Goal: Task Accomplishment & Management: Complete application form

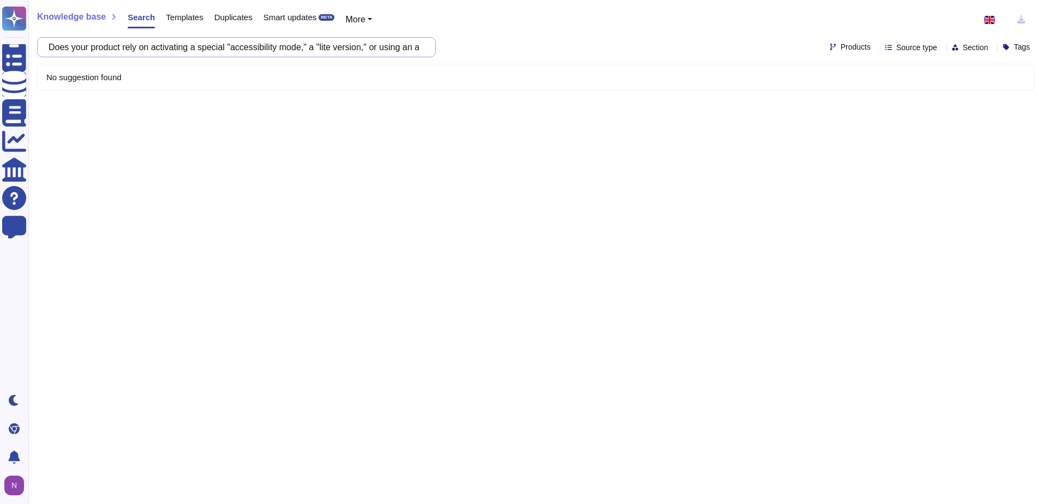
click at [421, 49] on input "Does your product rely on activating a special "accessibility mode," a "lite ve…" at bounding box center [233, 47] width 381 height 19
click at [412, 47] on input "Does your product rely on activating a special "accessibility mode," a "lite ve…" at bounding box center [233, 47] width 381 height 19
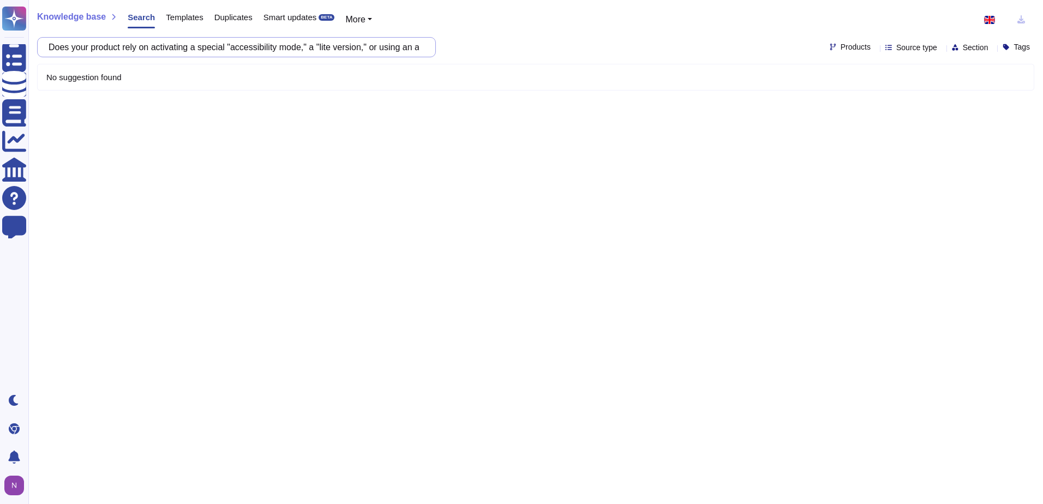
click at [418, 50] on input "Does your product rely on activating a special "accessibility mode," a "lite ve…" at bounding box center [233, 47] width 381 height 19
click at [424, 50] on input "Does your product rely on activating a special "accessibility mode," a "lite ve…" at bounding box center [233, 47] width 381 height 19
drag, startPoint x: 59, startPoint y: 47, endPoint x: 697, endPoint y: 52, distance: 637.8
click at [697, 52] on div "Does your product rely on activating a special "accessibility mode," a "lite ve…" at bounding box center [535, 47] width 997 height 20
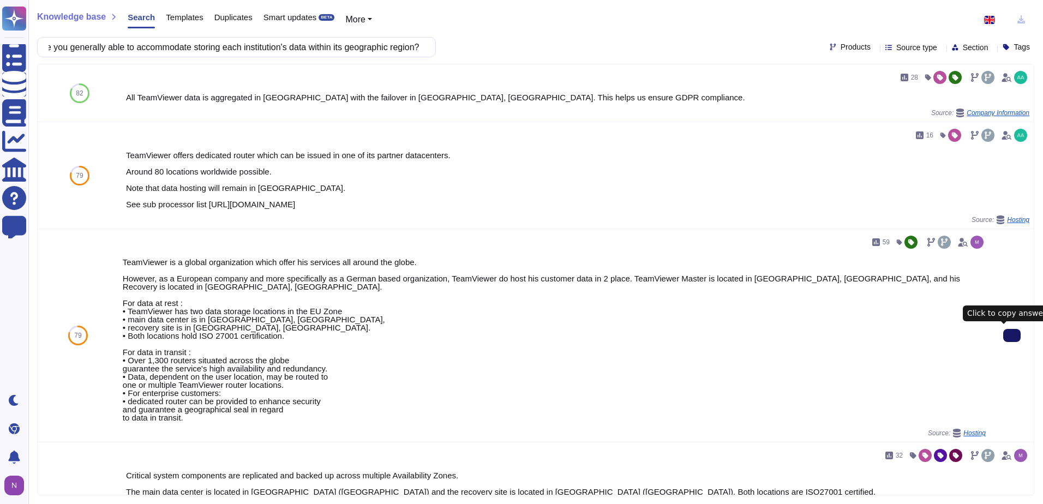
scroll to position [0, 0]
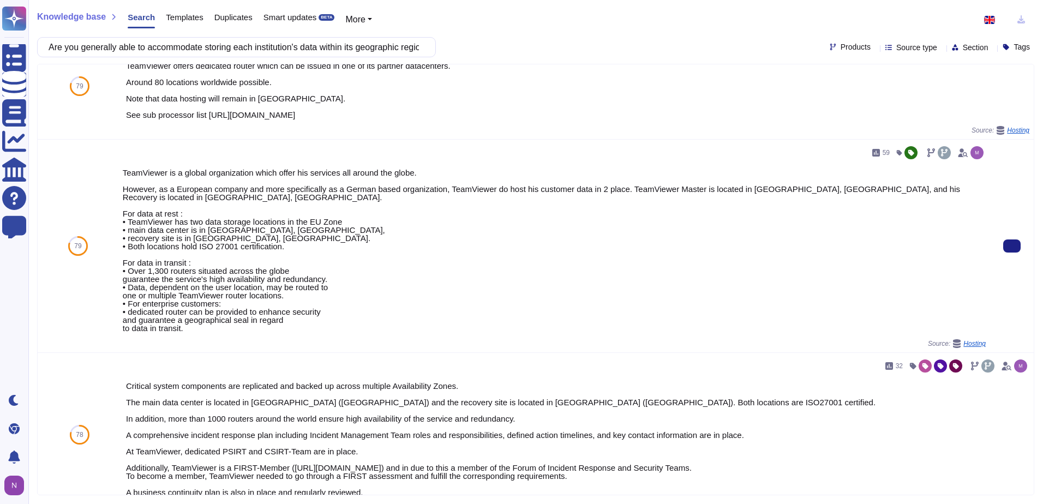
scroll to position [55, 0]
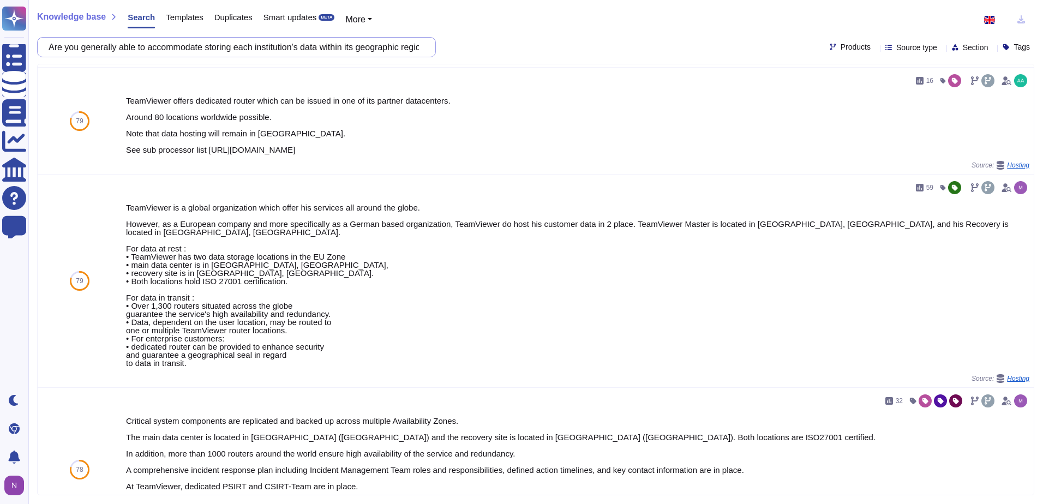
click at [231, 47] on input "Are you generally able to accommodate storing each institution's data within it…" at bounding box center [233, 47] width 381 height 19
paste input "passwords visible in plain text, whether when stored or entered, including serv…"
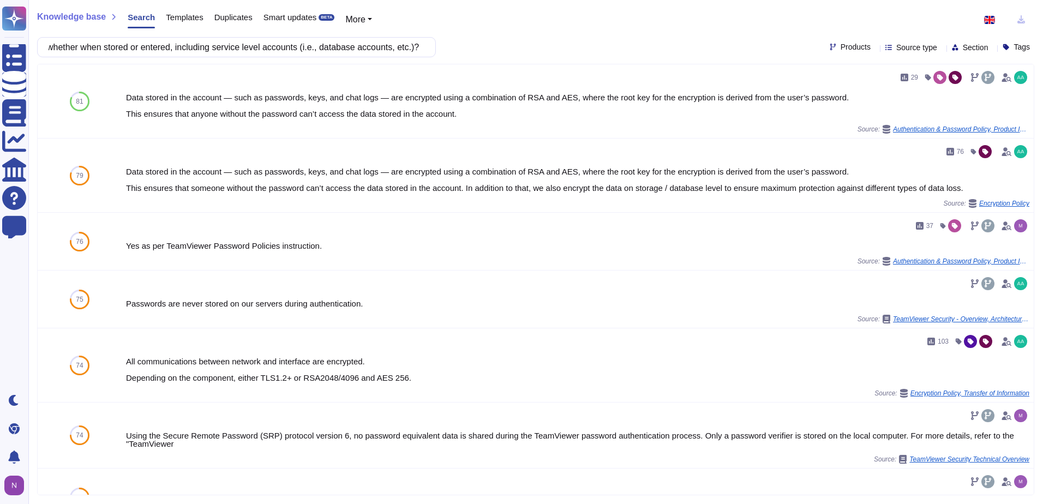
scroll to position [0, 0]
click at [254, 52] on input "Are passwords visible in plain text, whether when stored or entered, including …" at bounding box center [233, 47] width 381 height 19
paste input "Can the application logs be saved externally"
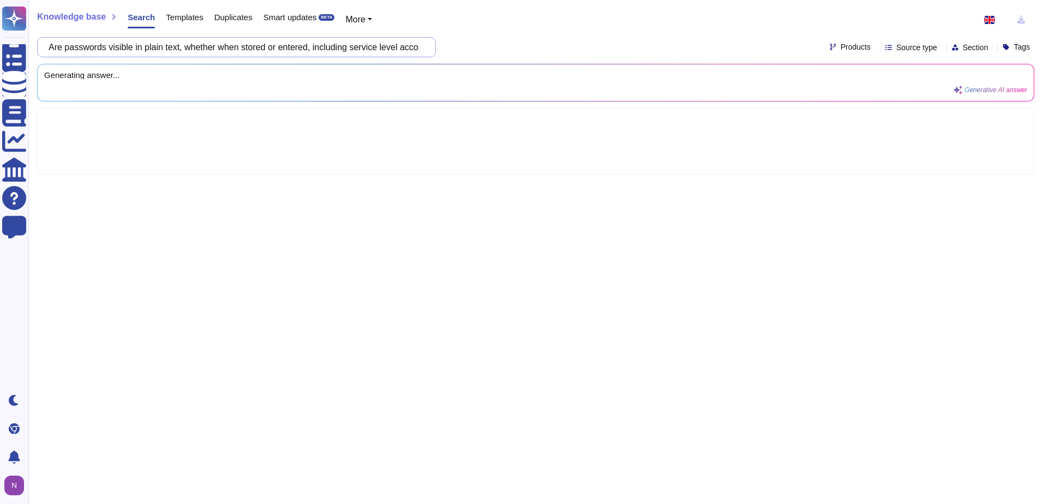
type input "Can the application logs be saved externally?"
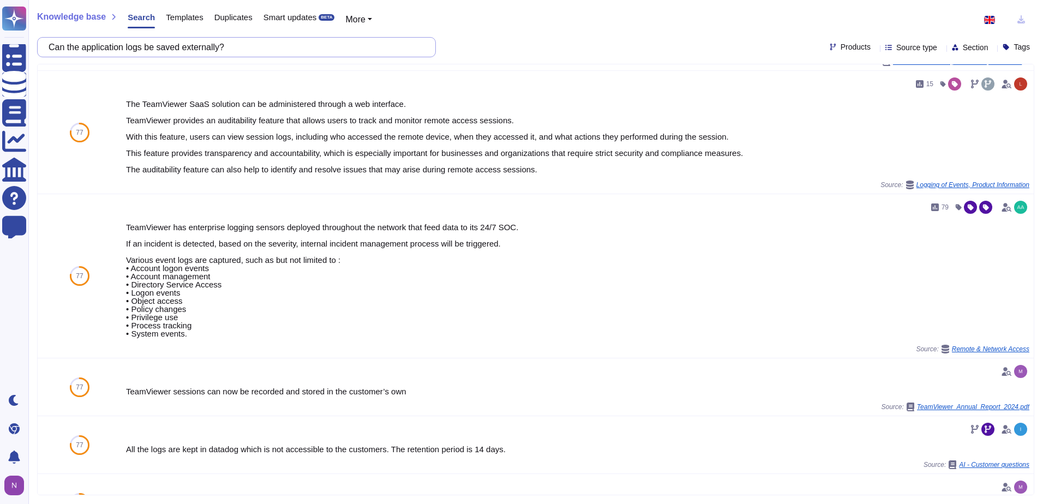
scroll to position [312, 0]
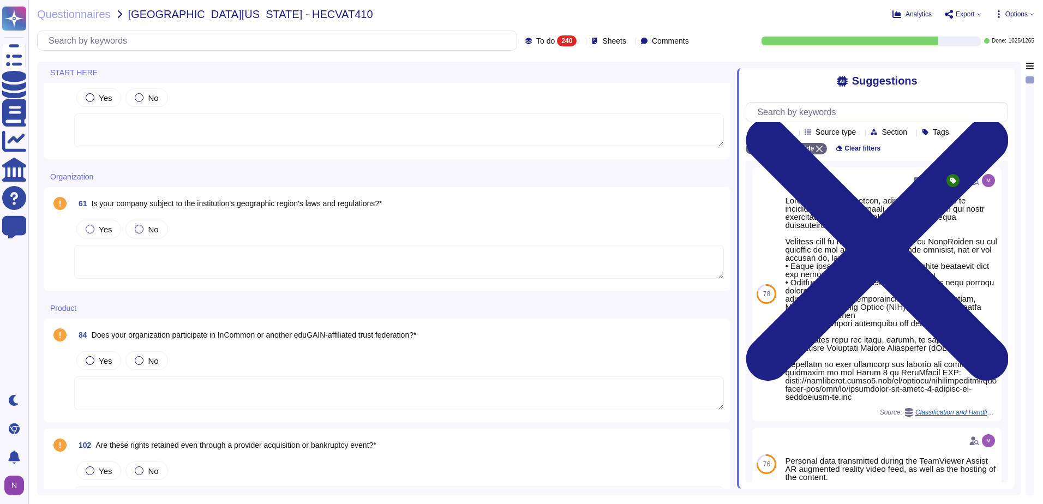
scroll to position [273, 0]
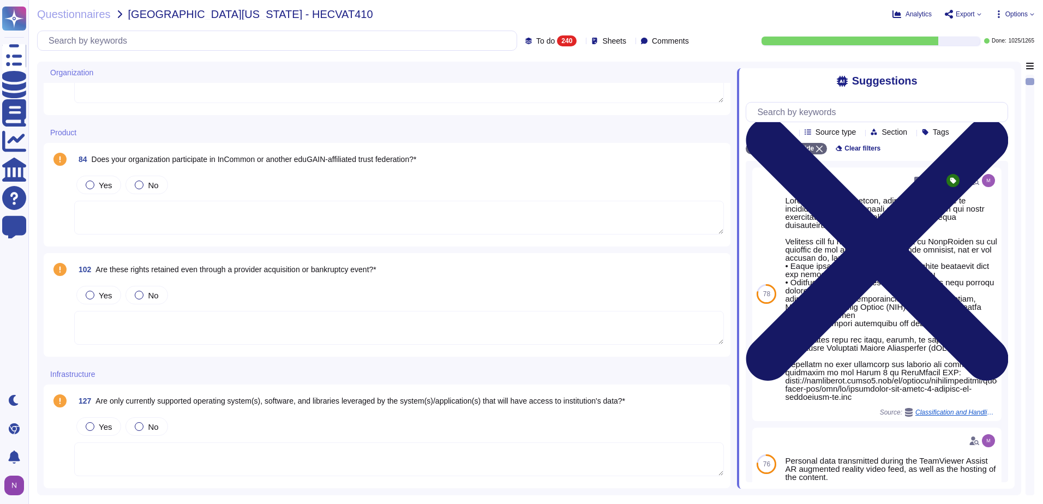
click at [998, 81] on icon at bounding box center [877, 250] width 262 height 350
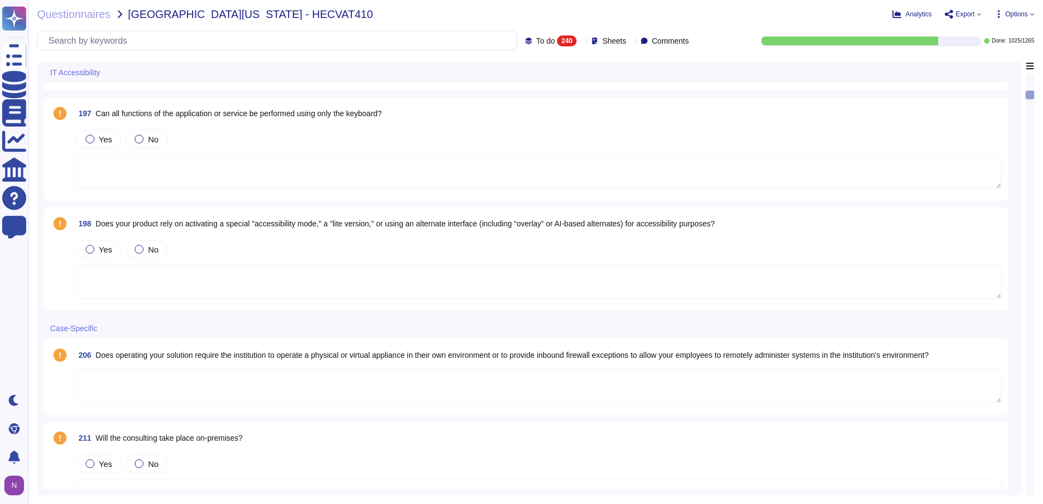
scroll to position [982, 0]
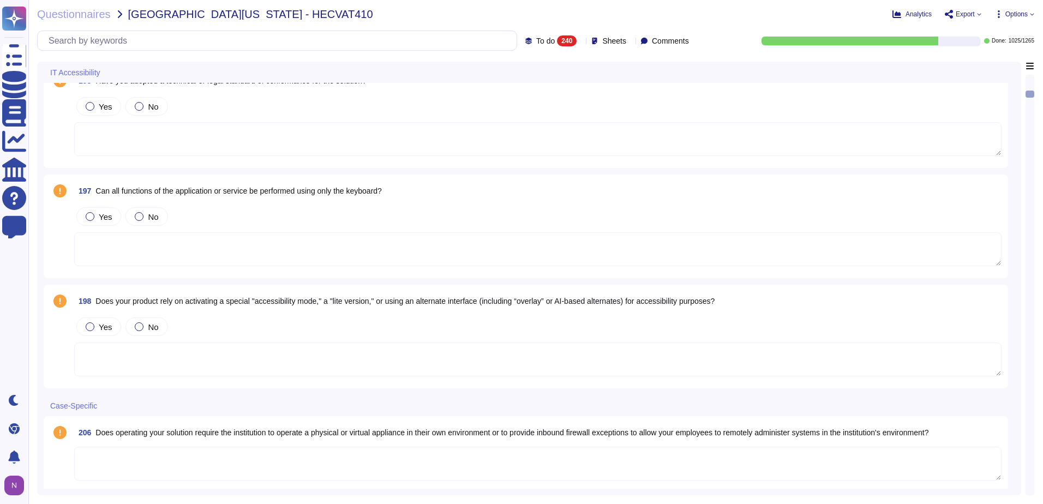
click at [201, 346] on textarea at bounding box center [538, 360] width 928 height 34
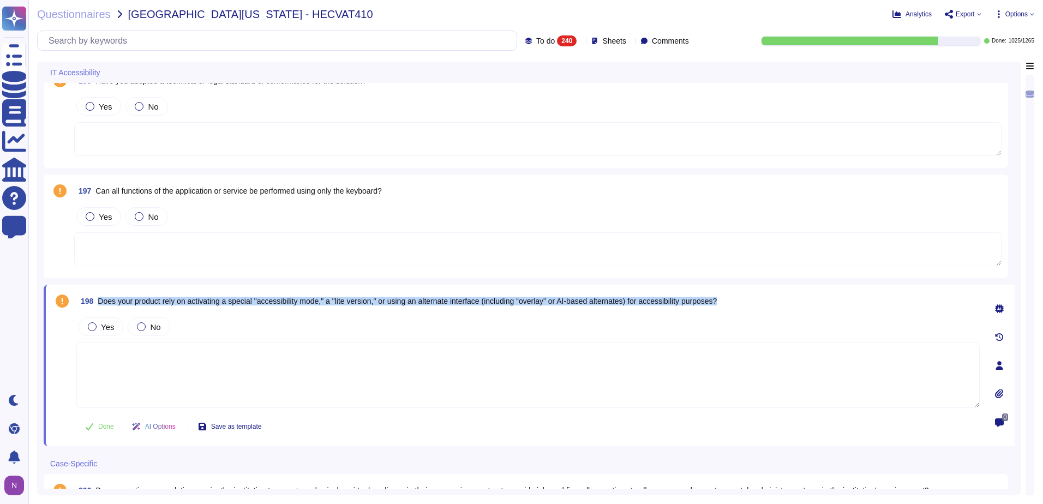
drag, startPoint x: 734, startPoint y: 301, endPoint x: 99, endPoint y: 302, distance: 635.6
click at [99, 302] on div "198 Does your product rely on activating a special "accessibility mode," a "lit…" at bounding box center [528, 301] width 904 height 20
copy span "Does your product rely on activating a special "accessibility mode," a "lite ve…"
click at [288, 361] on textarea at bounding box center [528, 375] width 904 height 65
click at [261, 366] on textarea at bounding box center [528, 375] width 904 height 65
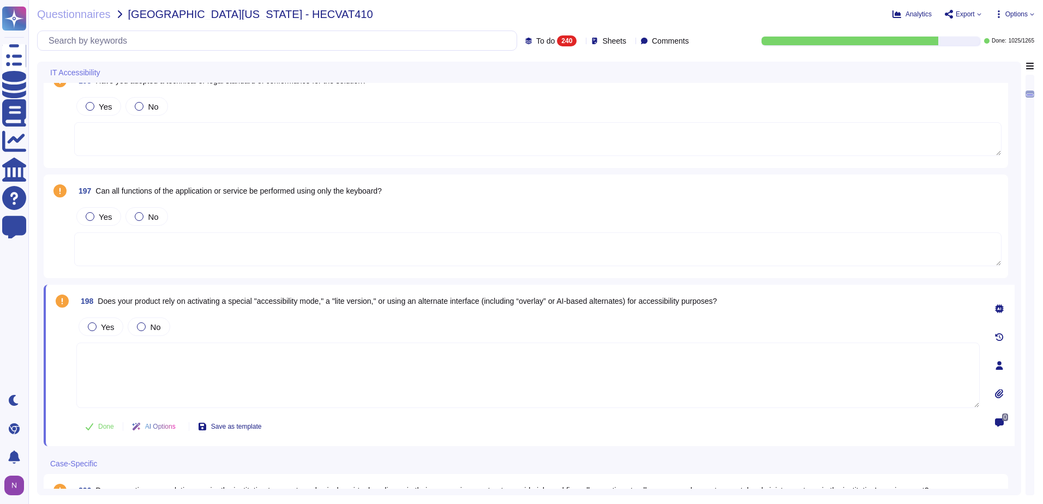
click at [1002, 311] on icon at bounding box center [999, 308] width 9 height 9
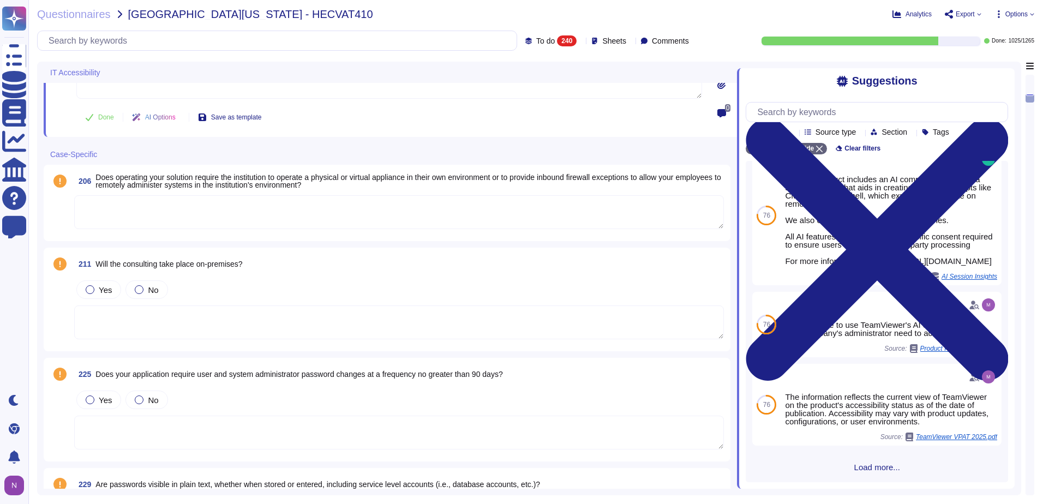
scroll to position [1309, 0]
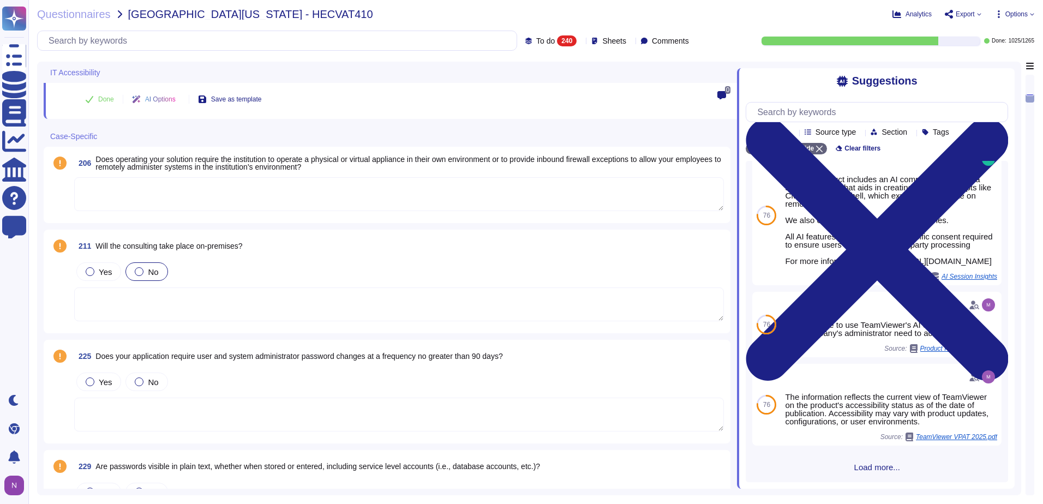
click at [141, 272] on div at bounding box center [139, 271] width 9 height 9
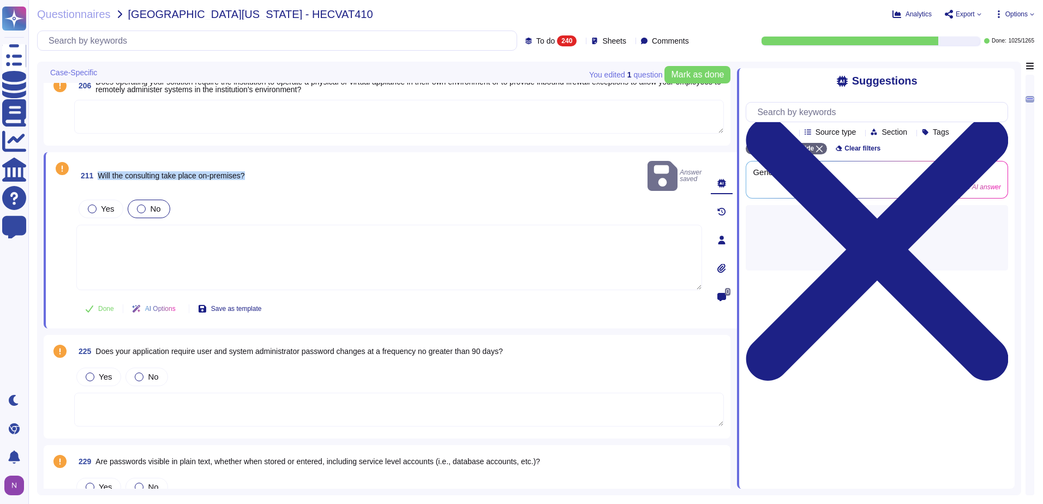
drag, startPoint x: 253, startPoint y: 169, endPoint x: 97, endPoint y: 172, distance: 156.1
click at [97, 172] on div "211 Will the consulting take place on-premises? Answer saved" at bounding box center [389, 176] width 626 height 34
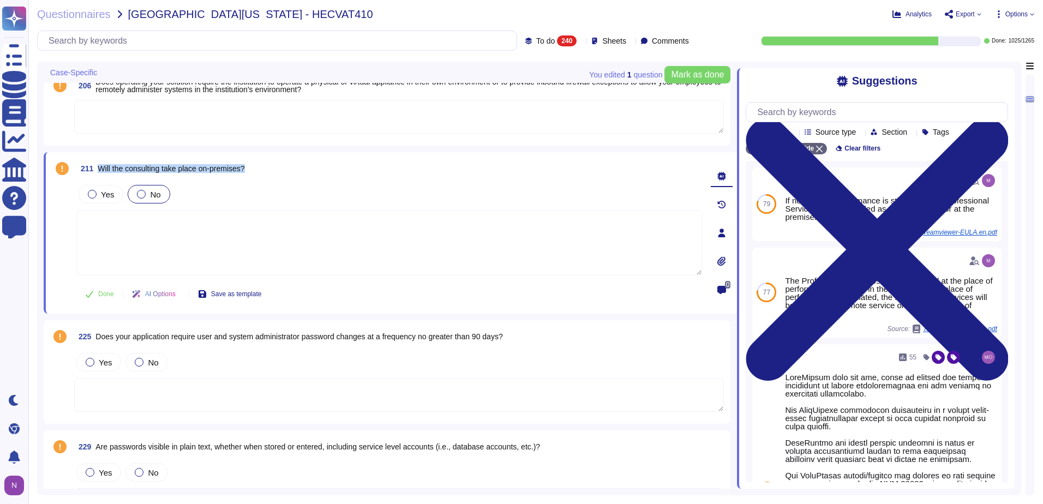
copy span "Will the consulting take place on-premises?"
click at [406, 38] on input "text" at bounding box center [280, 40] width 474 height 19
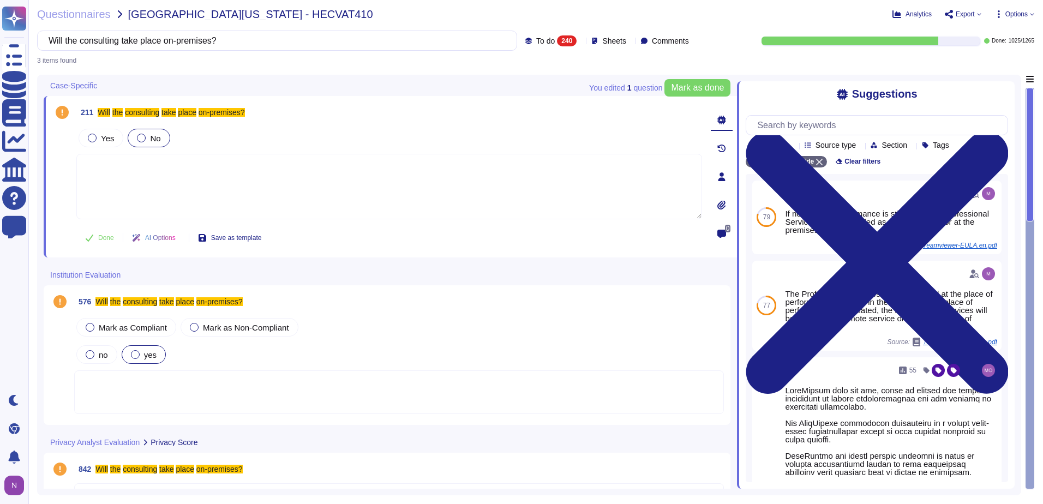
type input "Will the consulting take place on-premises?"
drag, startPoint x: 135, startPoint y: 354, endPoint x: 105, endPoint y: 370, distance: 34.4
click at [105, 370] on div "Mark as Compliant [PERSON_NAME] as Non-Compliant no yes" at bounding box center [399, 365] width 650 height 98
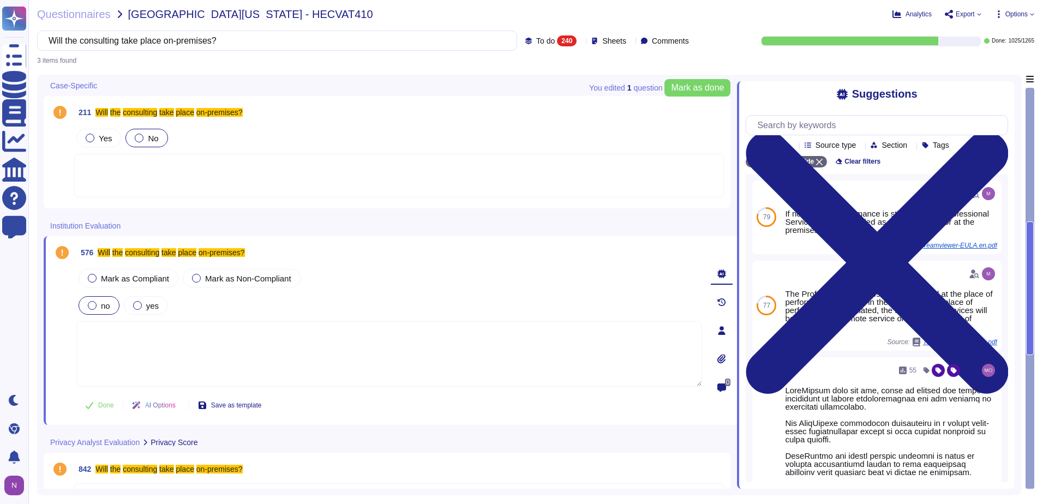
click at [94, 303] on div at bounding box center [92, 305] width 9 height 9
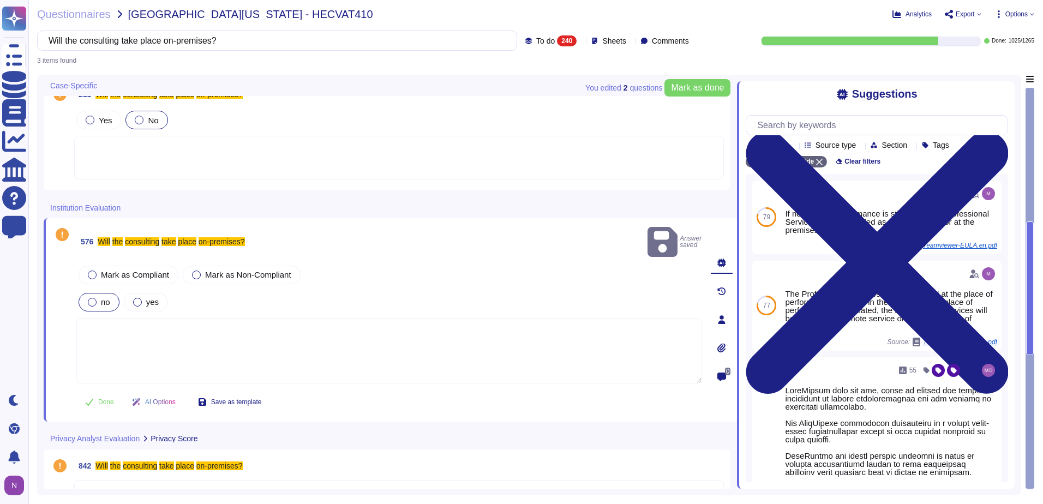
scroll to position [49, 0]
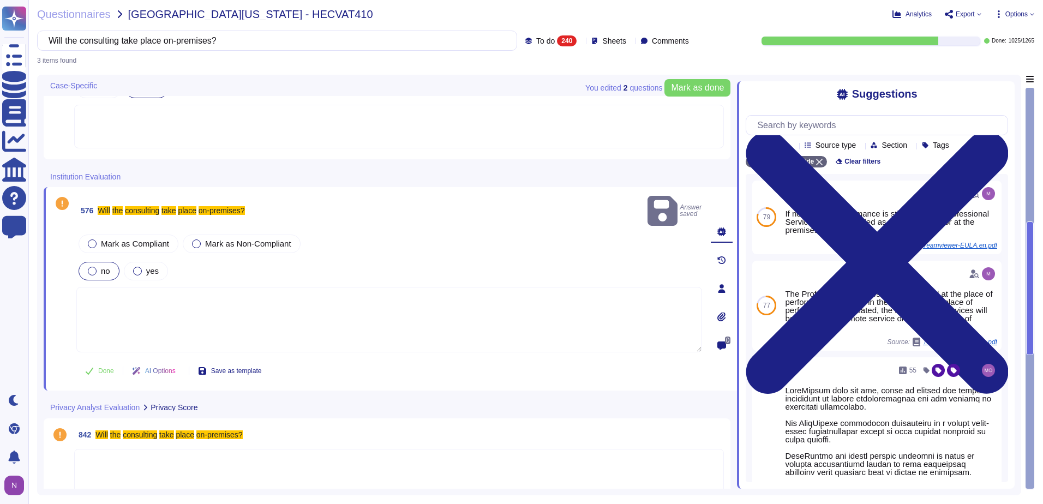
click at [106, 449] on div at bounding box center [399, 471] width 650 height 44
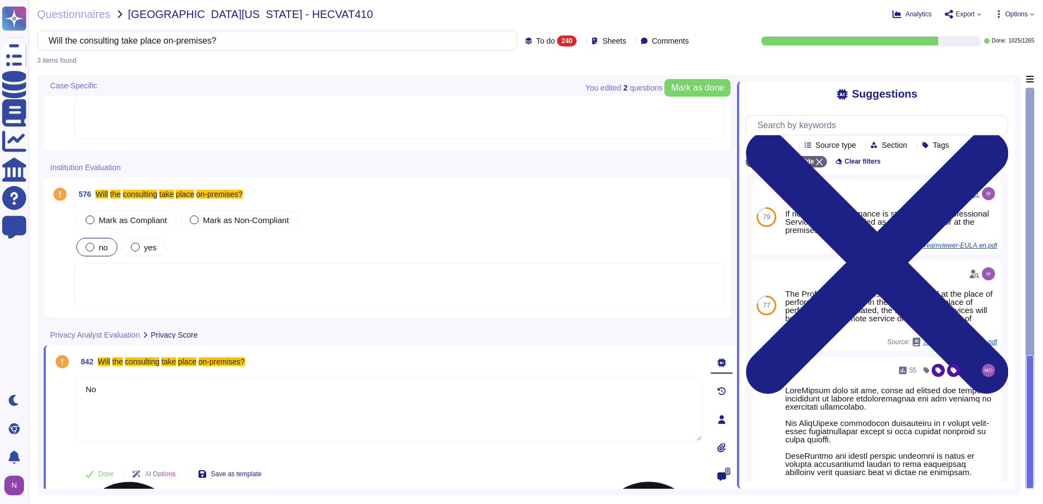
scroll to position [63, 0]
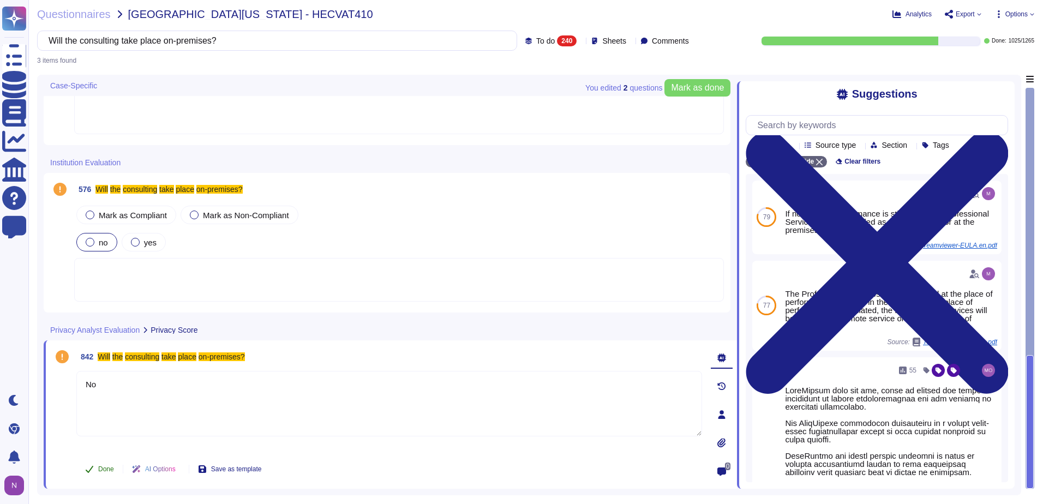
type textarea "No"
click at [105, 472] on span "Done" at bounding box center [106, 469] width 16 height 7
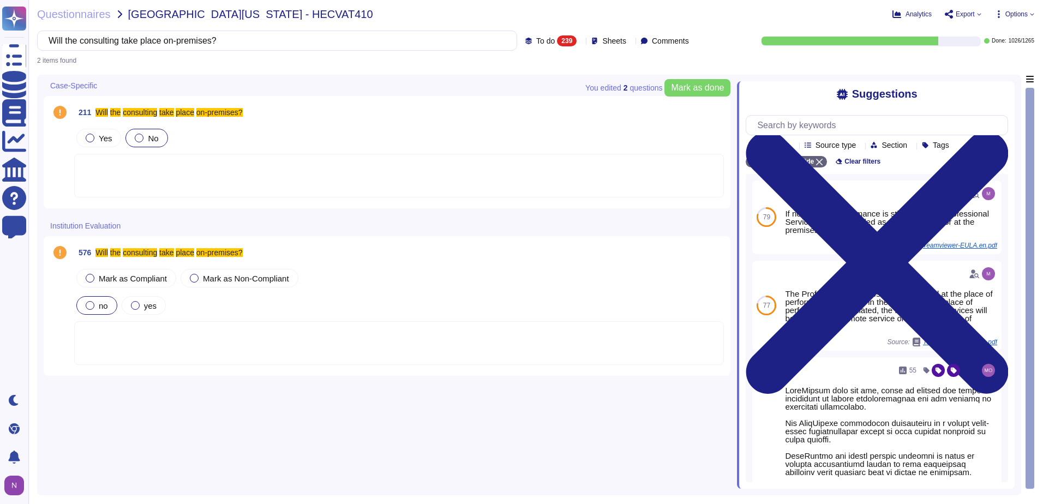
scroll to position [0, 0]
click at [98, 307] on label "no" at bounding box center [97, 305] width 22 height 9
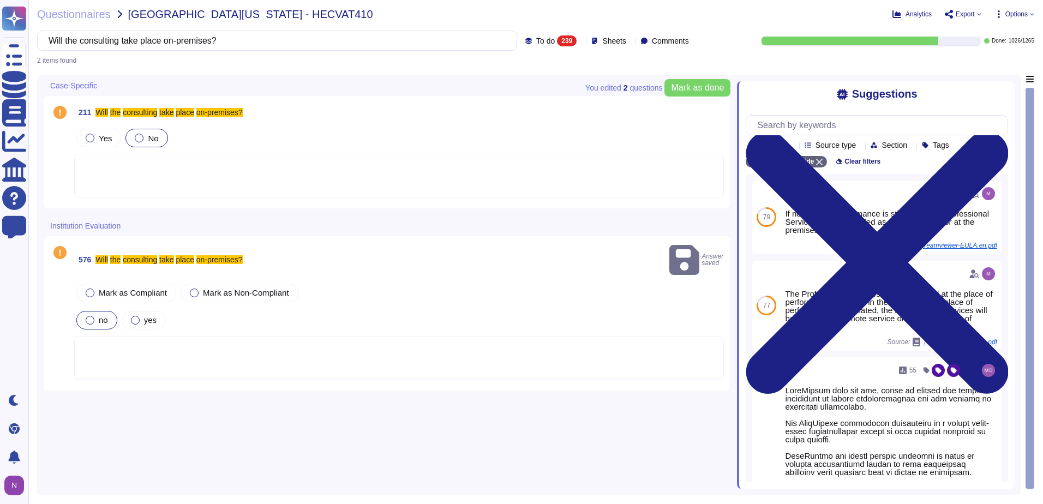
click at [91, 372] on div "576 Will the consulting take place on-premises? Answer saved Mark as Compliant …" at bounding box center [387, 313] width 687 height 154
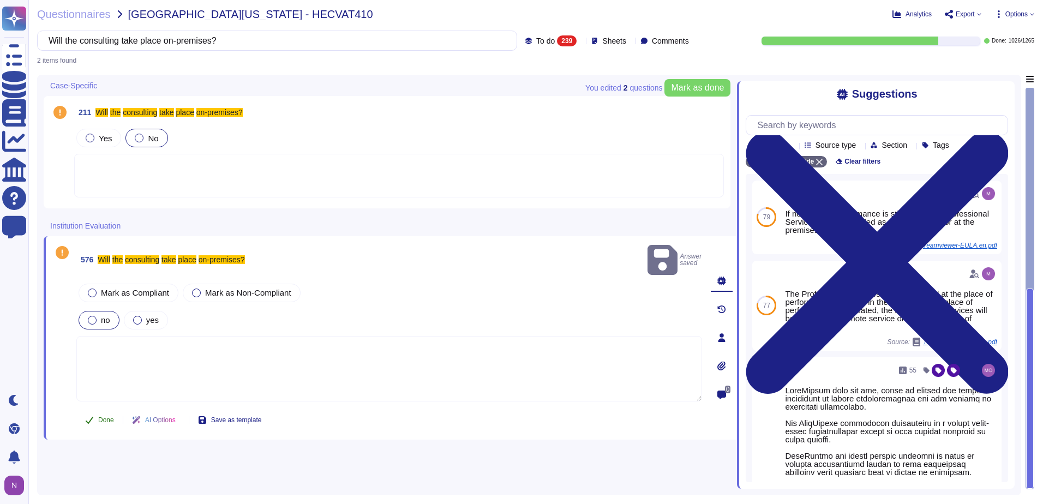
click at [104, 417] on span "Done" at bounding box center [106, 420] width 16 height 7
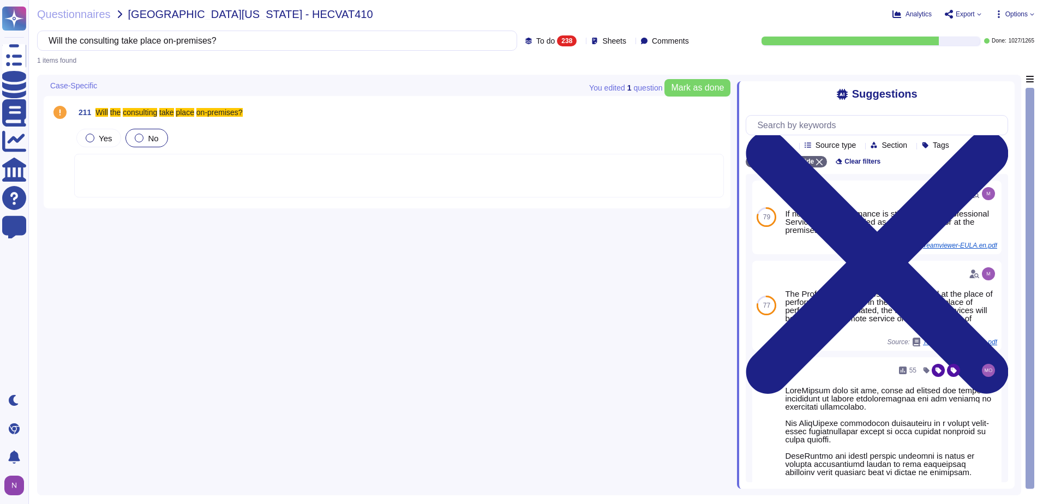
click at [117, 163] on div at bounding box center [399, 176] width 650 height 44
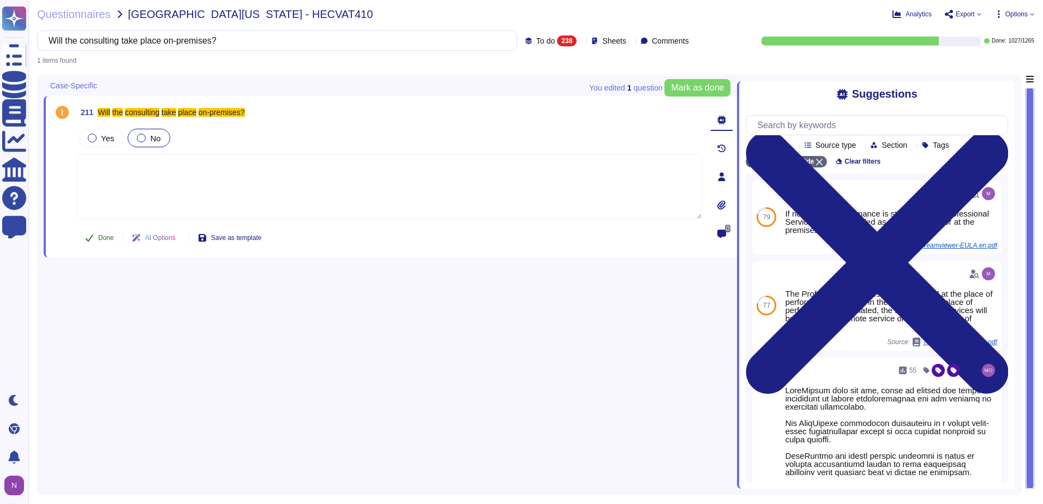
click at [100, 236] on span "Done" at bounding box center [106, 238] width 16 height 7
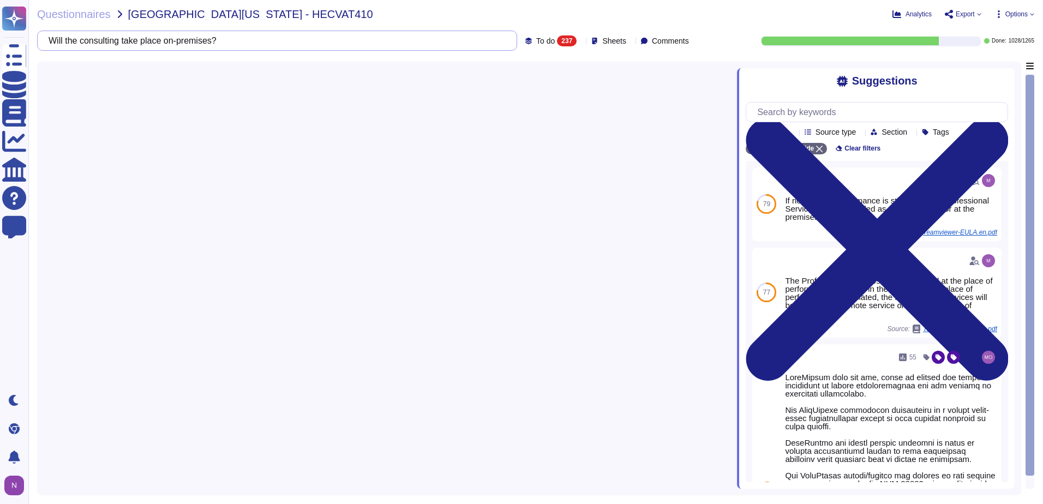
click at [448, 38] on input "Will the consulting take place on-premises?" at bounding box center [274, 40] width 463 height 19
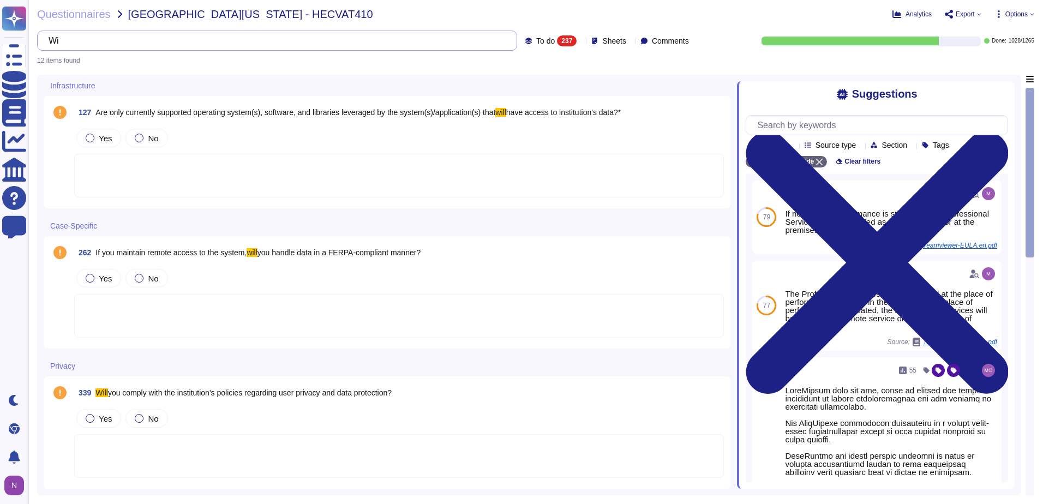
type input "W"
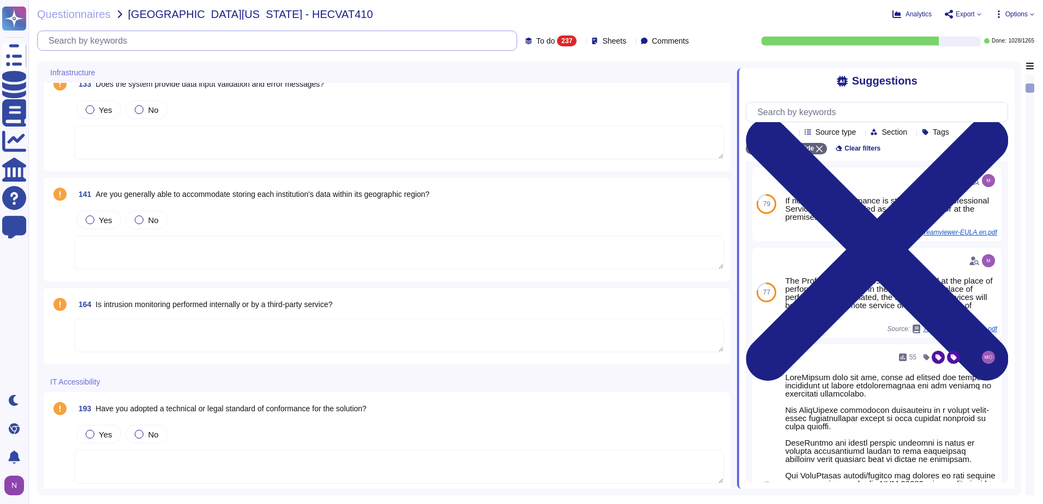
scroll to position [709, 0]
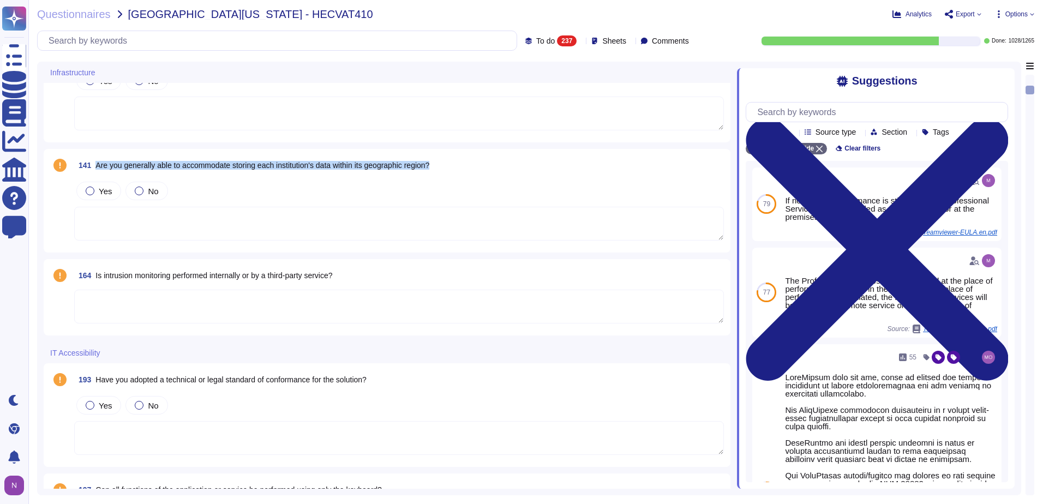
drag, startPoint x: 463, startPoint y: 163, endPoint x: 93, endPoint y: 174, distance: 370.6
click at [93, 174] on div "141 Are you generally able to accommodate storing each institution's data withi…" at bounding box center [399, 165] width 650 height 20
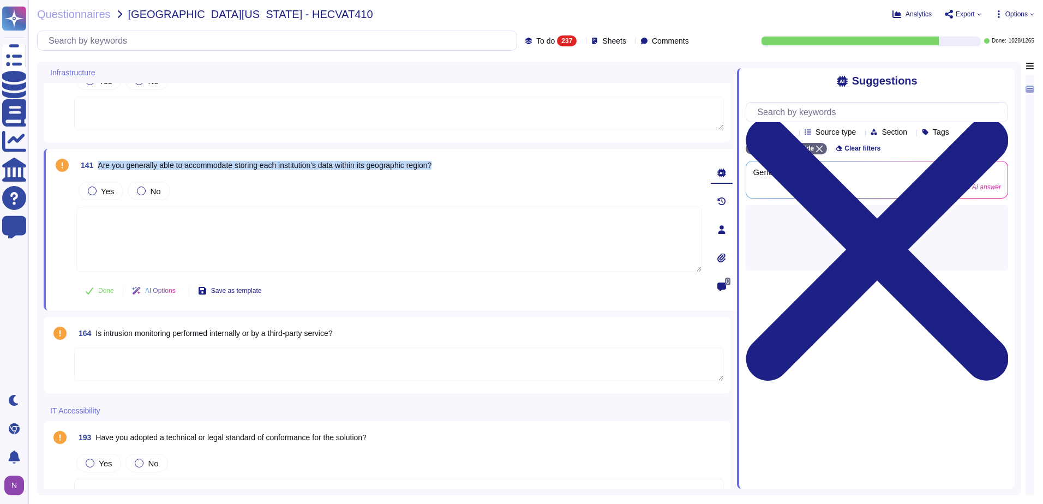
drag, startPoint x: 445, startPoint y: 163, endPoint x: 100, endPoint y: 170, distance: 344.9
click at [100, 170] on div "141 Are you generally able to accommodate storing each institution's data withi…" at bounding box center [389, 165] width 626 height 20
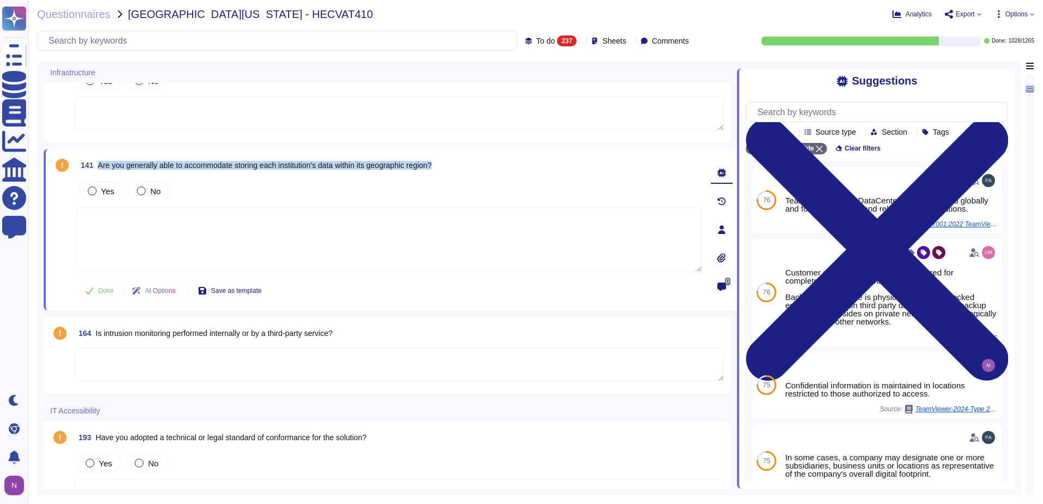
copy span "Are you generally able to accommodate storing each institution's data within it…"
click at [348, 238] on textarea at bounding box center [389, 239] width 626 height 65
click at [140, 190] on div at bounding box center [141, 191] width 9 height 9
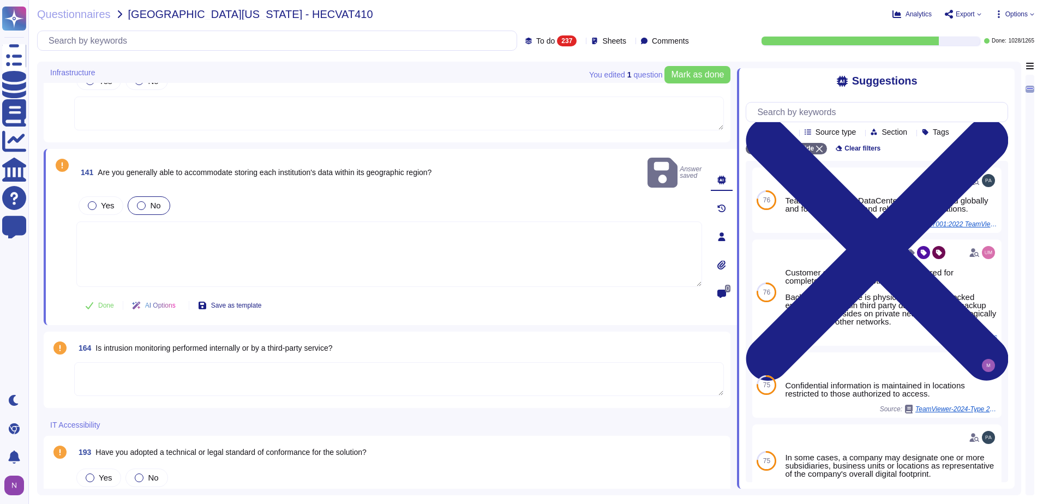
click at [192, 222] on textarea at bounding box center [389, 254] width 626 height 65
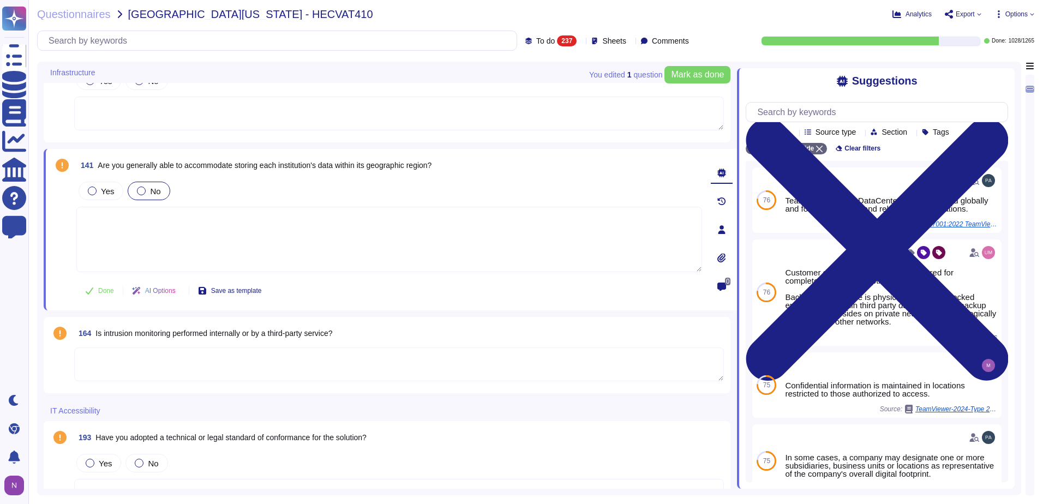
paste textarea "TeamViewer is a global organization which offer his services all around the glo…"
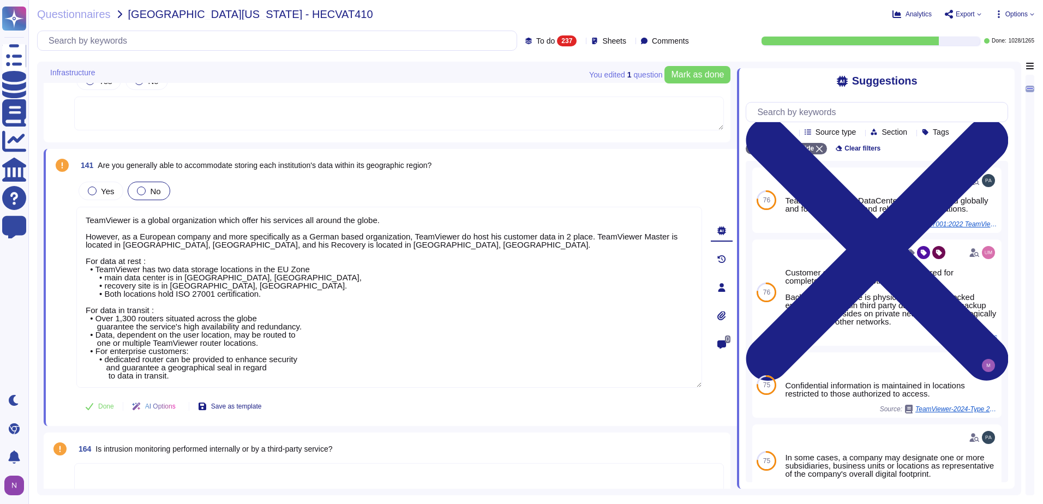
type textarea "TeamViewer is a global organization which offer his services all around the glo…"
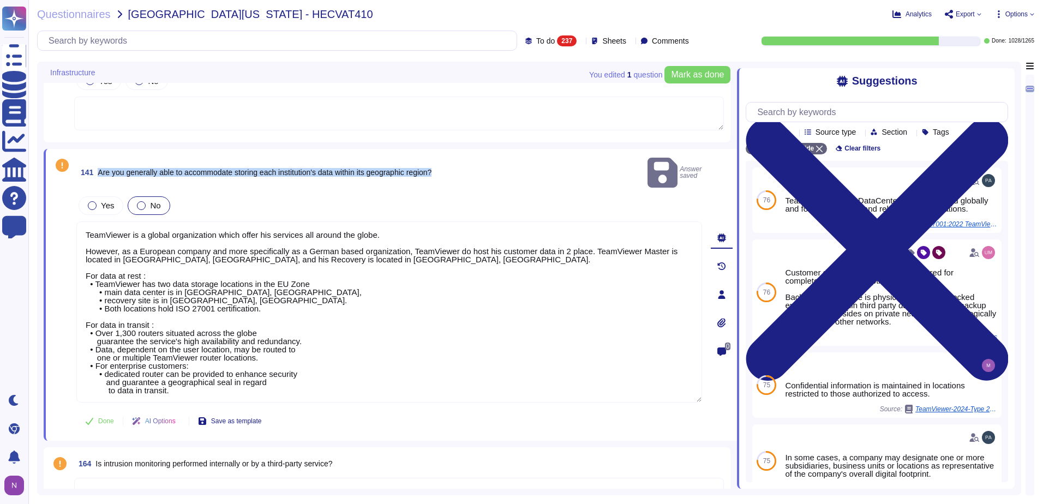
drag, startPoint x: 459, startPoint y: 166, endPoint x: 94, endPoint y: 165, distance: 365.0
click at [94, 165] on div "141 Are you generally able to accommodate storing each institution's data withi…" at bounding box center [389, 172] width 626 height 34
copy span "Are you generally able to accommodate storing each institution's data within it…"
click at [151, 40] on input "text" at bounding box center [280, 40] width 474 height 19
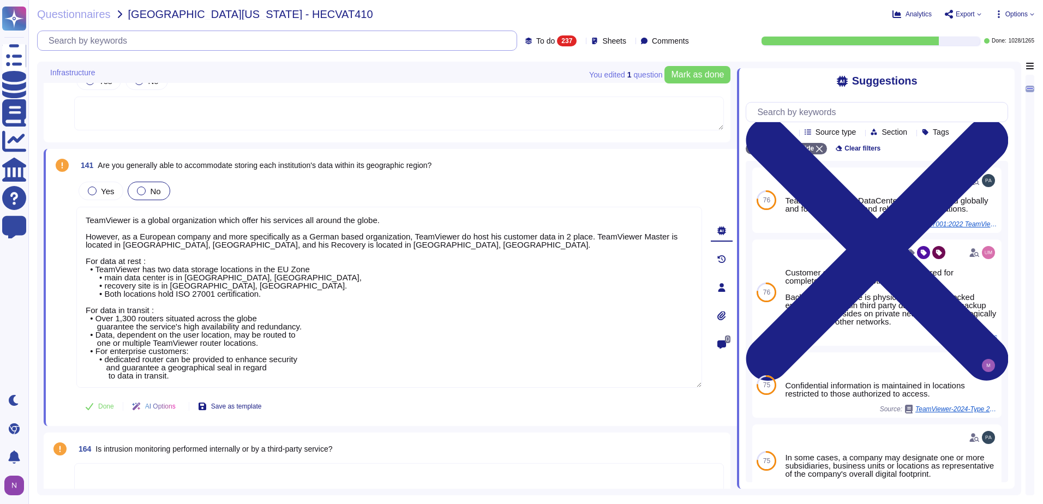
scroll to position [0, 0]
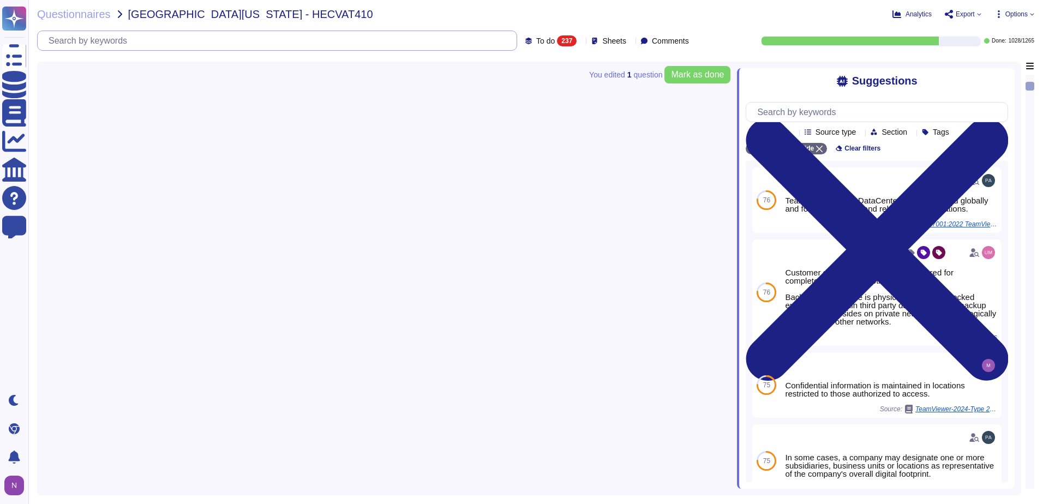
click at [468, 42] on input "text" at bounding box center [274, 40] width 463 height 19
type input "Are you generally able to accommodate storing each institution's data within it…"
click at [611, 72] on span "You edited 1 question" at bounding box center [625, 75] width 73 height 8
drag, startPoint x: 468, startPoint y: 40, endPoint x: 55, endPoint y: 44, distance: 413.1
click at [55, 44] on input "Are you generally able to accommodate storing each institution's data within it…" at bounding box center [274, 40] width 463 height 19
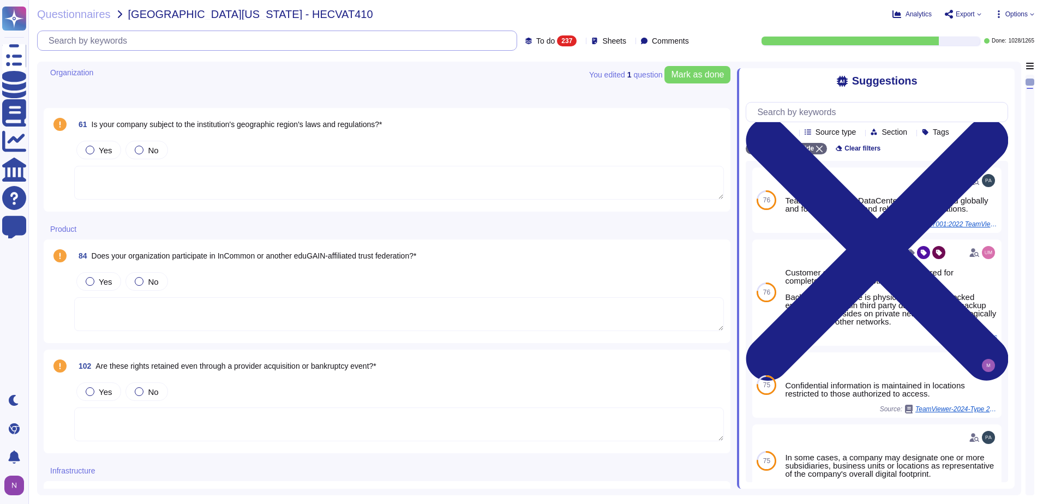
type textarea "TeamViewer is a global organization which offer his services all around the glo…"
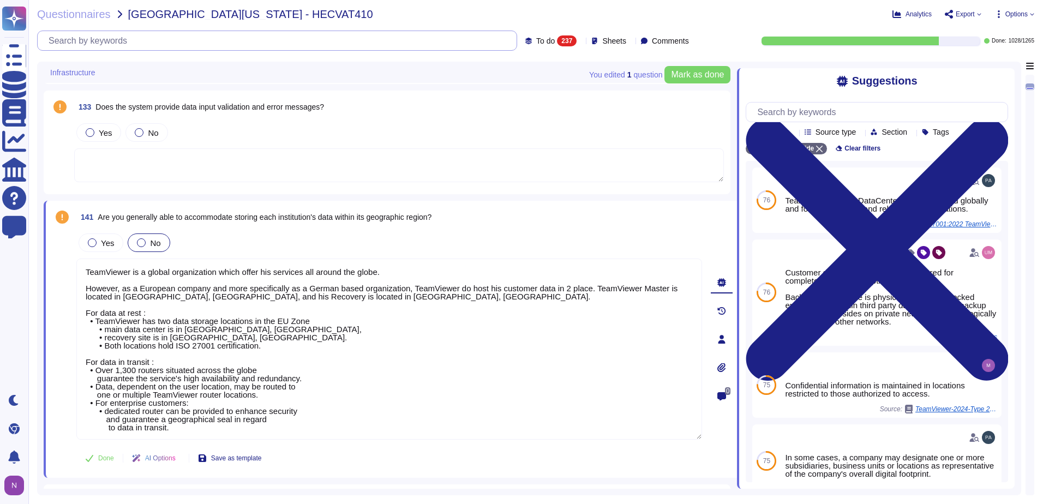
scroll to position [709, 0]
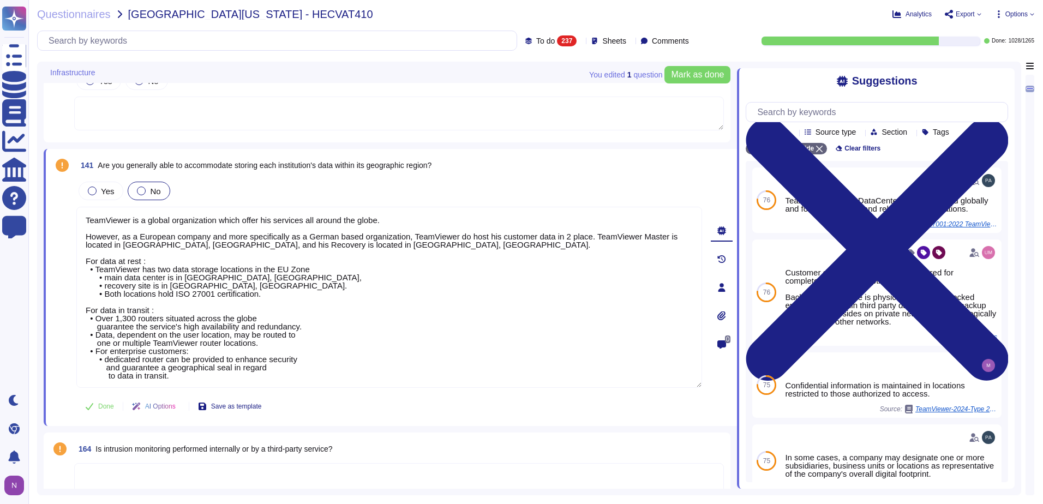
click at [457, 168] on div "141 Are you generally able to accommodate storing each institution's data withi…" at bounding box center [389, 165] width 626 height 20
drag, startPoint x: 448, startPoint y: 163, endPoint x: 100, endPoint y: 164, distance: 348.1
click at [100, 164] on div "141 Are you generally able to accommodate storing each institution's data withi…" at bounding box center [389, 165] width 626 height 20
drag, startPoint x: 100, startPoint y: 164, endPoint x: 112, endPoint y: 164, distance: 12.0
copy span "Are you generally able to accommodate storing each institution's data within it…"
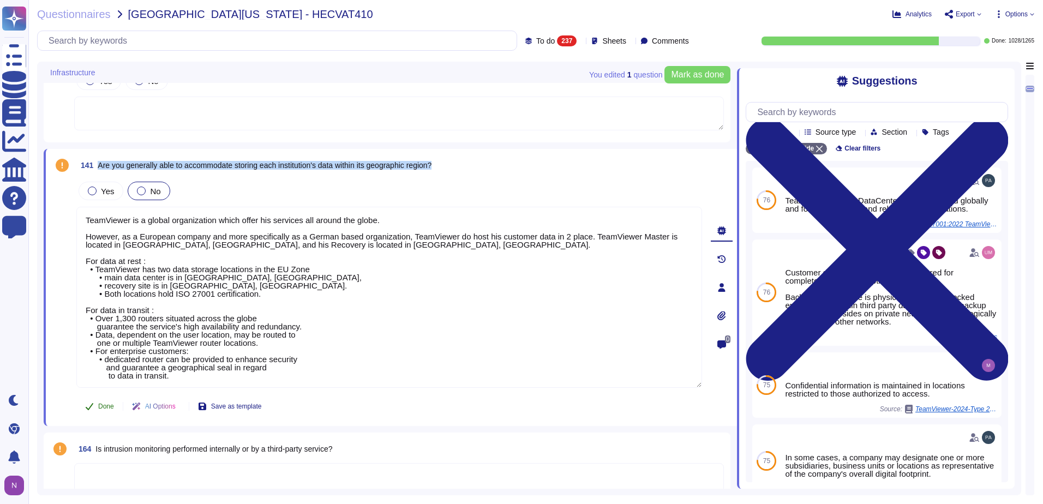
click at [108, 404] on span "Done" at bounding box center [106, 406] width 16 height 7
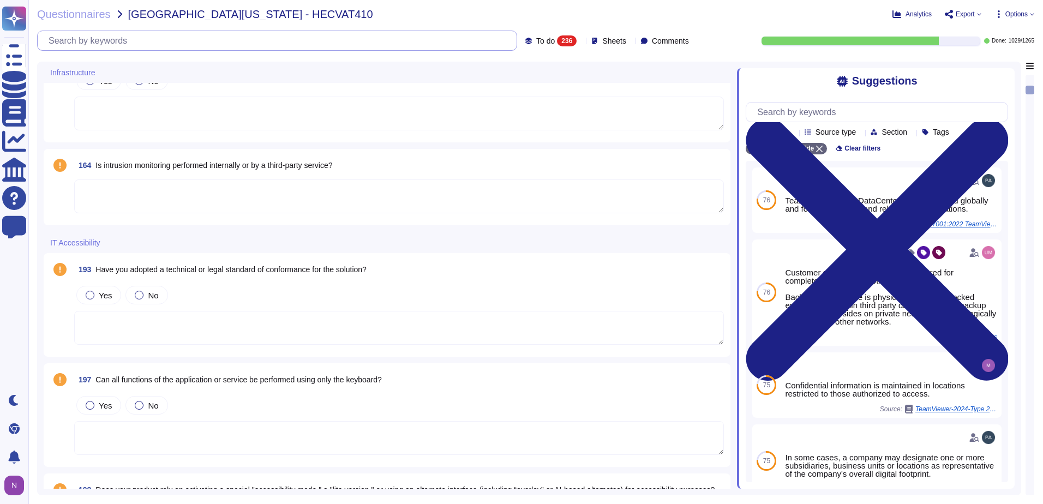
click at [244, 46] on input "text" at bounding box center [280, 40] width 474 height 19
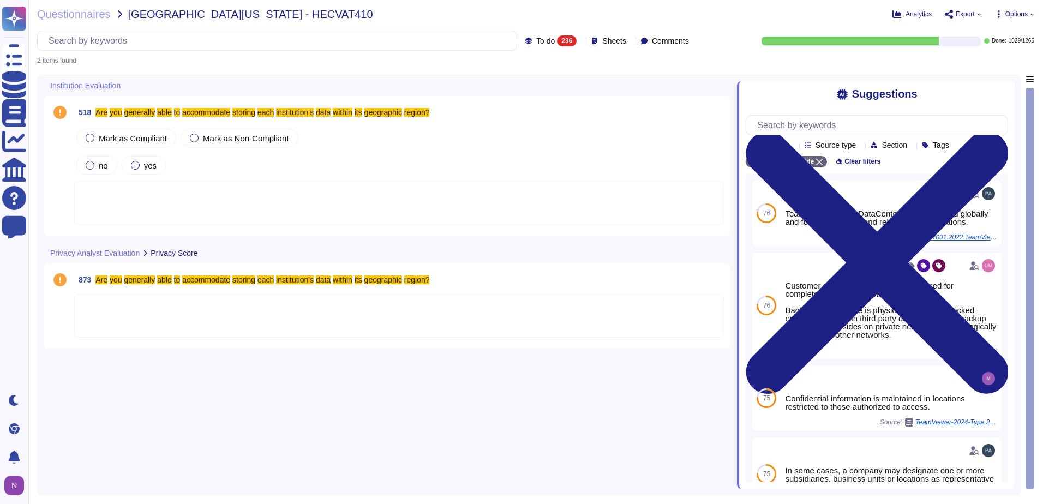
type input "Are you generally able to accommodate storing each institution's data within it…"
click at [581, 41] on icon at bounding box center [581, 41] width 0 height 0
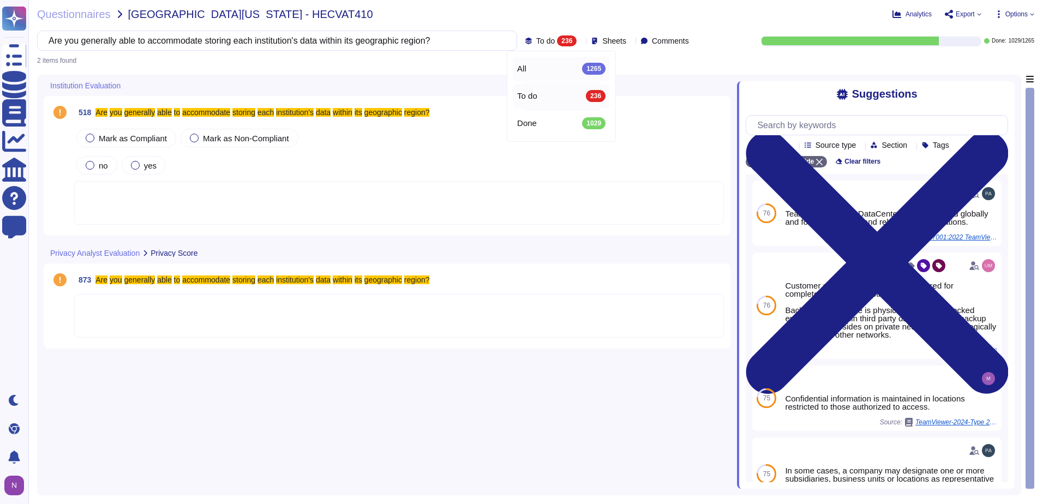
click at [542, 63] on div "All 1265" at bounding box center [561, 69] width 88 height 12
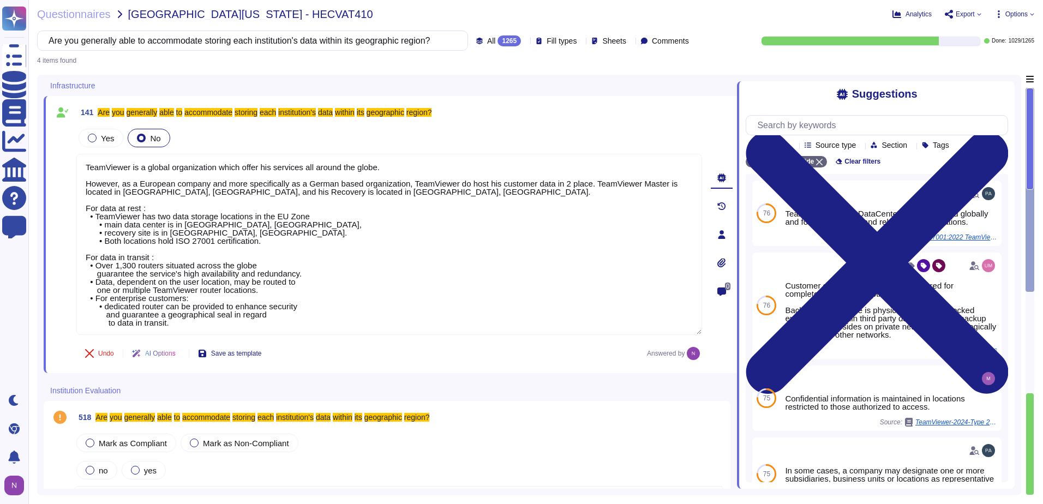
type textarea "TeamViewer is a global organization which offer his services all around the glo…"
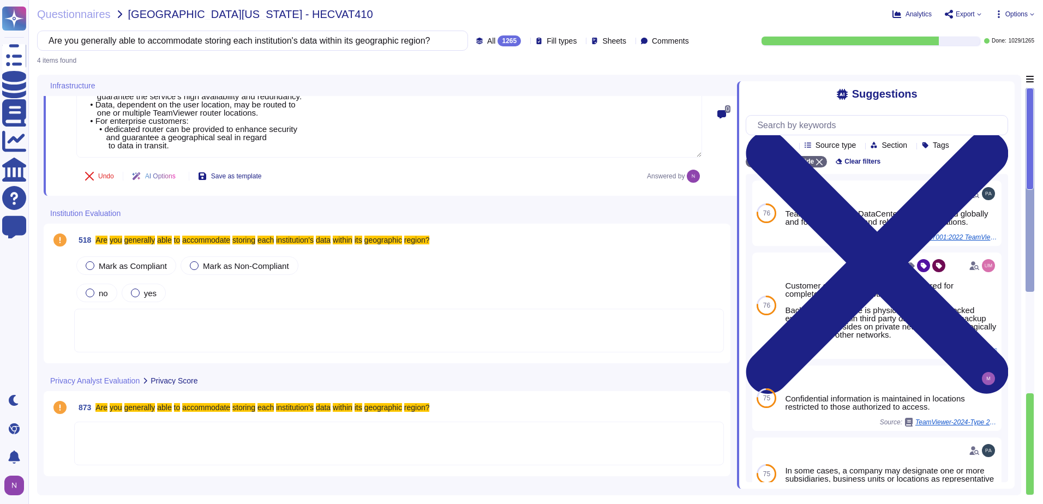
scroll to position [218, 0]
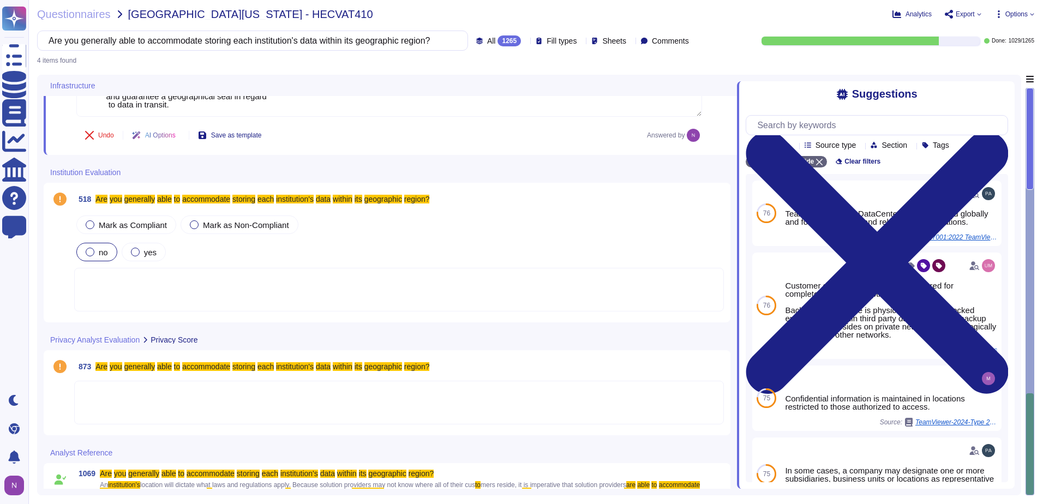
click at [100, 252] on span "no" at bounding box center [103, 252] width 9 height 9
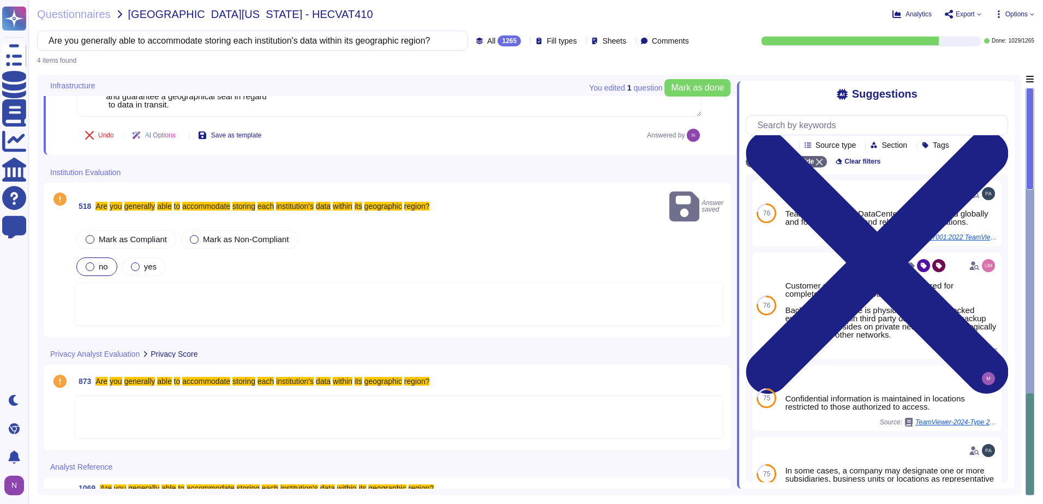
click at [126, 396] on div at bounding box center [399, 418] width 650 height 44
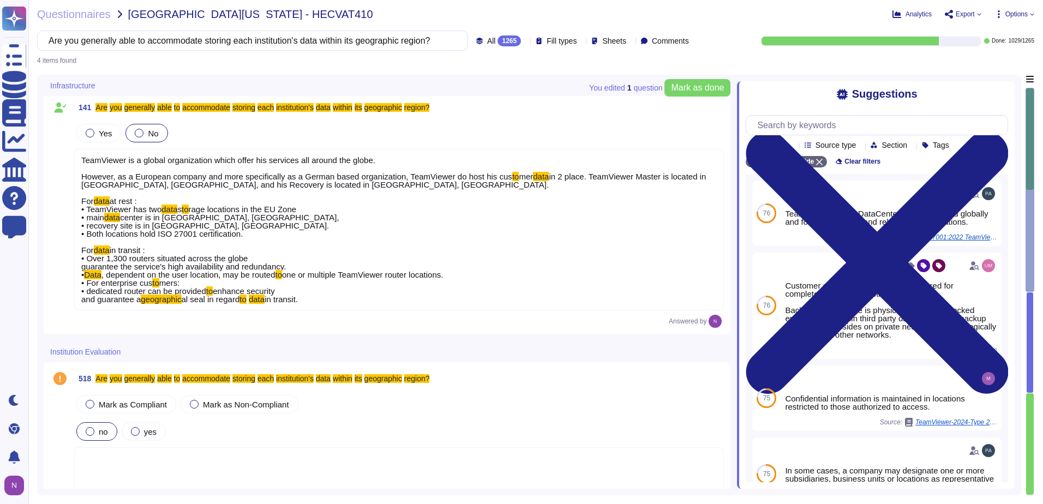
scroll to position [0, 0]
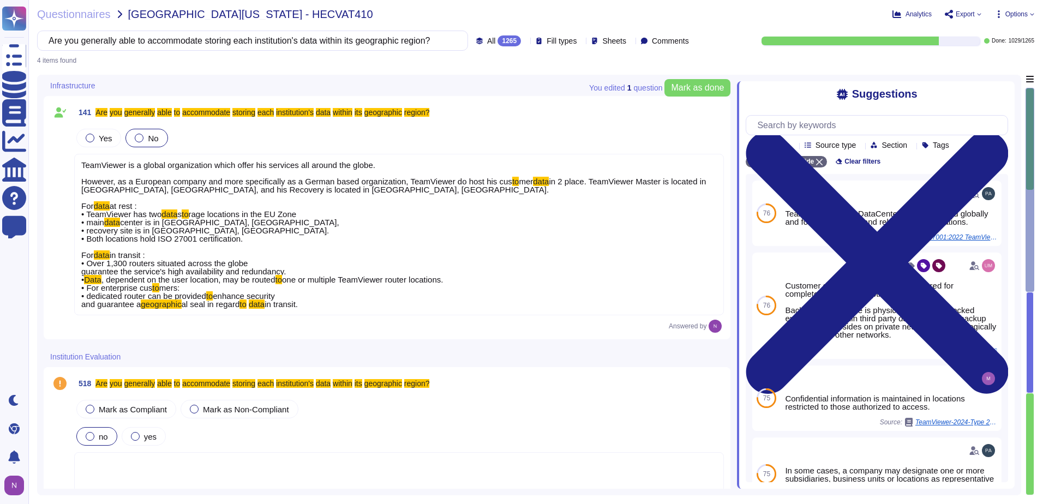
drag, startPoint x: 141, startPoint y: 325, endPoint x: 81, endPoint y: 164, distance: 171.3
click at [81, 164] on div "TeamViewer is a global organization which offer his services all around the glo…" at bounding box center [399, 235] width 650 height 162
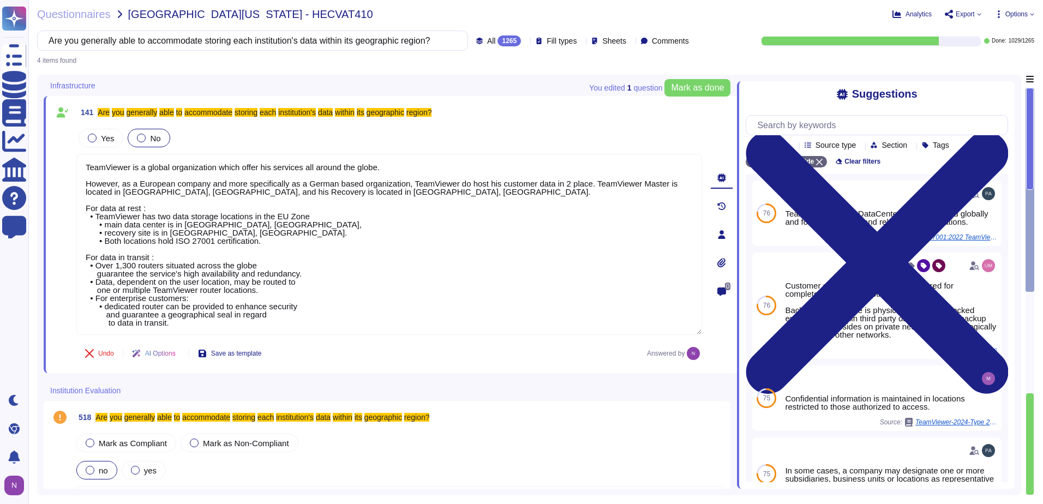
type textarea "TeamViewer is a global organization which offer his services all around the glo…"
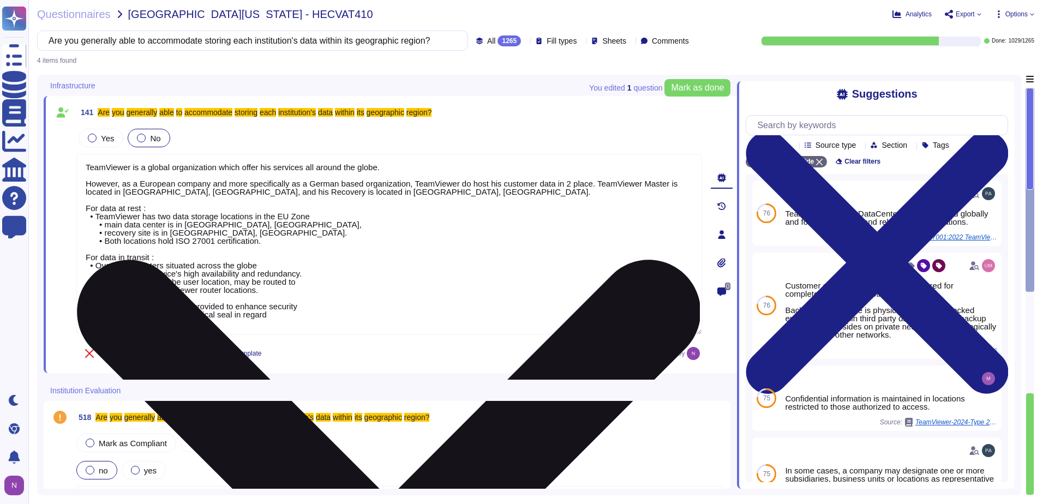
scroll to position [1, 0]
drag, startPoint x: 172, startPoint y: 322, endPoint x: 87, endPoint y: 171, distance: 173.7
click at [87, 171] on textarea "TeamViewer is a global organization which offer his services all around the glo…" at bounding box center [389, 244] width 626 height 181
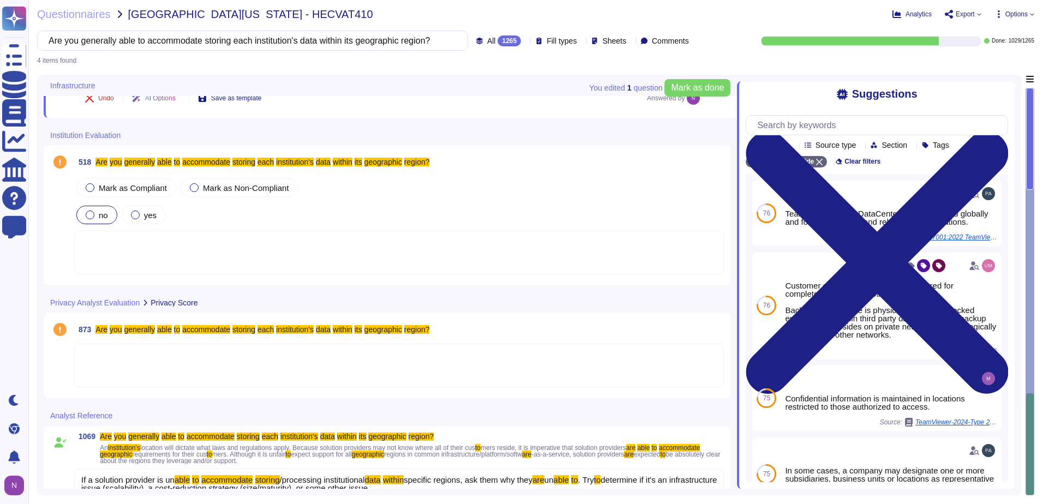
scroll to position [273, 0]
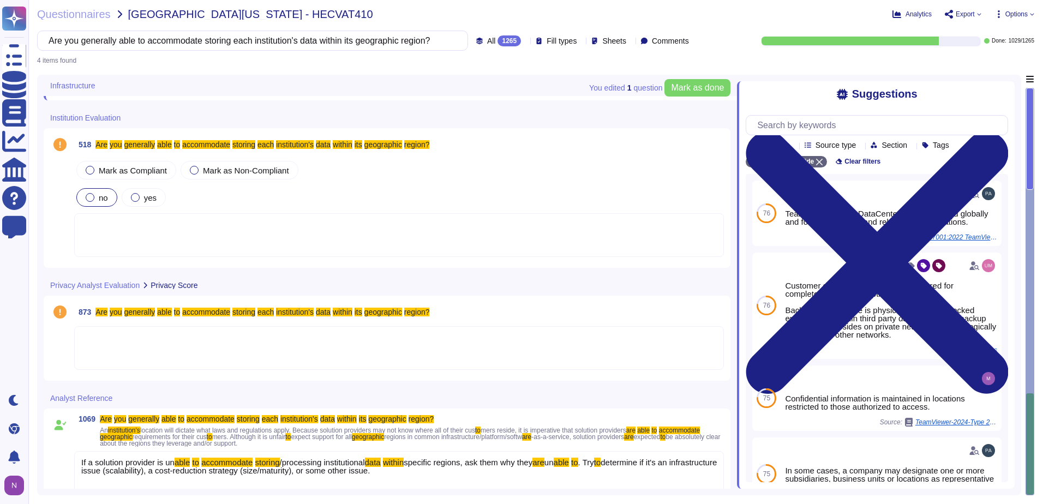
click at [117, 230] on div at bounding box center [399, 235] width 650 height 44
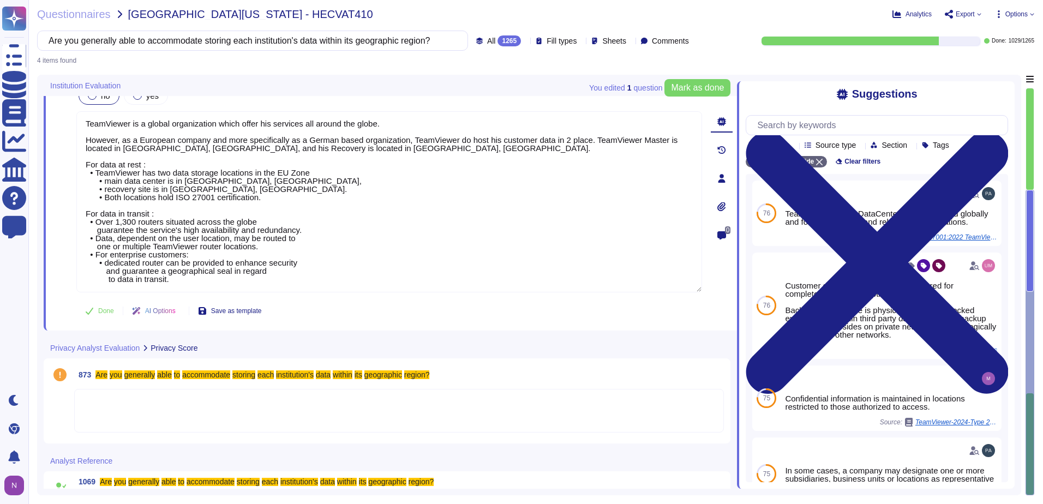
scroll to position [430, 0]
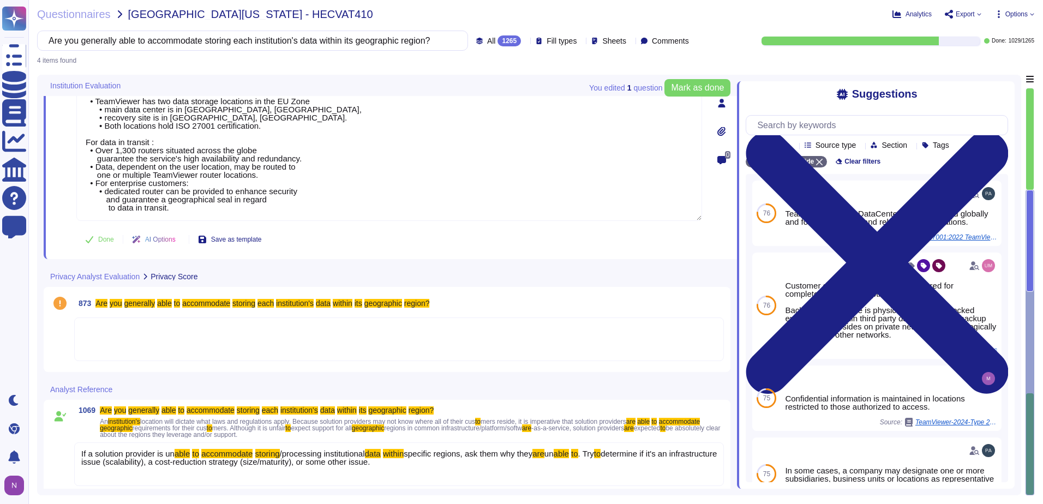
type textarea "TeamViewer is a global organization which offer his services all around the glo…"
click at [111, 332] on div at bounding box center [399, 340] width 650 height 44
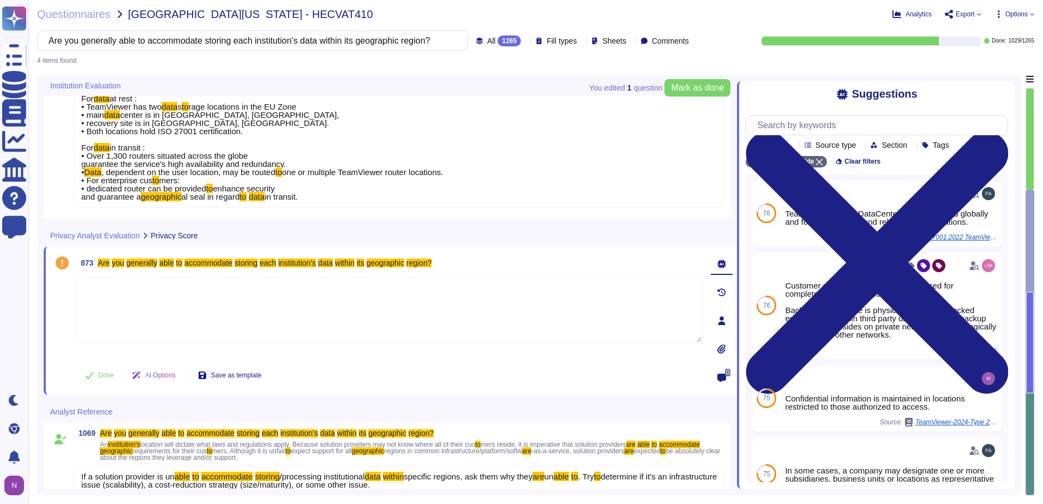
click at [111, 333] on textarea at bounding box center [389, 309] width 626 height 65
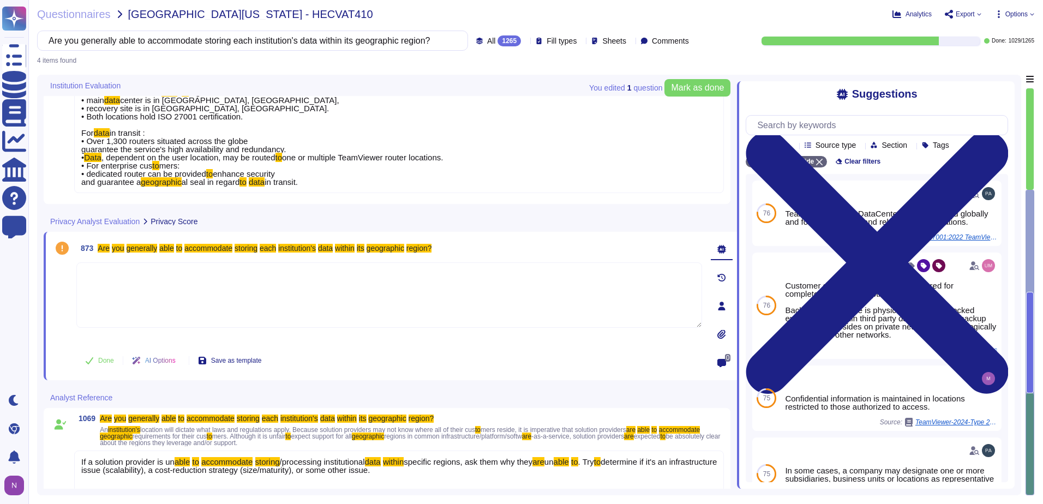
click at [122, 322] on textarea at bounding box center [389, 294] width 626 height 65
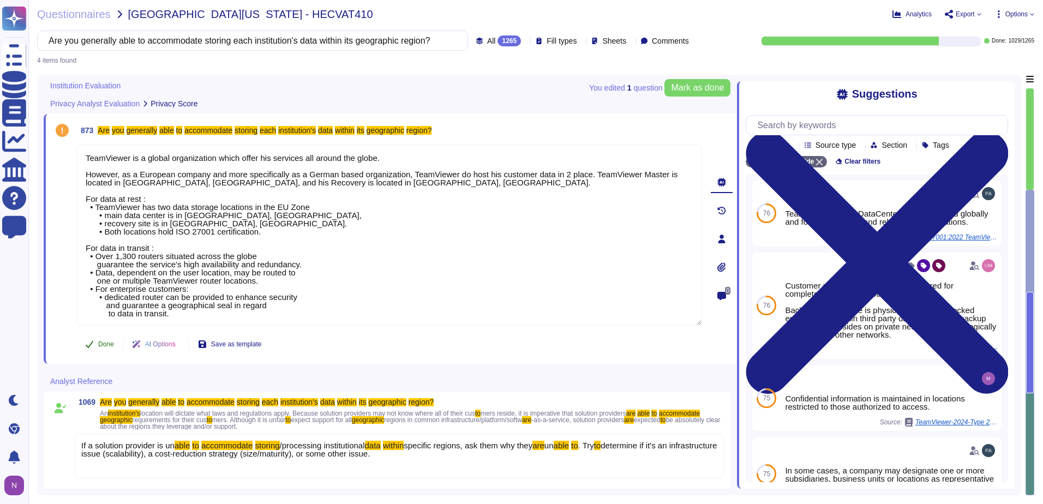
scroll to position [565, 0]
type textarea "TeamViewer is a global organization which offer his services all around the glo…"
click at [104, 346] on span "Done" at bounding box center [106, 344] width 16 height 7
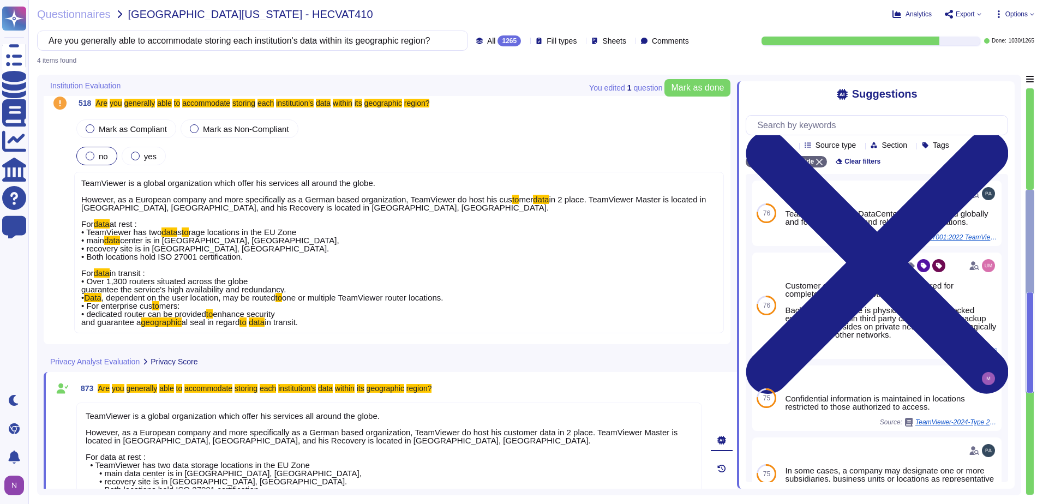
scroll to position [237, 0]
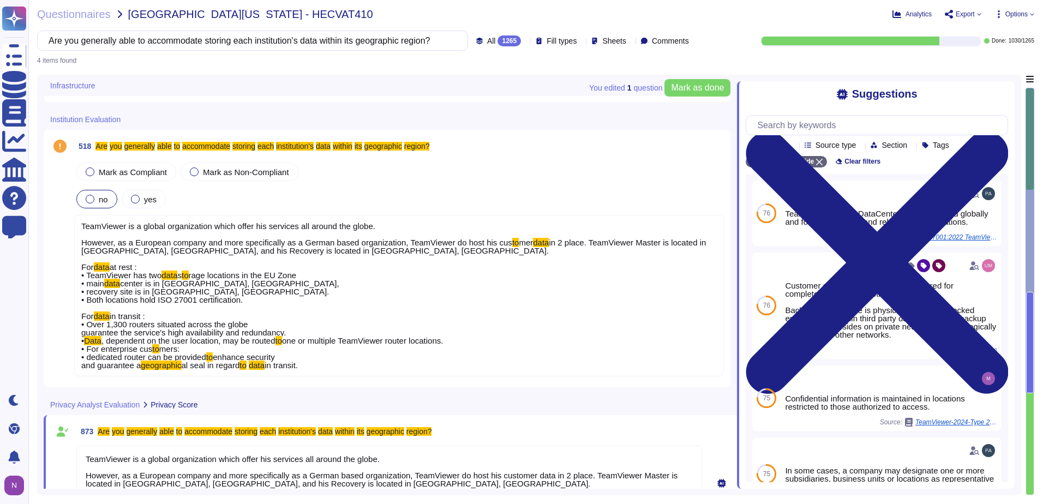
click at [184, 376] on div "TeamViewer is a global organization which offer his services all around the glo…" at bounding box center [399, 296] width 650 height 162
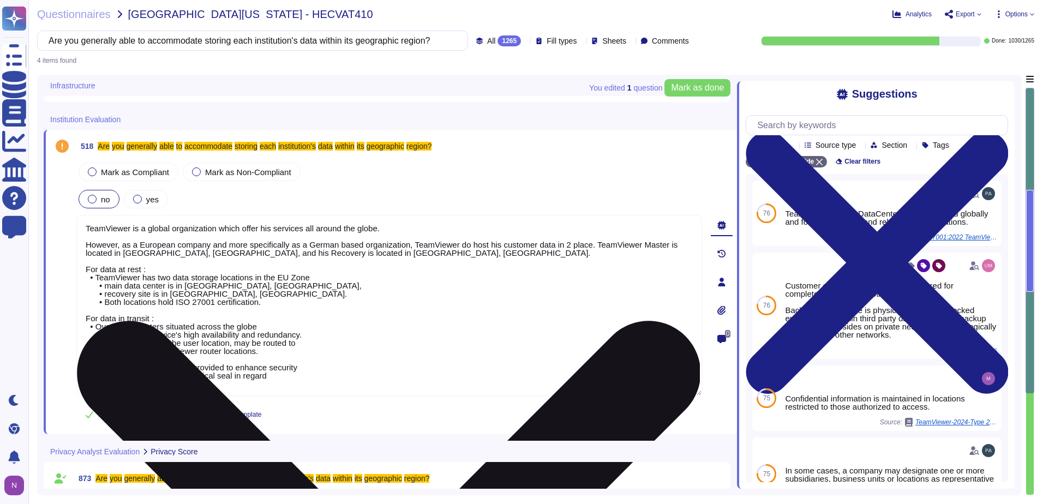
type textarea "TeamViewer is a global organization which offer his services all around the glo…"
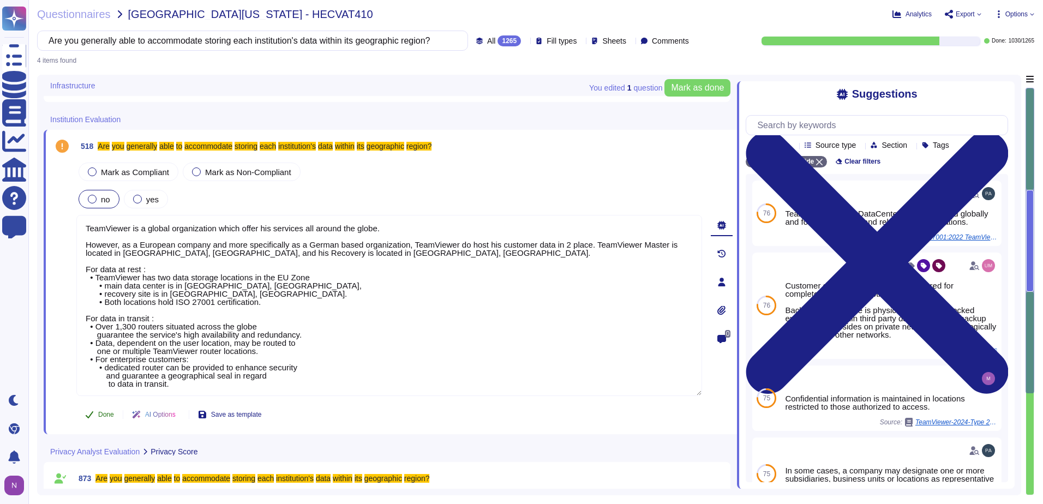
click at [103, 418] on span "Done" at bounding box center [106, 414] width 16 height 7
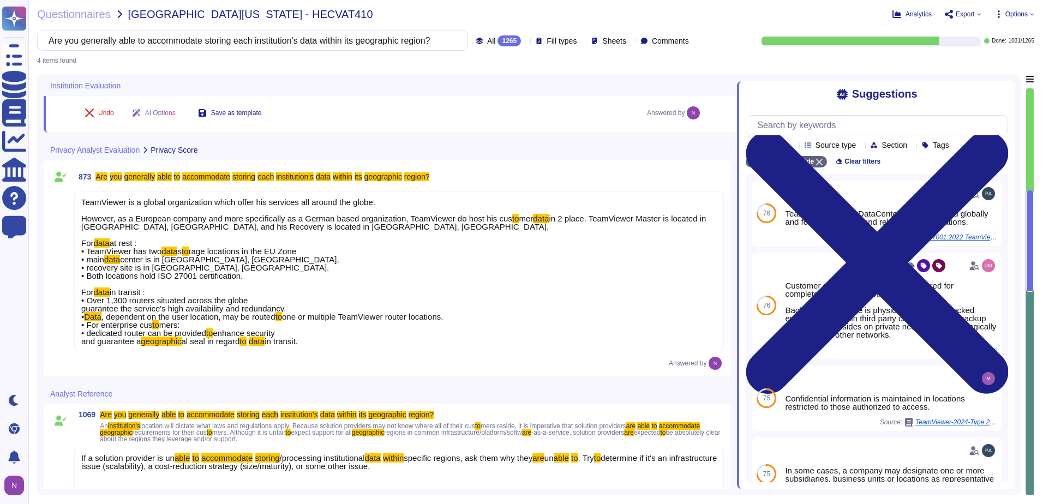
scroll to position [565, 0]
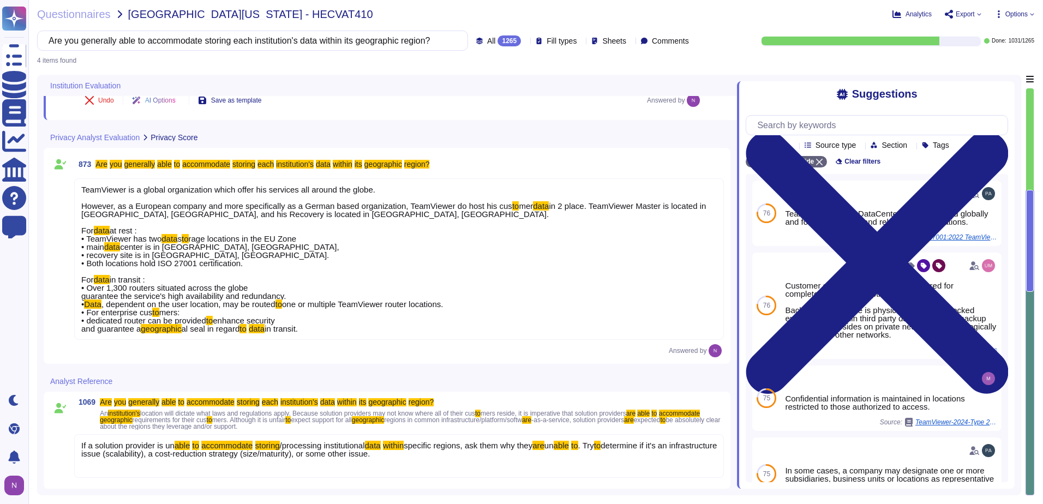
click at [227, 340] on div "TeamViewer is a global organization which offer his services all around the glo…" at bounding box center [399, 259] width 650 height 162
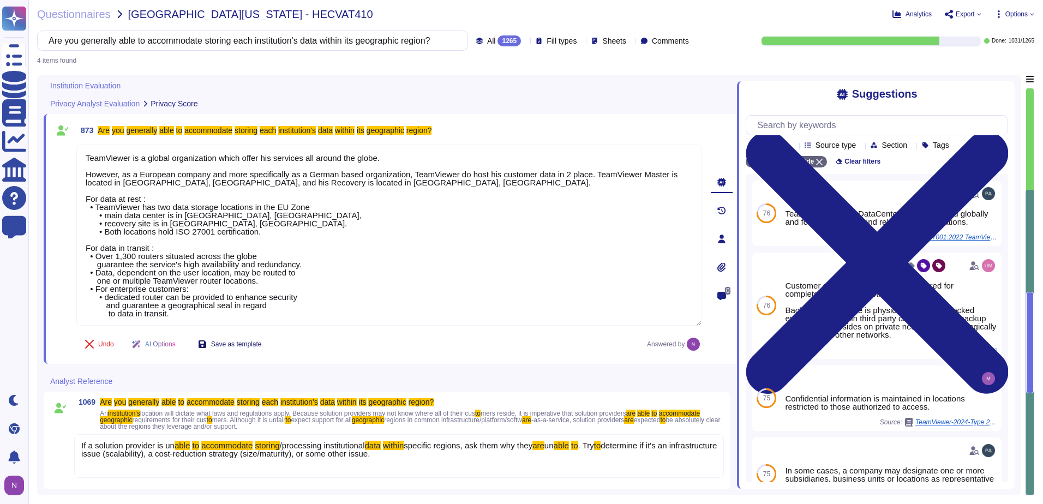
type textarea "TeamViewer is a global organization which offer his services all around the glo…"
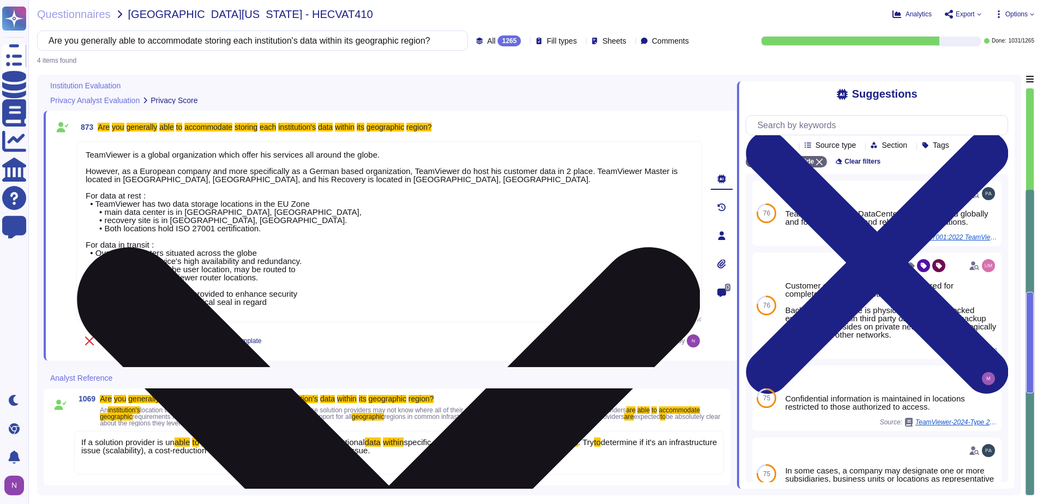
click at [307, 322] on textarea "TeamViewer is a global organization which offer his services all around the glo…" at bounding box center [389, 231] width 626 height 181
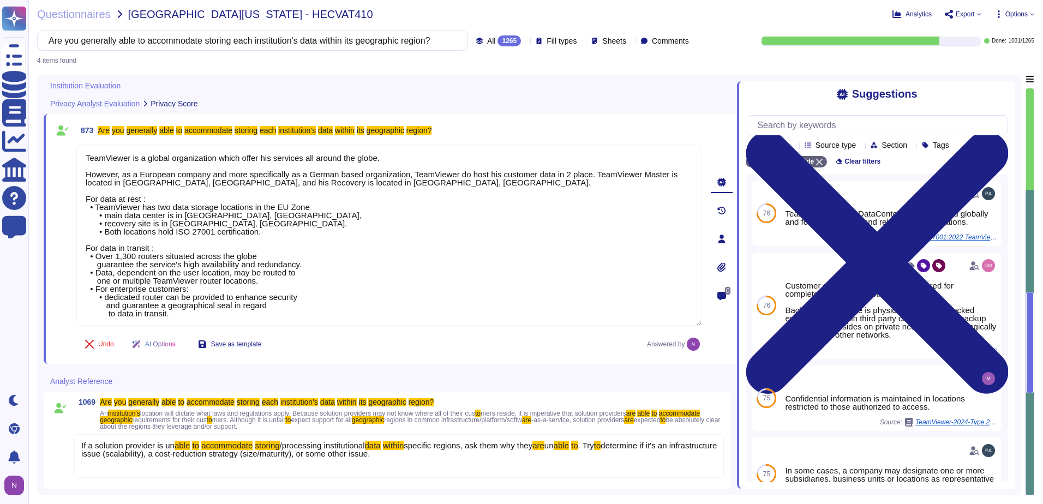
click at [498, 41] on div "All 1265" at bounding box center [500, 40] width 49 height 11
click at [477, 95] on span "To do" at bounding box center [473, 96] width 20 height 10
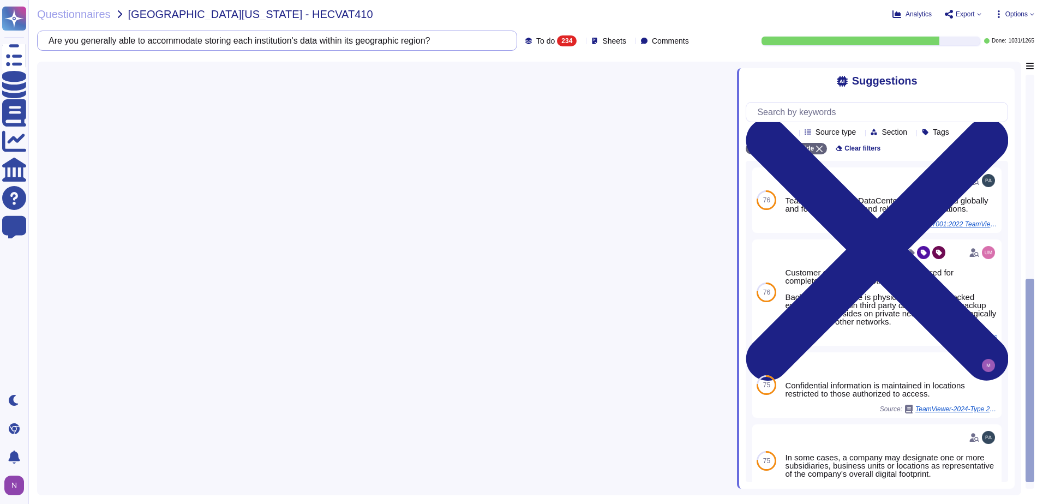
drag, startPoint x: 451, startPoint y: 43, endPoint x: -2, endPoint y: 51, distance: 453.5
click at [0, 51] on html "Questionnaires Knowledge Base Documents Analytics CAIQ / SIG Help Center Feedba…" at bounding box center [521, 252] width 1043 height 504
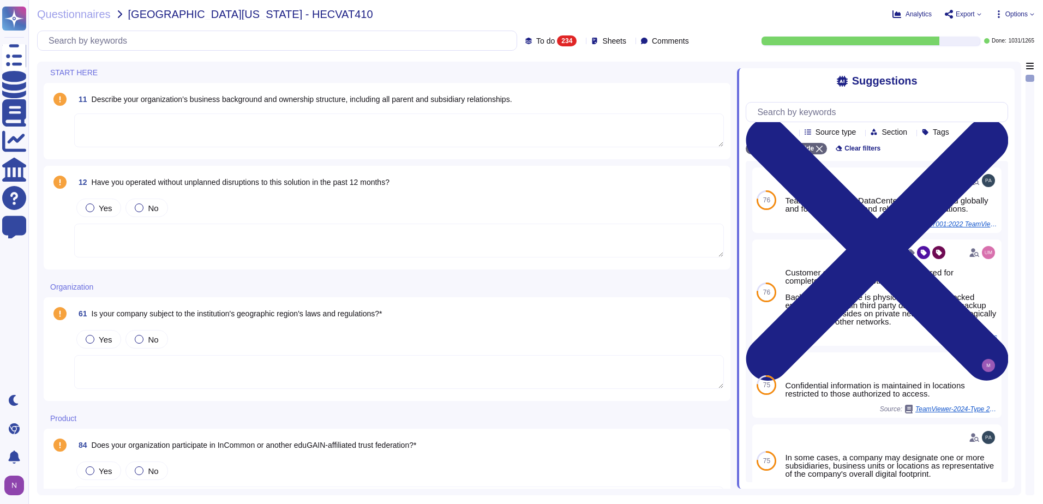
click at [222, 70] on div "START HERE" at bounding box center [314, 72] width 541 height 21
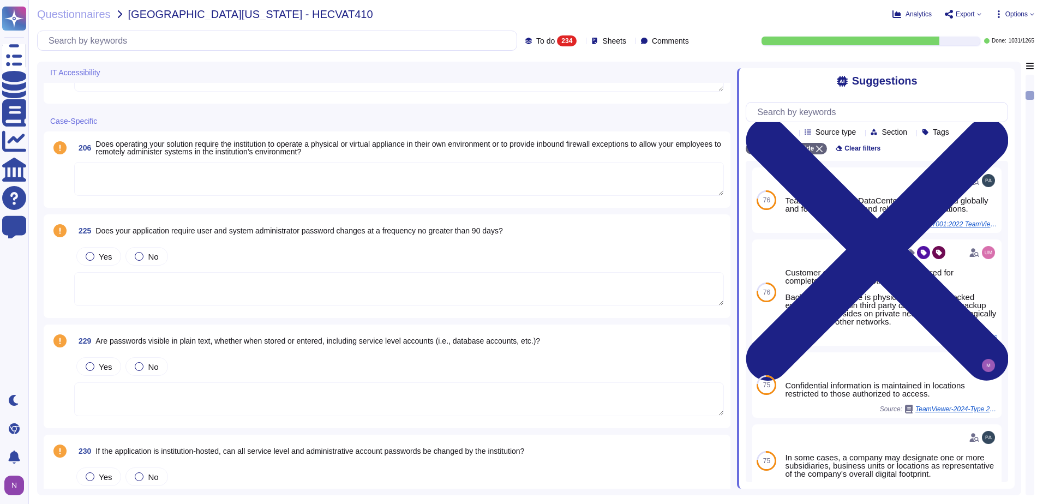
scroll to position [1200, 0]
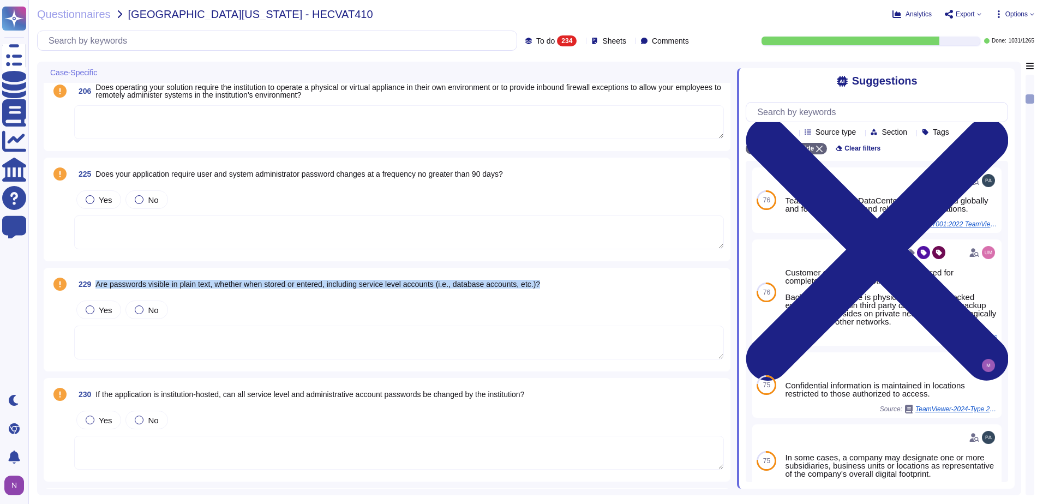
drag, startPoint x: 558, startPoint y: 285, endPoint x: 98, endPoint y: 286, distance: 460.0
click at [98, 286] on div "229 Are passwords visible in plain text, whether when stored or entered, includ…" at bounding box center [399, 284] width 650 height 20
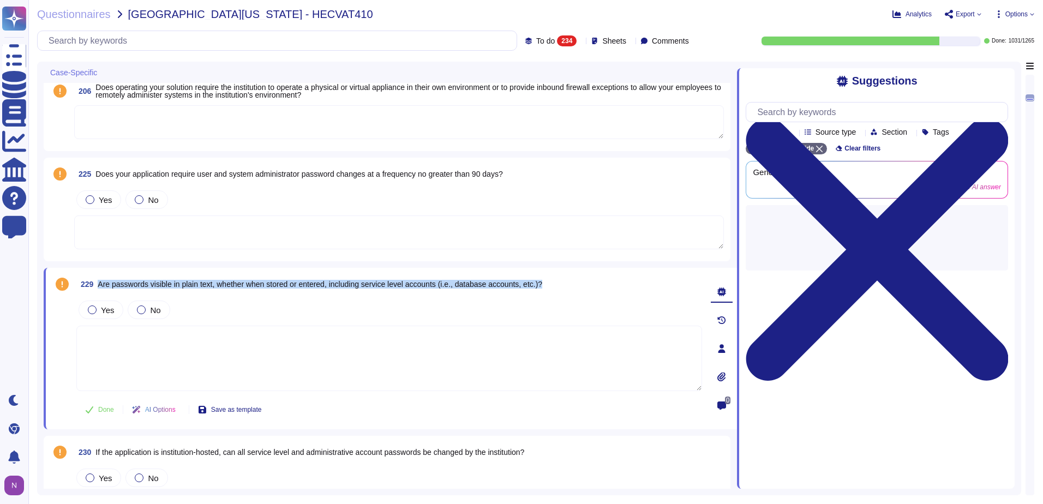
drag, startPoint x: 554, startPoint y: 282, endPoint x: 97, endPoint y: 290, distance: 456.8
click at [97, 290] on div "229 Are passwords visible in plain text, whether when stored or entered, includ…" at bounding box center [389, 284] width 626 height 20
copy span "Are passwords visible in plain text, whether when stored or entered, including …"
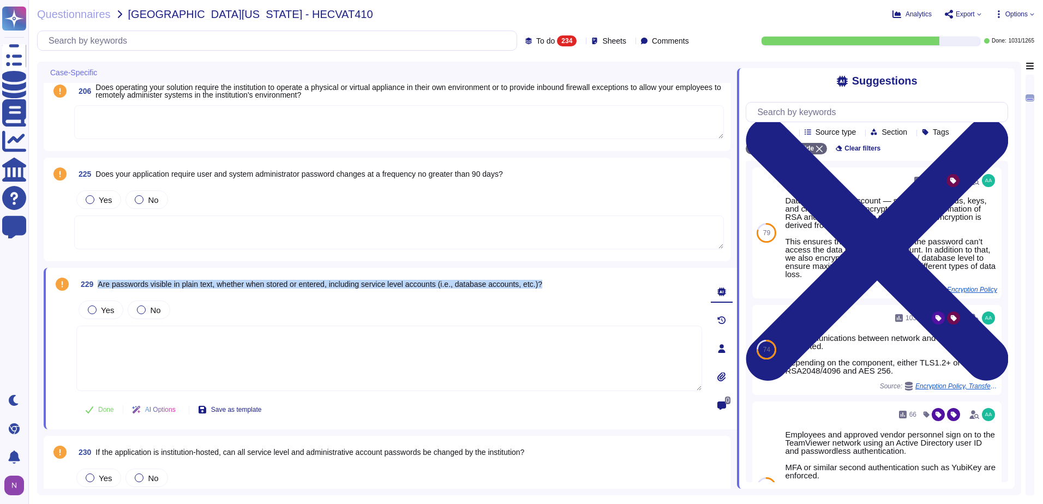
copy span "Are passwords visible in plain text, whether when stored or entered, including …"
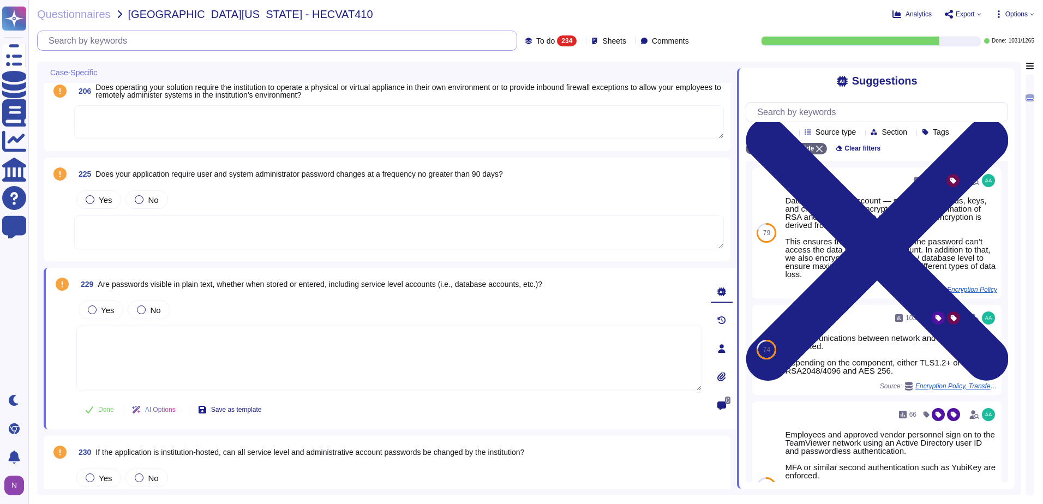
click at [421, 40] on input "text" at bounding box center [280, 40] width 474 height 19
paste input "Are passwords visible in plain text, whether when stored or entered, including …"
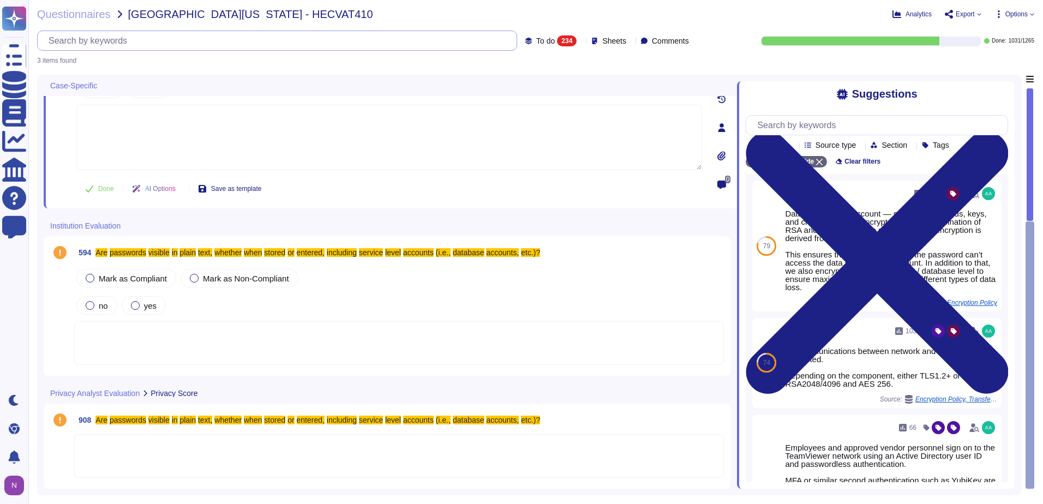
scroll to position [0, 0]
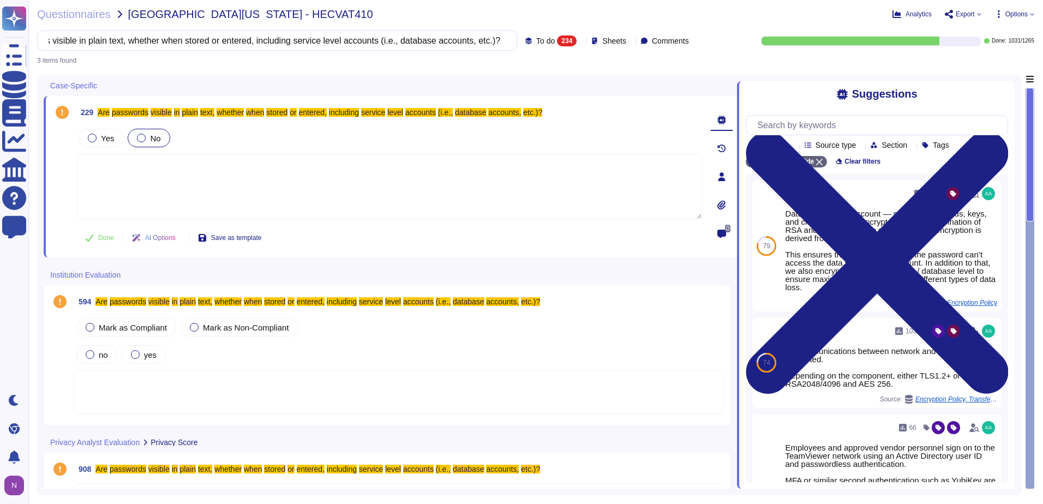
type input "Are passwords visible in plain text, whether when stored or entered, including …"
click at [137, 139] on div at bounding box center [141, 138] width 9 height 9
click at [98, 352] on label "no" at bounding box center [97, 354] width 22 height 9
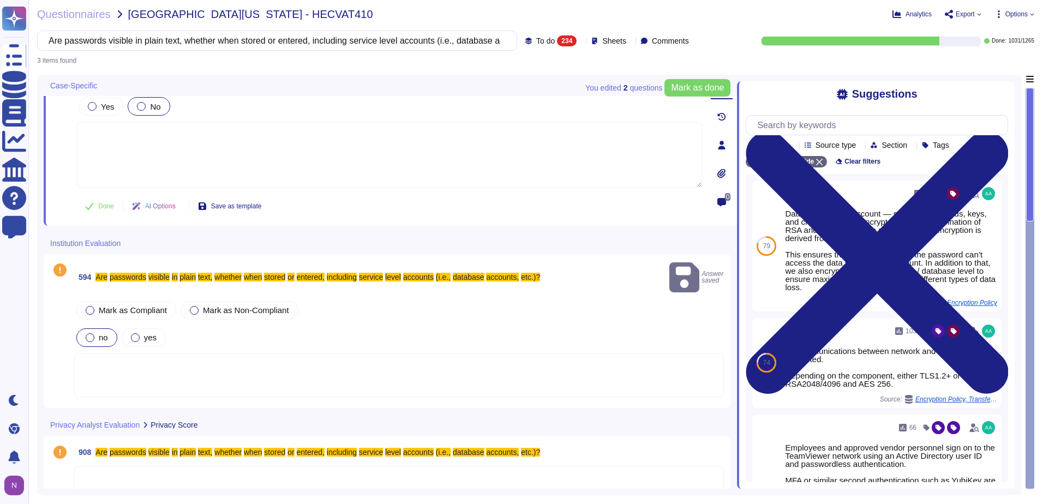
scroll to position [49, 0]
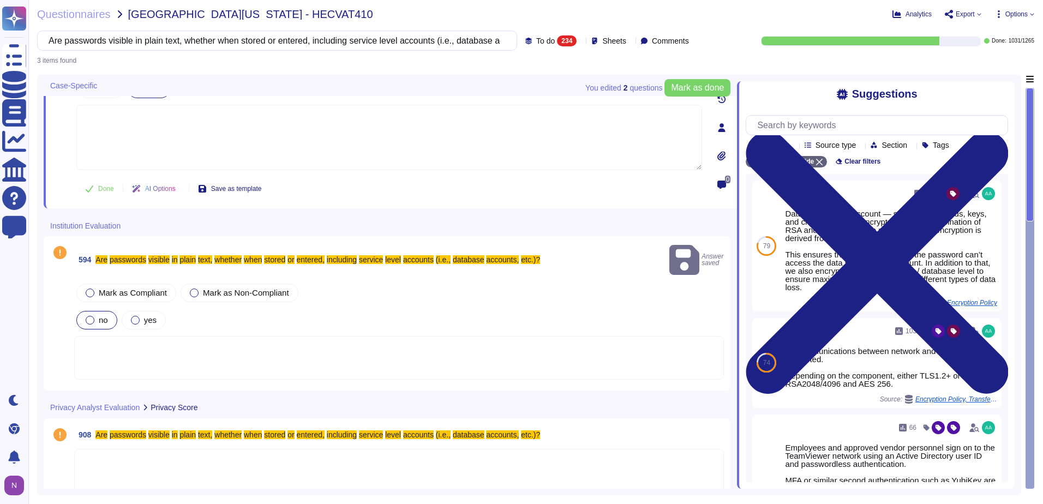
click at [117, 449] on div at bounding box center [399, 471] width 650 height 44
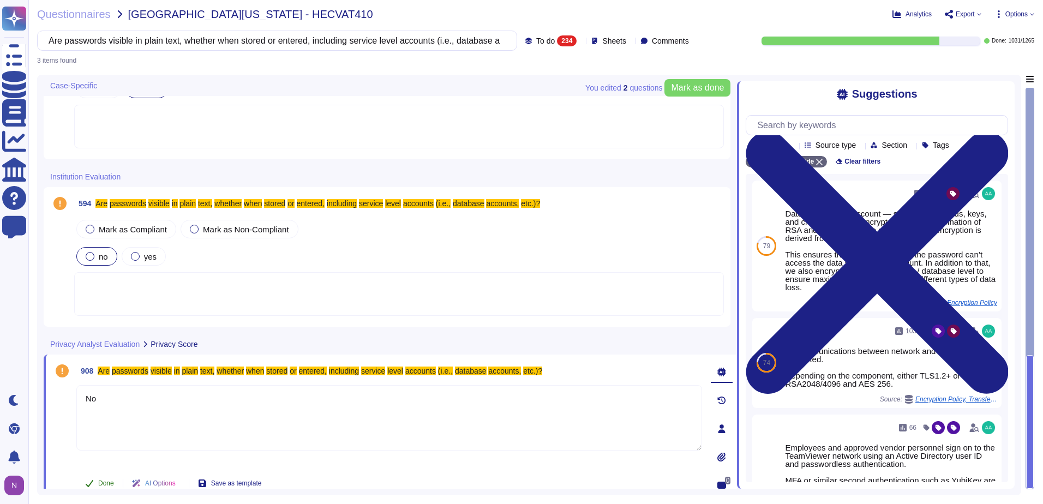
type textarea "No"
click at [109, 482] on span "Done" at bounding box center [106, 483] width 16 height 7
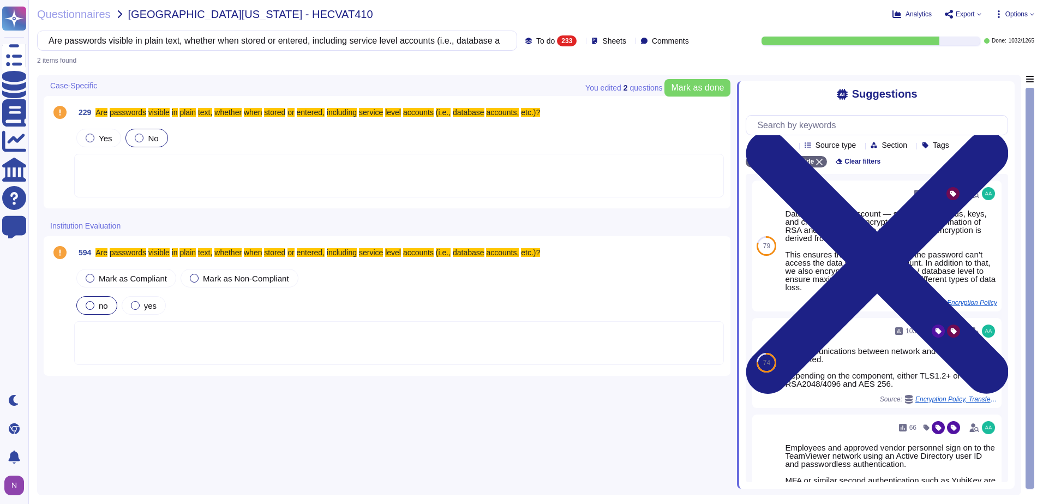
scroll to position [0, 0]
click at [144, 340] on div at bounding box center [399, 343] width 650 height 44
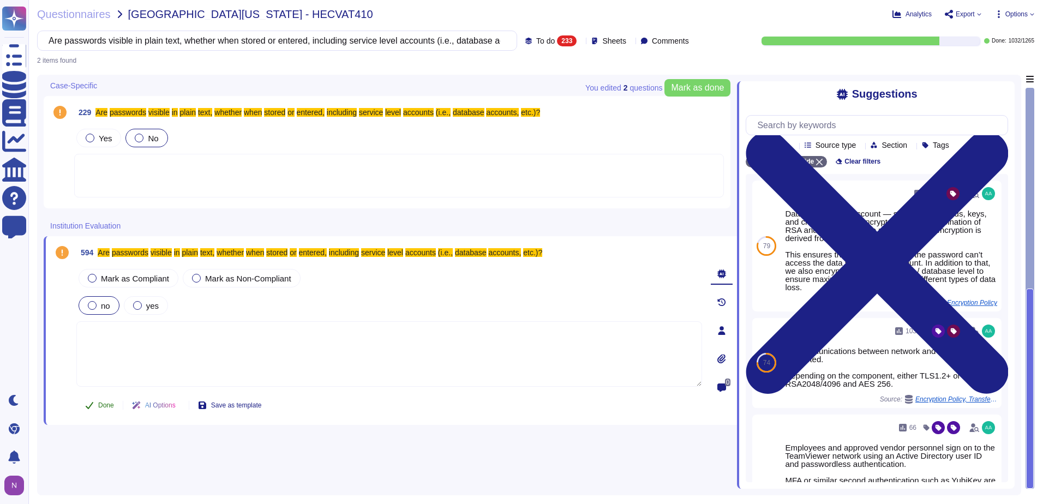
click at [105, 405] on span "Done" at bounding box center [106, 405] width 16 height 7
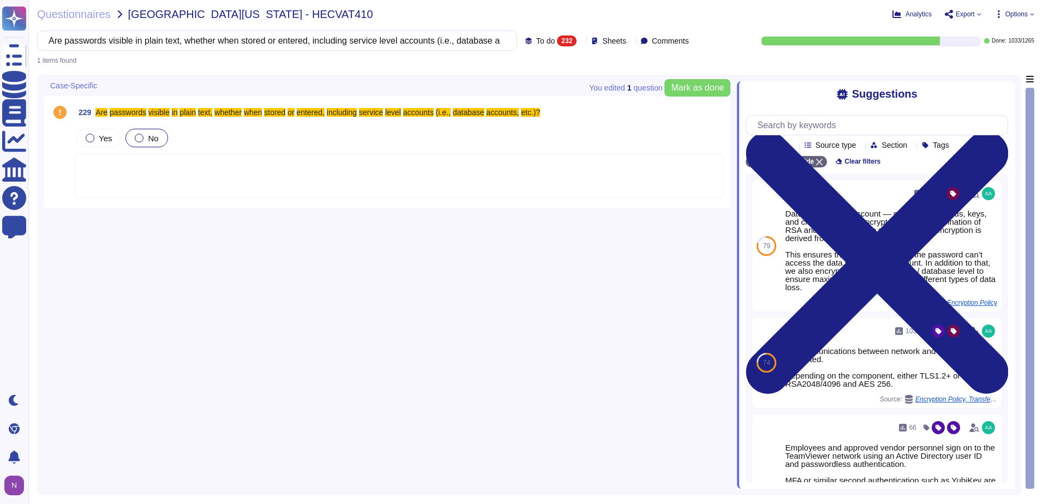
click at [116, 174] on div at bounding box center [399, 176] width 650 height 44
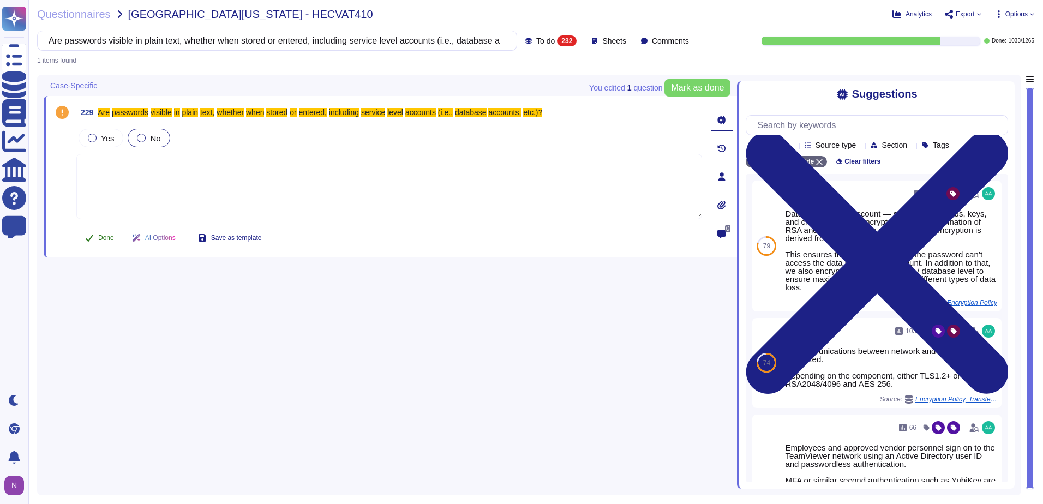
click at [100, 238] on span "Done" at bounding box center [106, 238] width 16 height 7
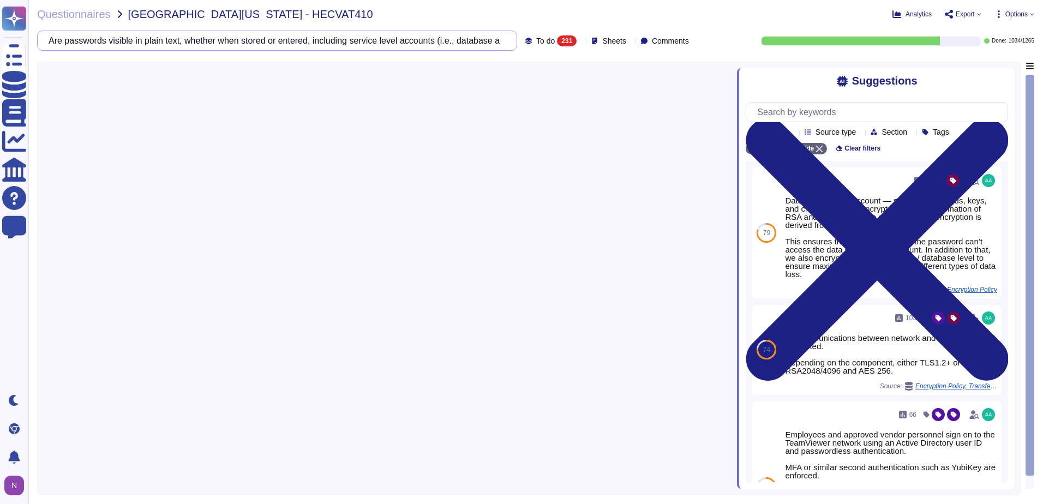
click at [475, 38] on input "Are passwords visible in plain text, whether when stored or entered, including …" at bounding box center [274, 40] width 463 height 19
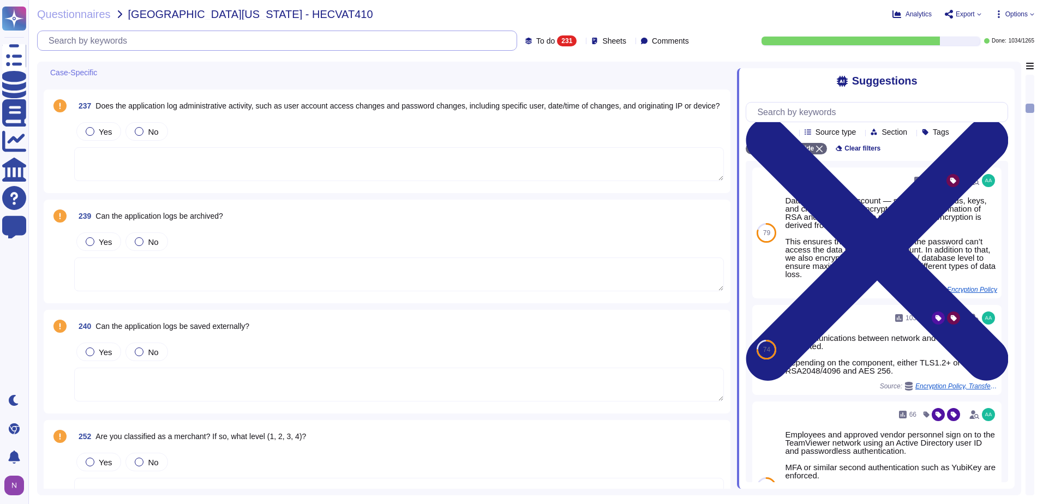
scroll to position [1801, 0]
drag, startPoint x: 260, startPoint y: 326, endPoint x: 95, endPoint y: 325, distance: 165.3
click at [95, 325] on div "240 Can the application logs be saved externally?" at bounding box center [399, 326] width 650 height 20
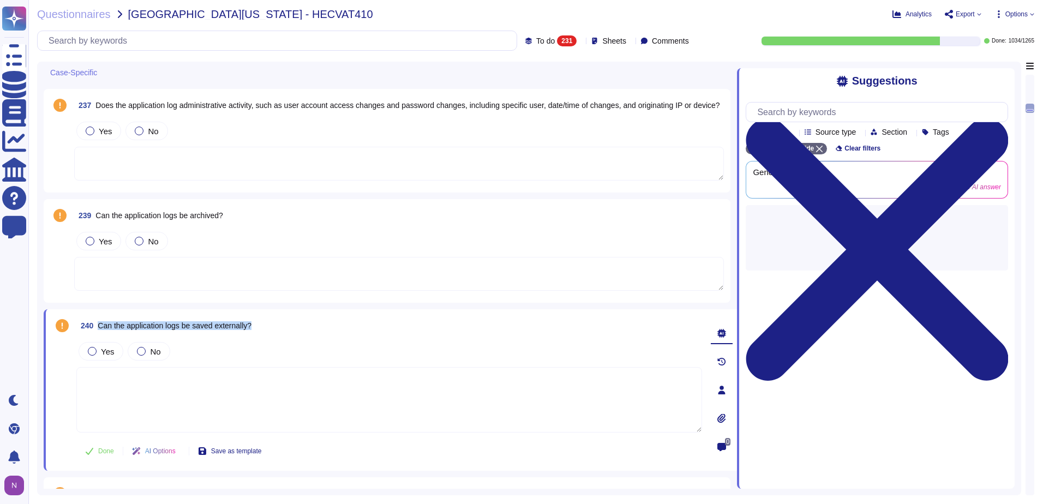
drag, startPoint x: 260, startPoint y: 324, endPoint x: 100, endPoint y: 329, distance: 159.9
click at [100, 329] on div "240 Can the application logs be saved externally?" at bounding box center [389, 326] width 626 height 20
copy span "Can the application logs be saved externally?"
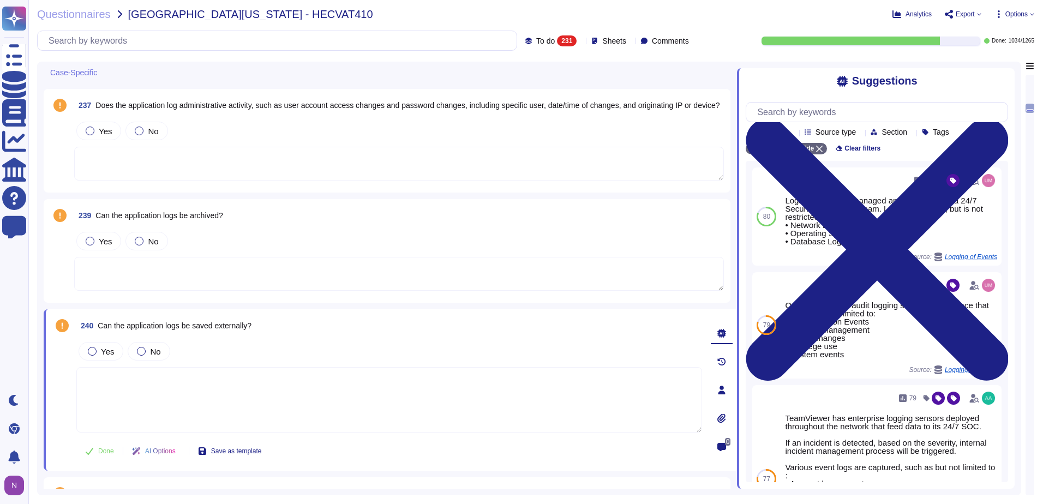
click at [176, 381] on textarea at bounding box center [389, 399] width 626 height 65
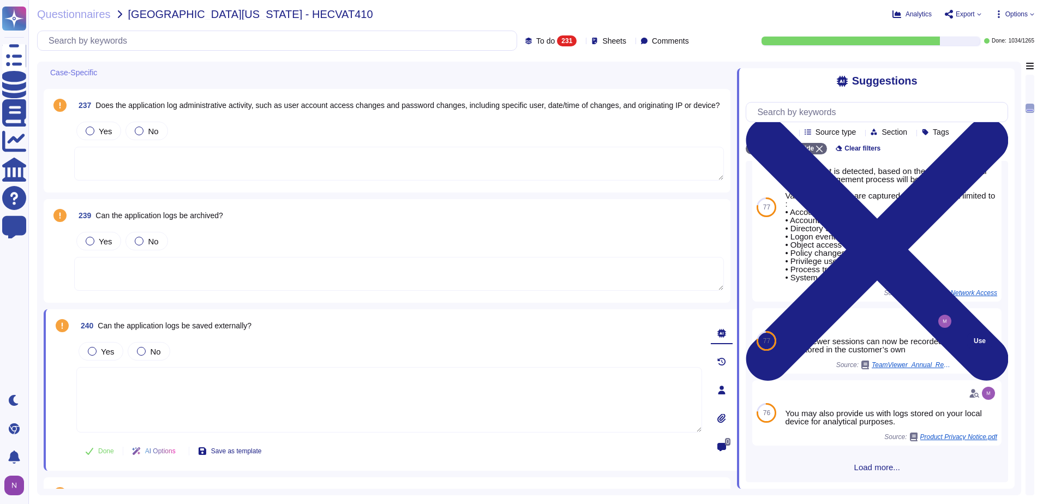
scroll to position [273, 0]
click at [172, 326] on span "Can the application logs be saved externally?" at bounding box center [175, 325] width 154 height 9
copy span "Can the application logs be saved externally?"
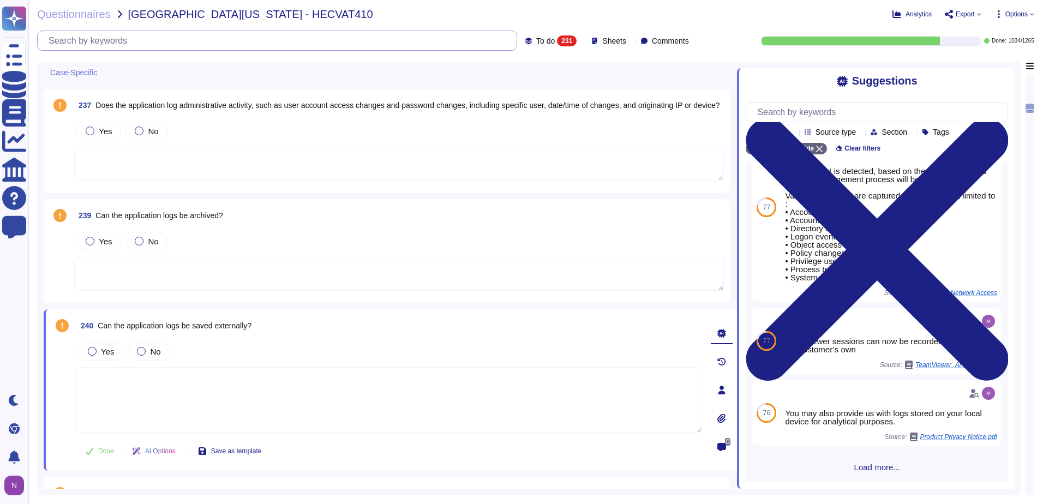
click at [183, 49] on input "text" at bounding box center [280, 40] width 474 height 19
paste input "Can the application logs be saved externally?"
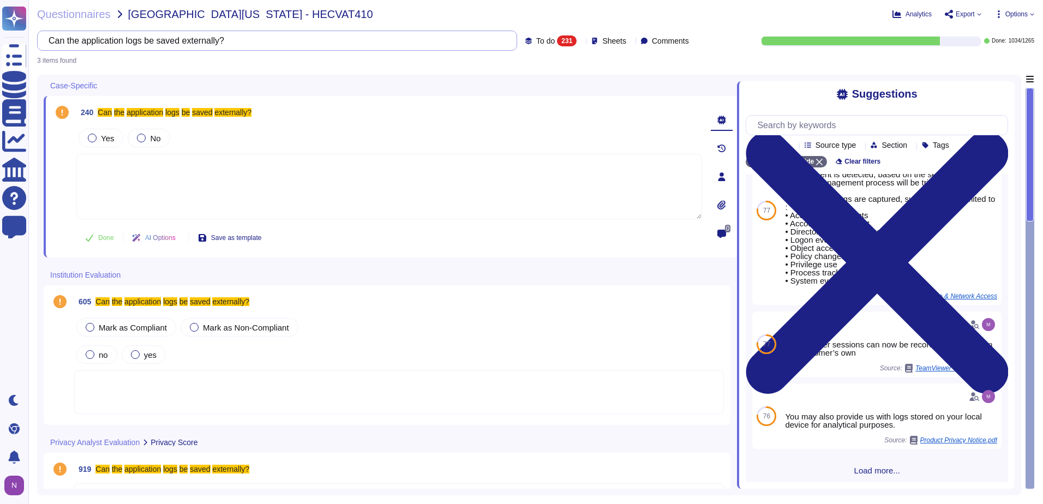
type input "Can the application logs be saved externally?"
click at [95, 138] on div at bounding box center [92, 138] width 9 height 9
click at [105, 238] on span "Done" at bounding box center [106, 238] width 16 height 7
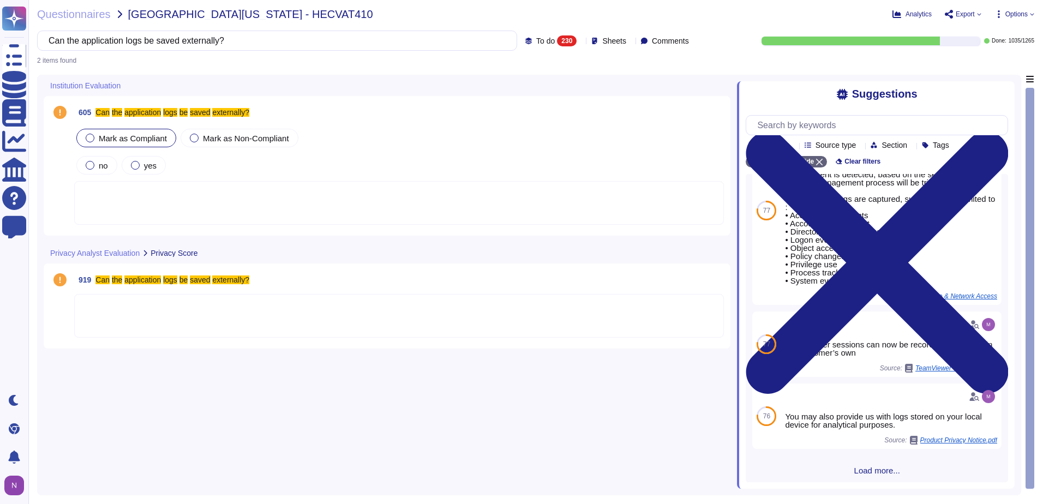
click at [109, 137] on span "Mark as Compliant" at bounding box center [133, 138] width 68 height 9
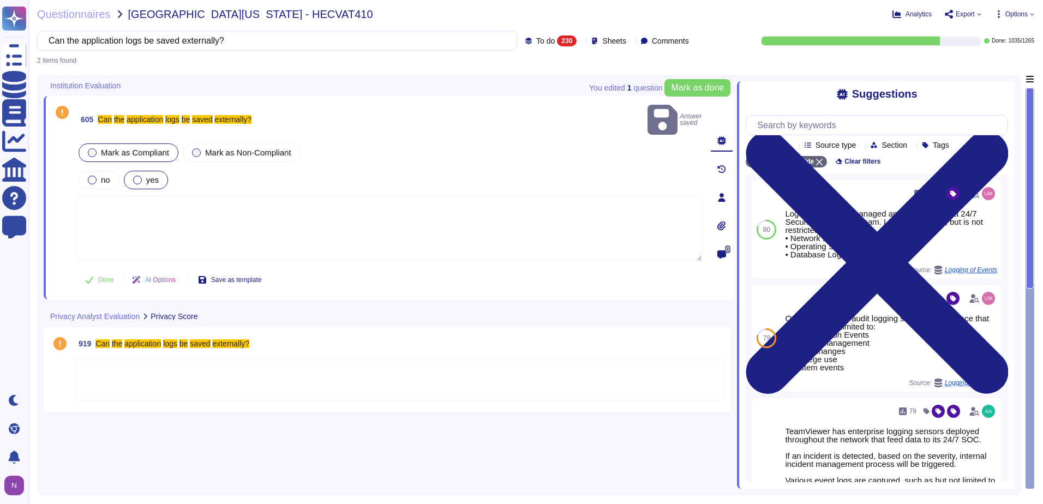
click at [143, 176] on label "yes" at bounding box center [146, 180] width 26 height 9
click at [105, 277] on span "Done" at bounding box center [106, 280] width 16 height 7
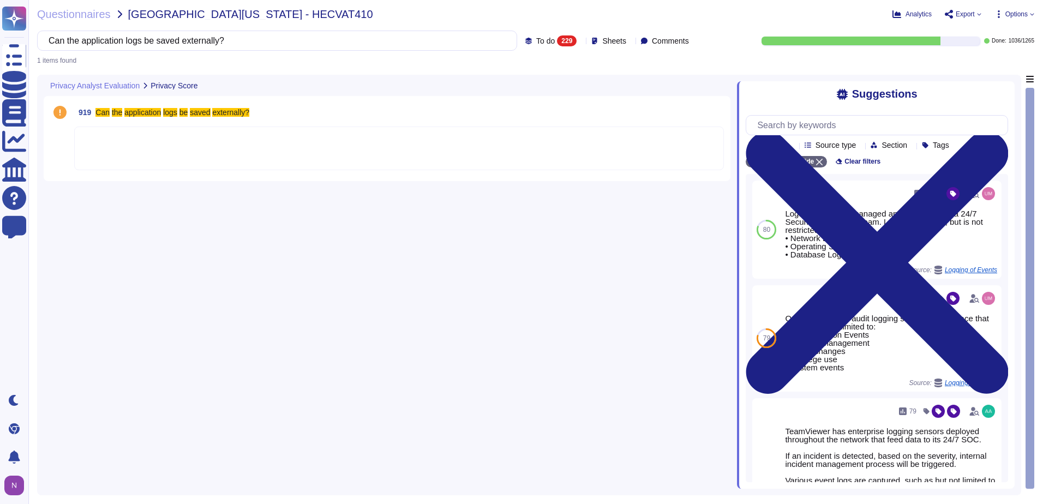
click at [129, 141] on div at bounding box center [399, 149] width 650 height 44
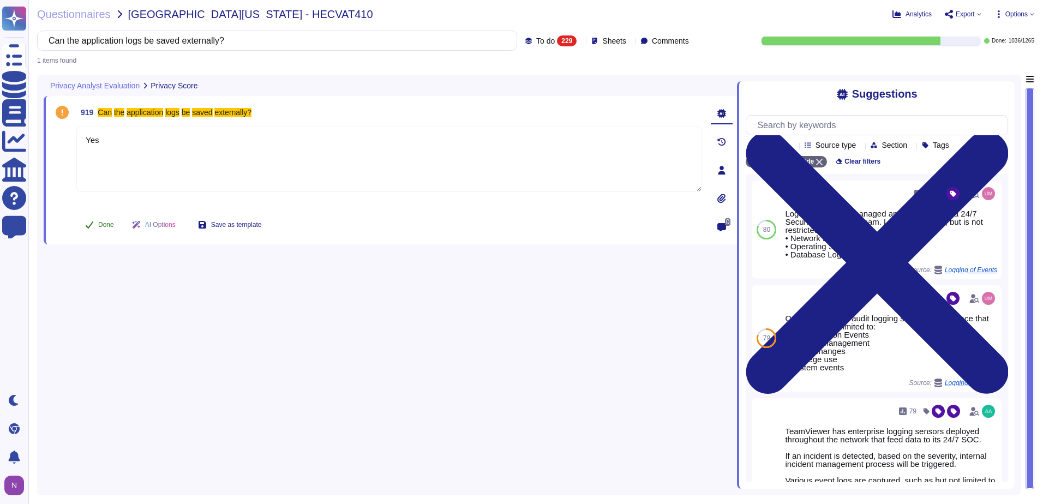
type textarea "Yes"
click at [106, 223] on span "Done" at bounding box center [106, 225] width 16 height 7
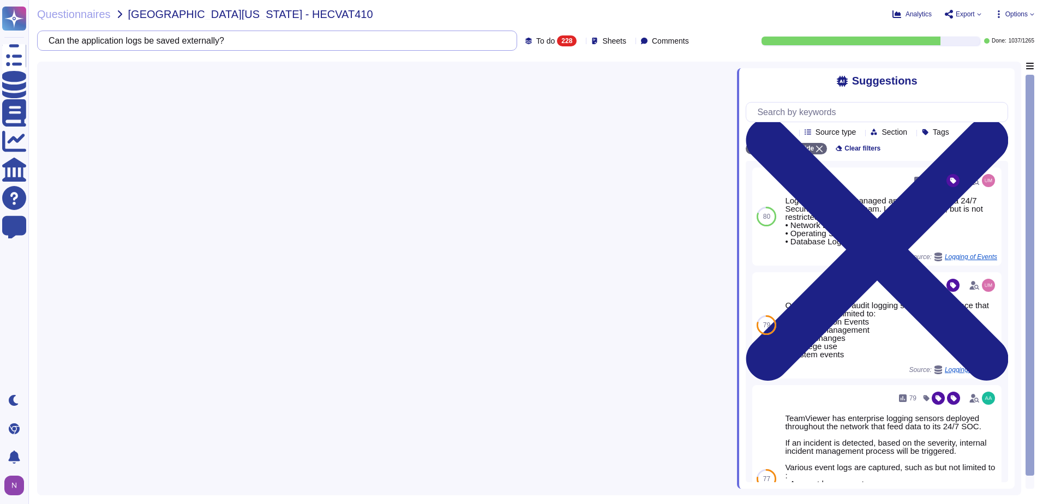
drag, startPoint x: 429, startPoint y: 40, endPoint x: 47, endPoint y: 44, distance: 381.9
click at [47, 44] on div "Can the application logs be saved externally?" at bounding box center [277, 41] width 480 height 20
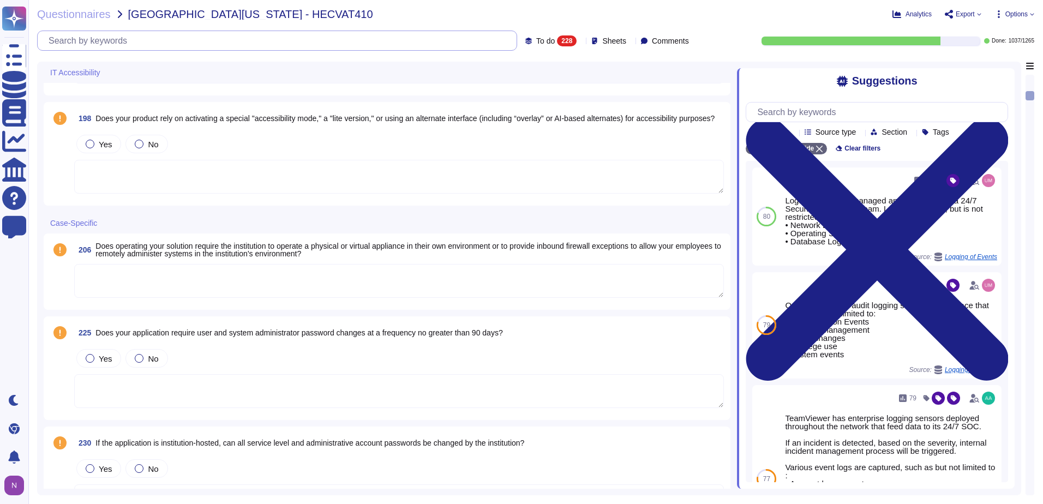
scroll to position [1091, 0]
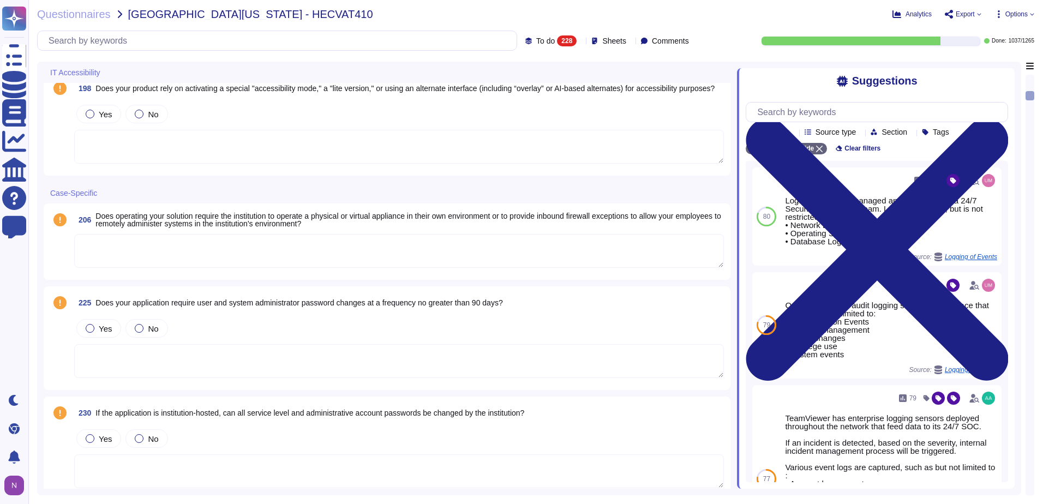
click at [167, 466] on textarea at bounding box center [399, 471] width 650 height 34
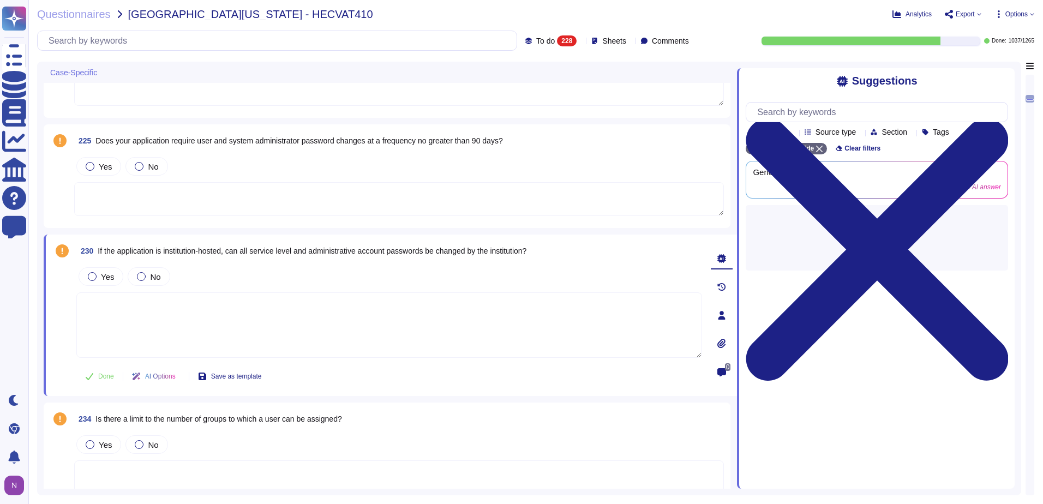
scroll to position [1255, 0]
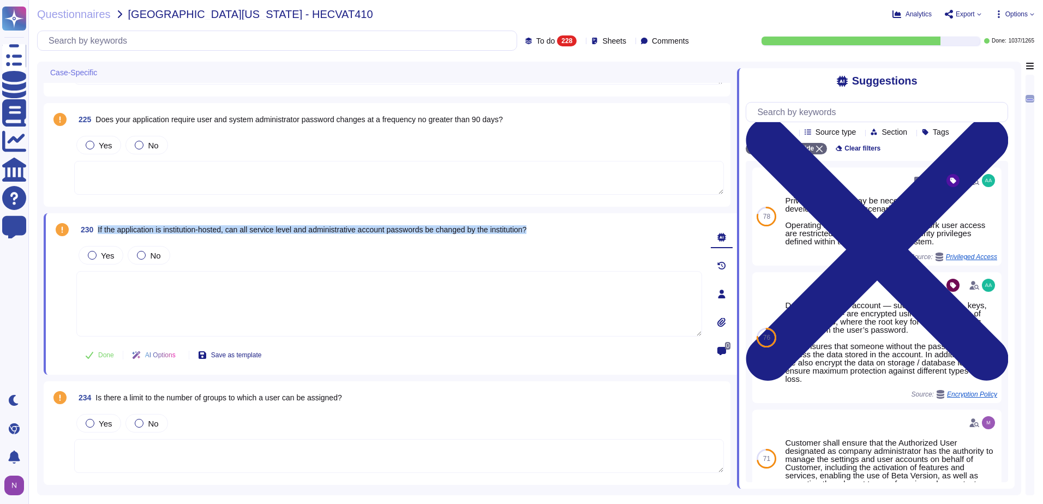
drag, startPoint x: 550, startPoint y: 229, endPoint x: 98, endPoint y: 230, distance: 451.8
click at [98, 230] on div "230 If the application is institution-hosted, can all service level and adminis…" at bounding box center [389, 230] width 626 height 20
copy span "If the application is institution-hosted, can all service level and administrat…"
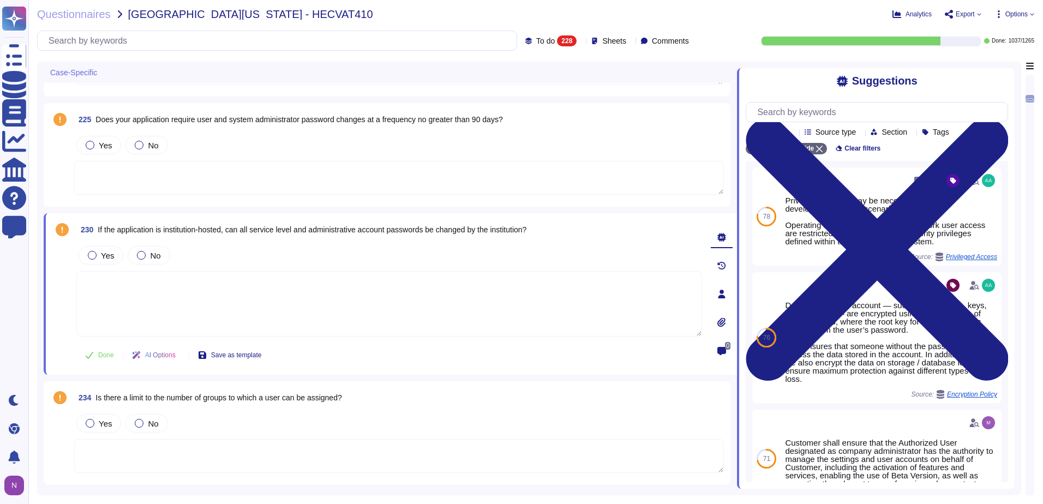
click at [128, 295] on textarea at bounding box center [389, 303] width 626 height 65
click at [243, 41] on input "text" at bounding box center [280, 40] width 474 height 19
paste input "If the application is institution-hosted, can all service level and administrat…"
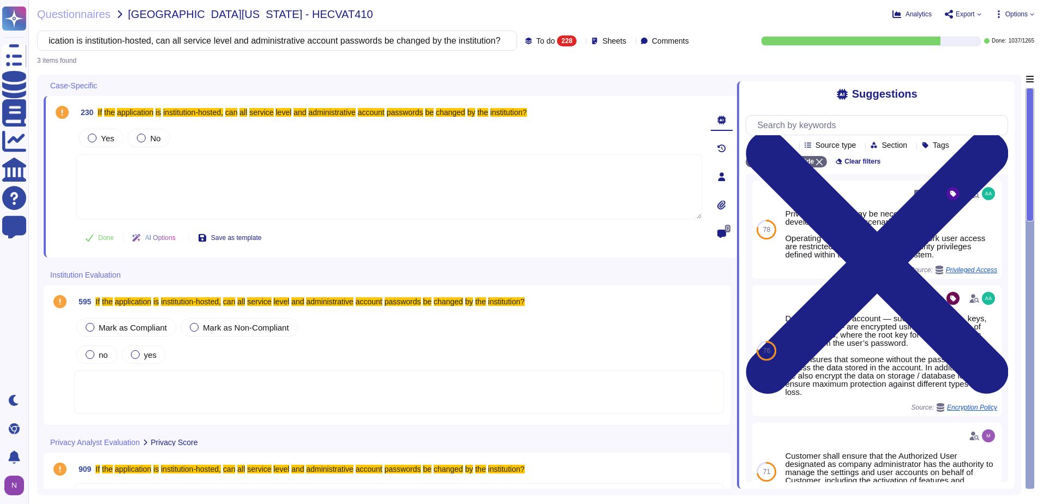
type input "If the application is institution-hosted, can all service level and administrat…"
click at [113, 171] on textarea at bounding box center [389, 186] width 626 height 65
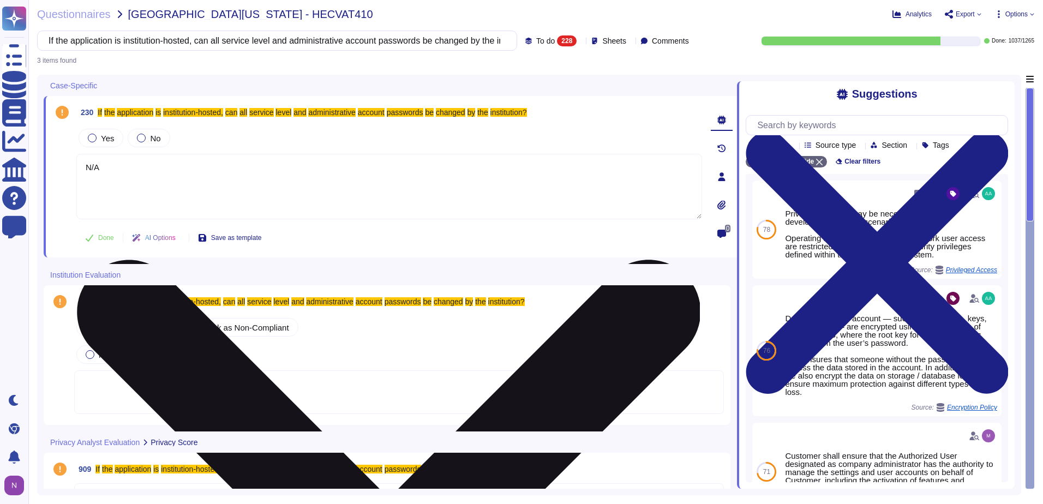
drag, startPoint x: 112, startPoint y: 171, endPoint x: 85, endPoint y: 171, distance: 27.3
click at [85, 171] on textarea "N/A" at bounding box center [389, 186] width 626 height 65
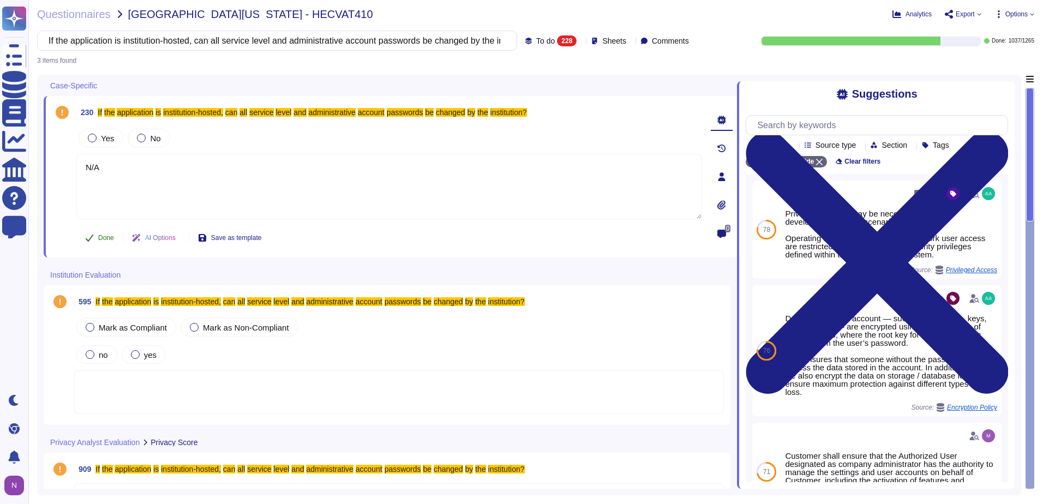
type textarea "N/A"
click at [101, 238] on span "Done" at bounding box center [106, 238] width 16 height 7
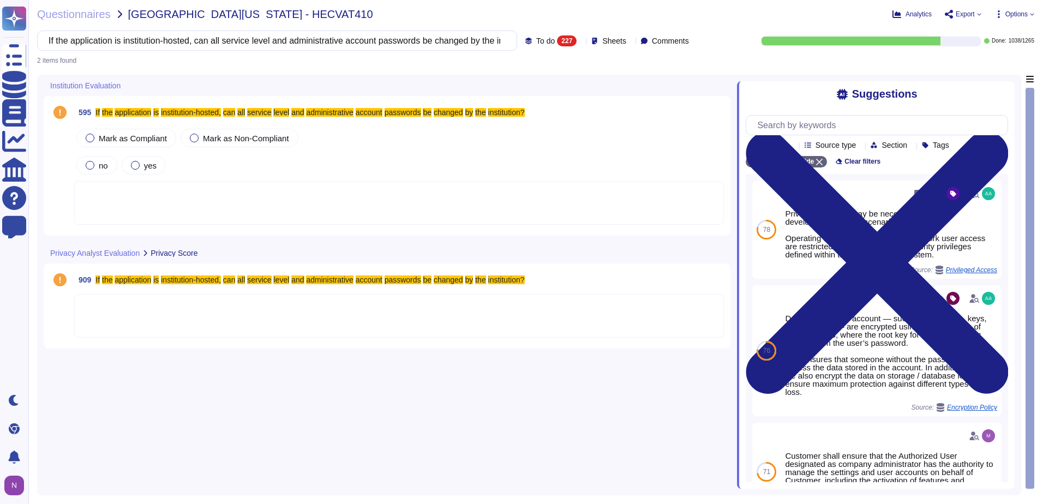
click at [115, 201] on div at bounding box center [399, 203] width 650 height 44
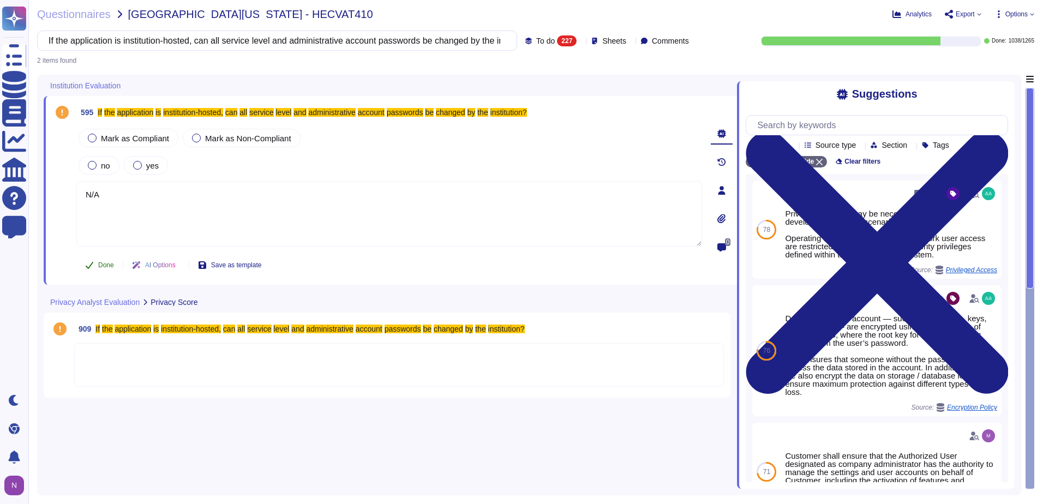
type textarea "N/A"
click at [103, 266] on span "Done" at bounding box center [106, 265] width 16 height 7
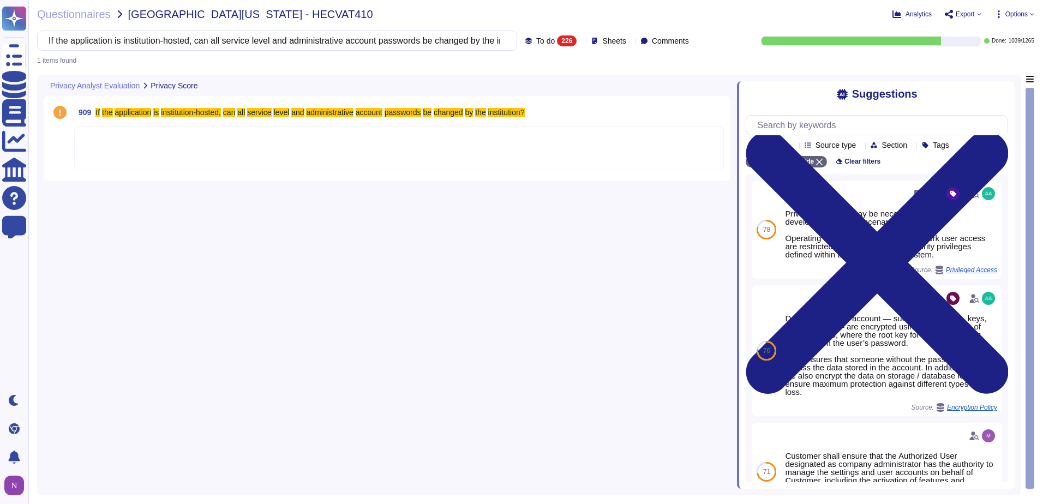
click at [118, 153] on div at bounding box center [399, 149] width 650 height 44
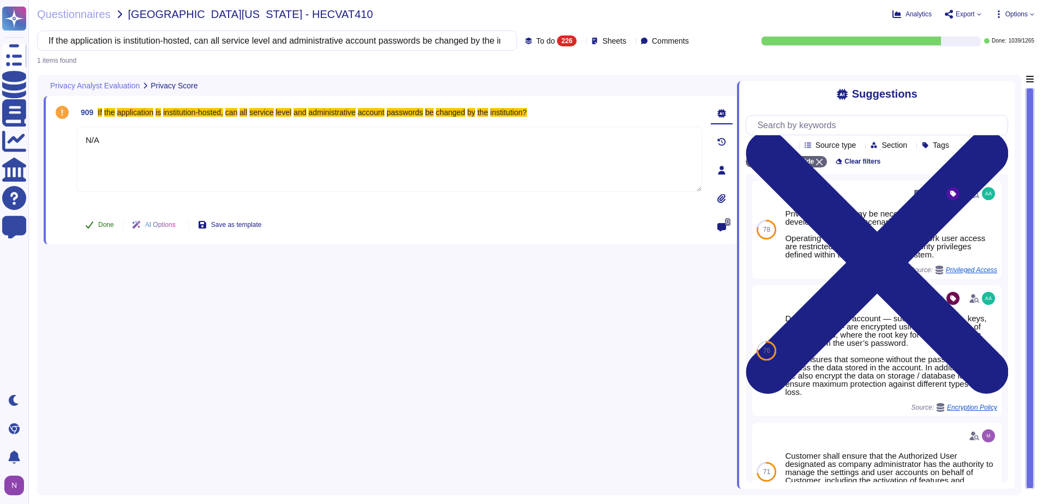
type textarea "N/A"
click at [105, 223] on span "Done" at bounding box center [106, 225] width 16 height 7
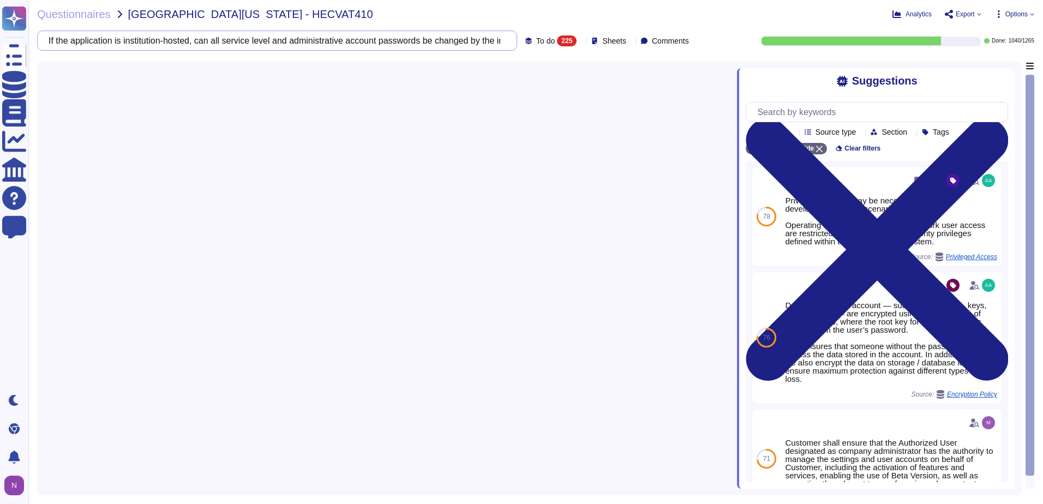
click at [477, 37] on input "If the application is institution-hosted, can all service level and administrat…" at bounding box center [274, 40] width 463 height 19
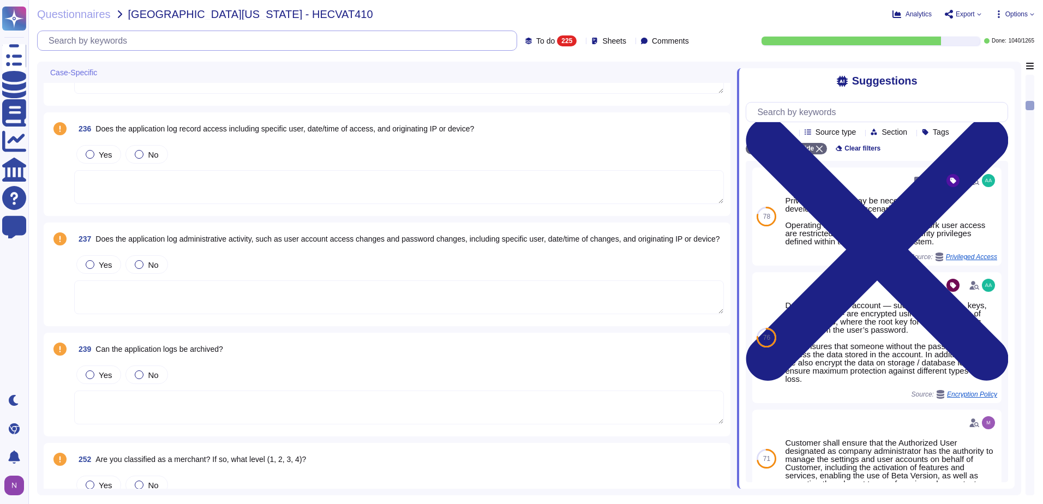
scroll to position [1582, 0]
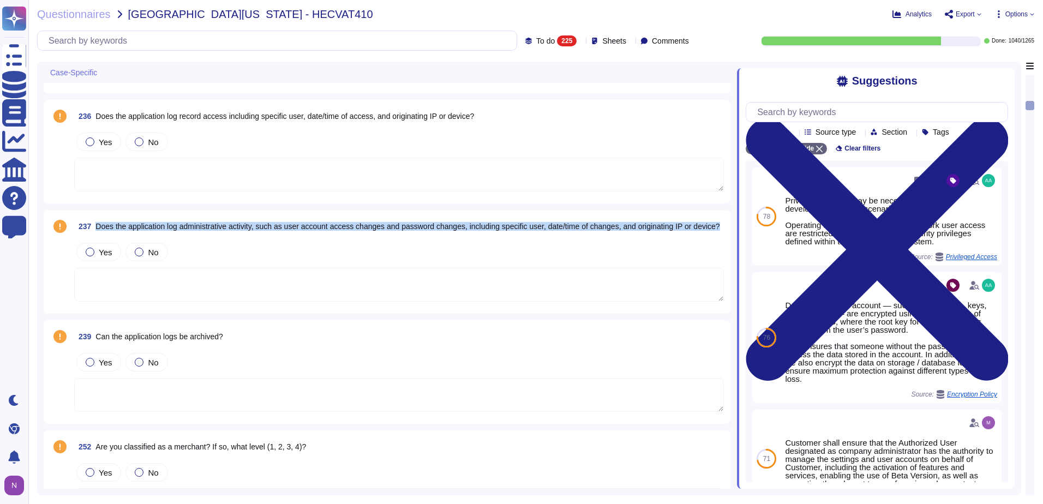
drag, startPoint x: 126, startPoint y: 230, endPoint x: 95, endPoint y: 222, distance: 31.6
click at [95, 222] on span "237 Does the application log administrative activity, such as user account acce…" at bounding box center [397, 227] width 646 height 20
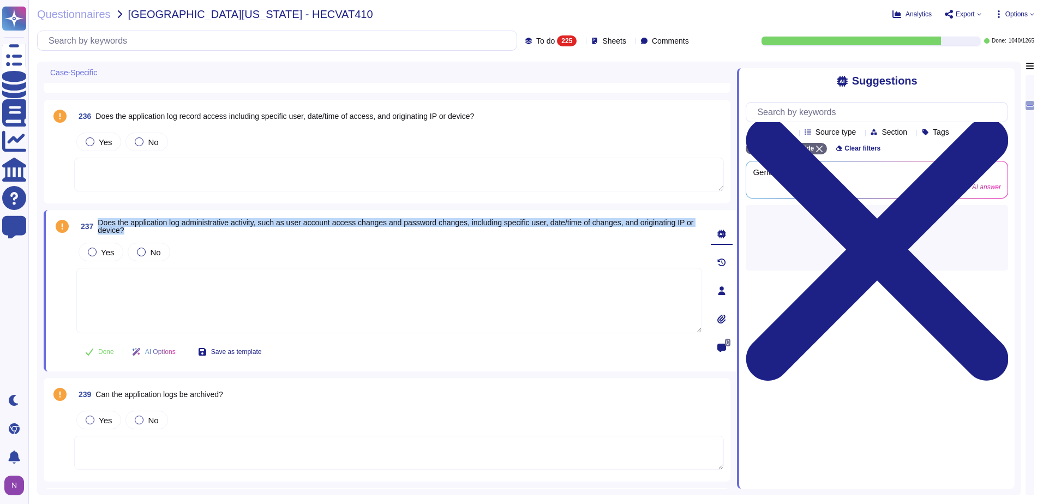
drag, startPoint x: 139, startPoint y: 232, endPoint x: 97, endPoint y: 225, distance: 43.1
click at [97, 225] on span "237 Does the application log administrative activity, such as user account acce…" at bounding box center [389, 227] width 626 height 20
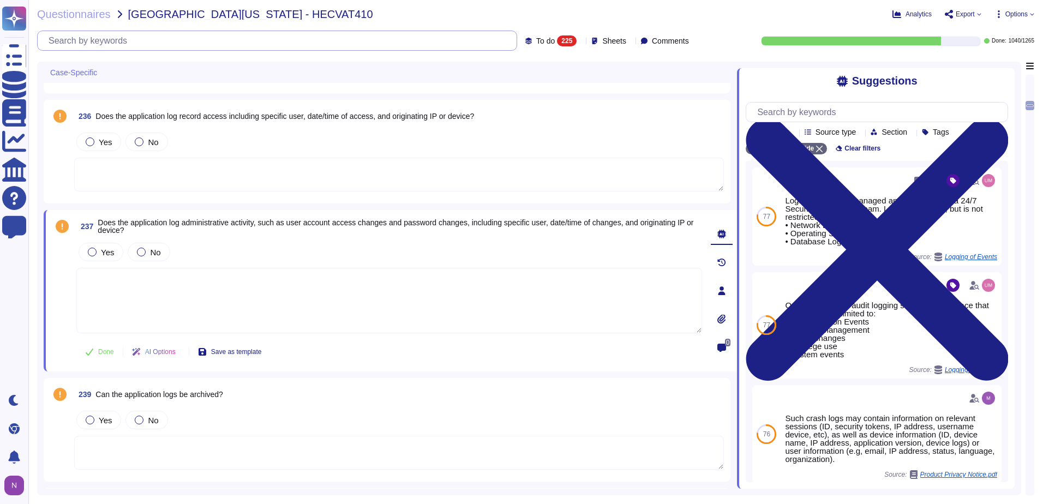
click at [170, 43] on input "text" at bounding box center [280, 40] width 474 height 19
paste input "Does the application log administrative activity, such as user account access c…"
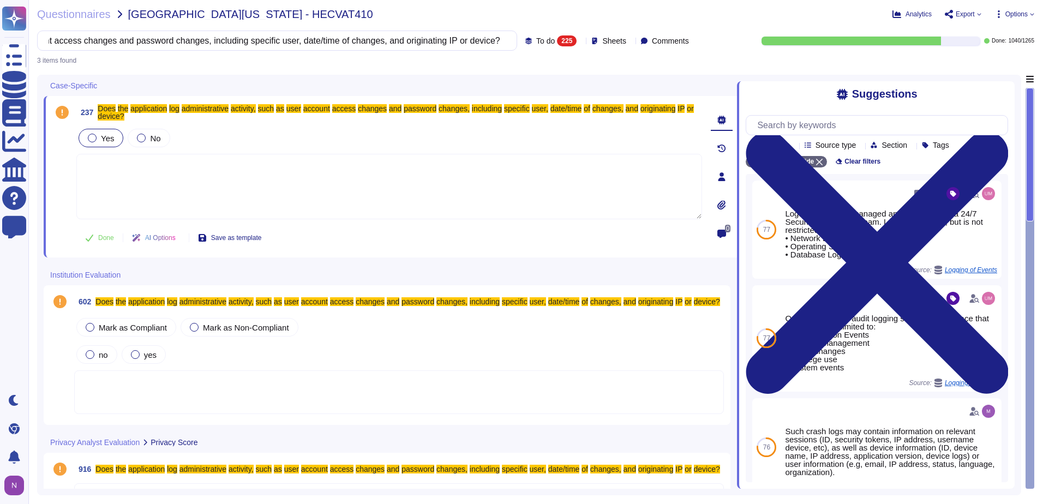
type input "Does the application log administrative activity, such as user account access c…"
click at [98, 134] on label "Yes" at bounding box center [101, 138] width 26 height 9
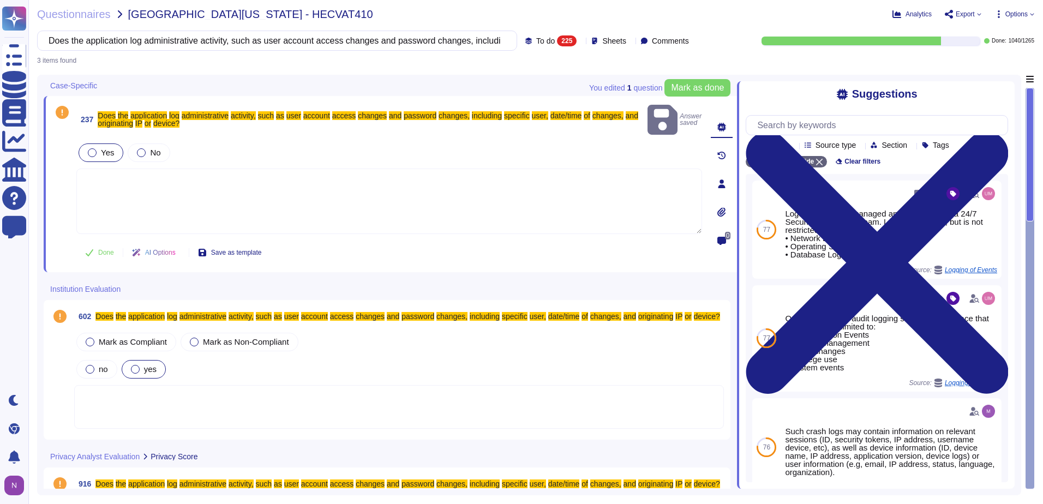
click at [137, 365] on div at bounding box center [135, 369] width 9 height 9
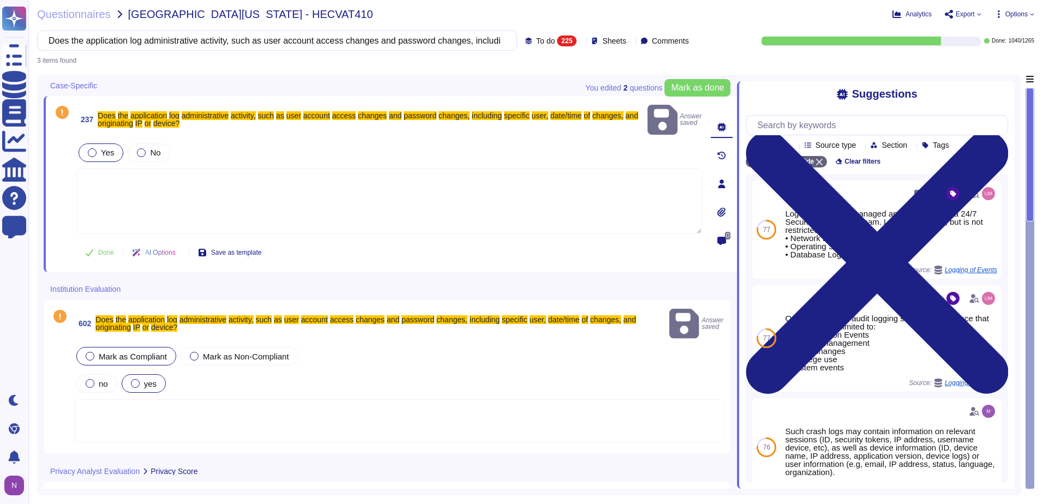
click at [95, 352] on label "Mark as Compliant" at bounding box center [126, 356] width 81 height 9
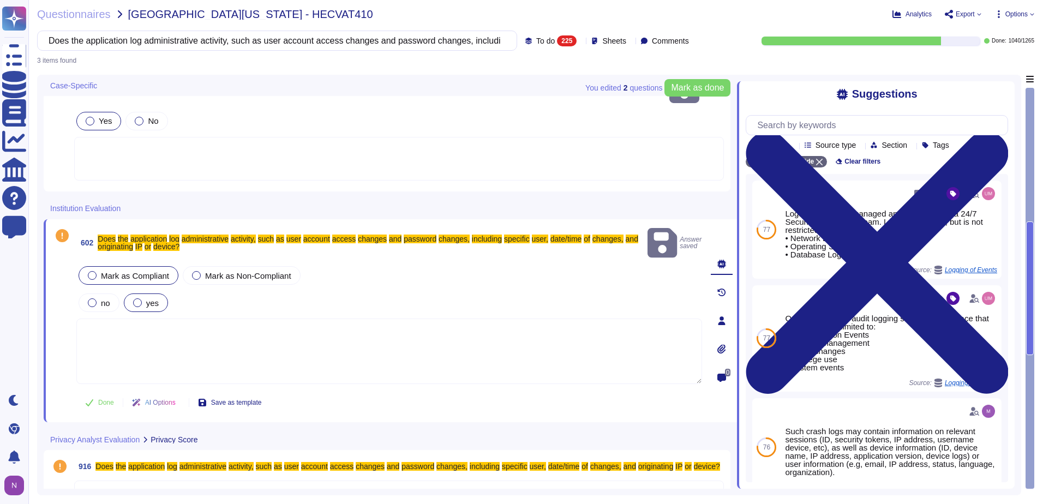
scroll to position [49, 0]
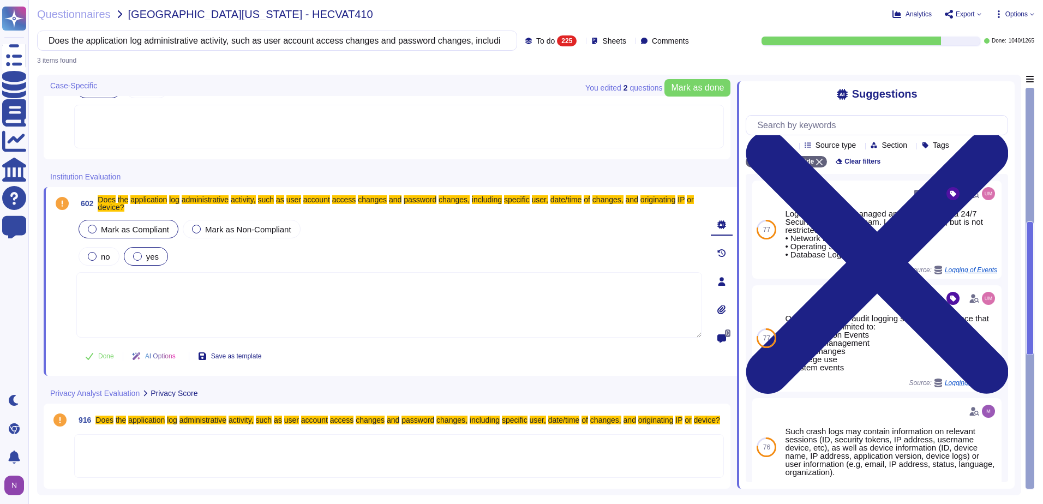
click at [124, 442] on div at bounding box center [399, 456] width 650 height 44
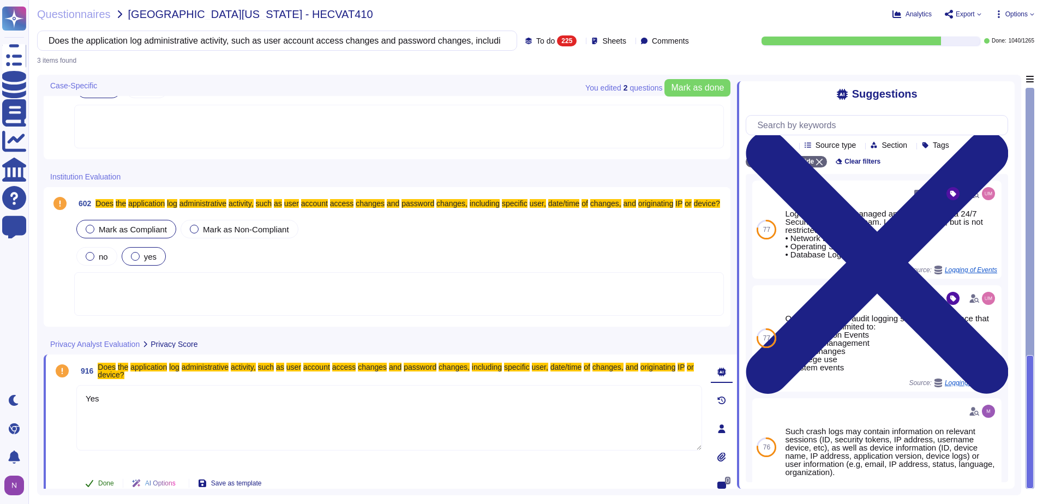
type textarea "Yes"
click at [106, 481] on span "Done" at bounding box center [106, 483] width 16 height 7
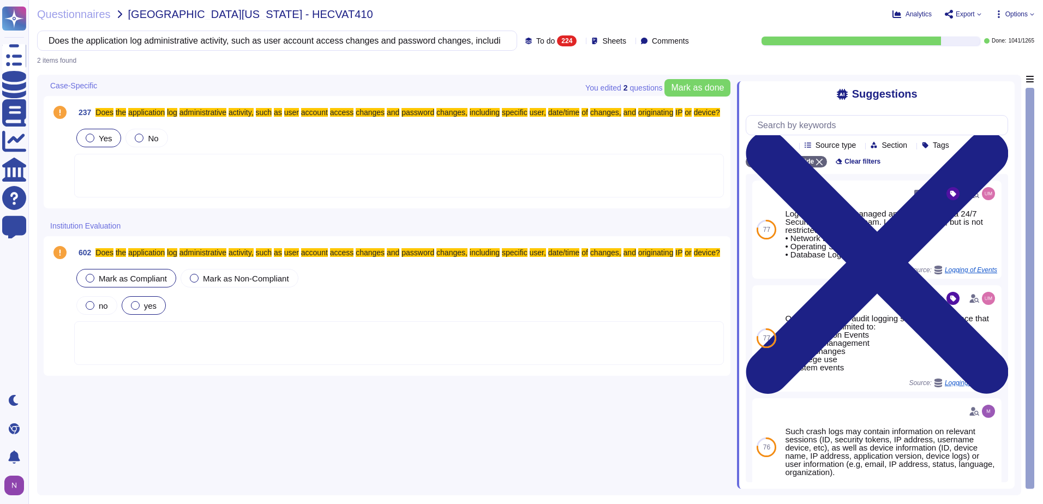
scroll to position [0, 0]
click at [95, 337] on div at bounding box center [399, 343] width 650 height 44
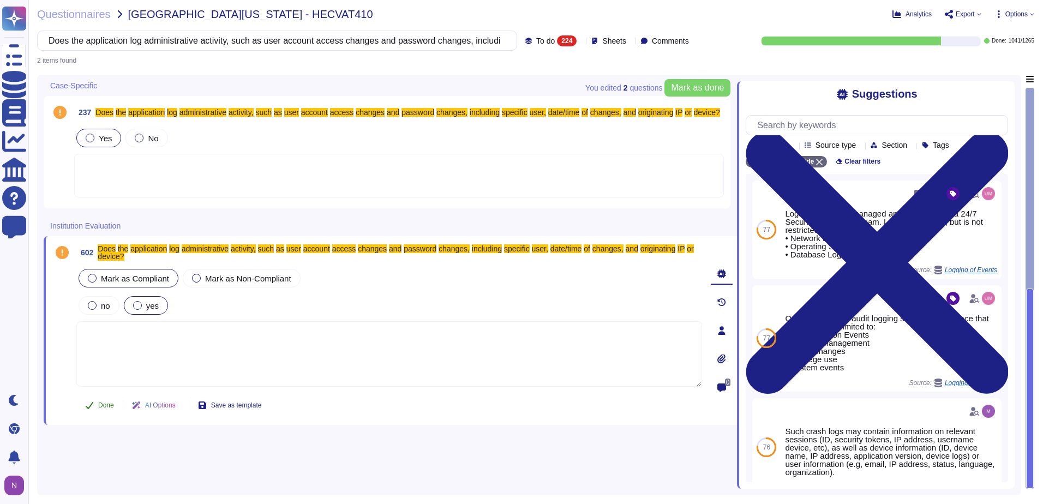
click at [100, 404] on span "Done" at bounding box center [106, 405] width 16 height 7
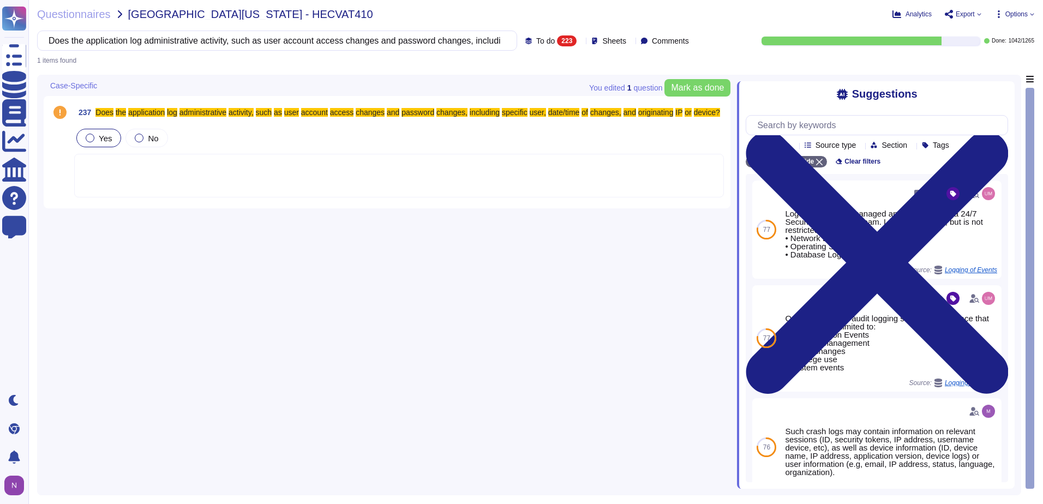
click at [122, 176] on div at bounding box center [399, 176] width 650 height 44
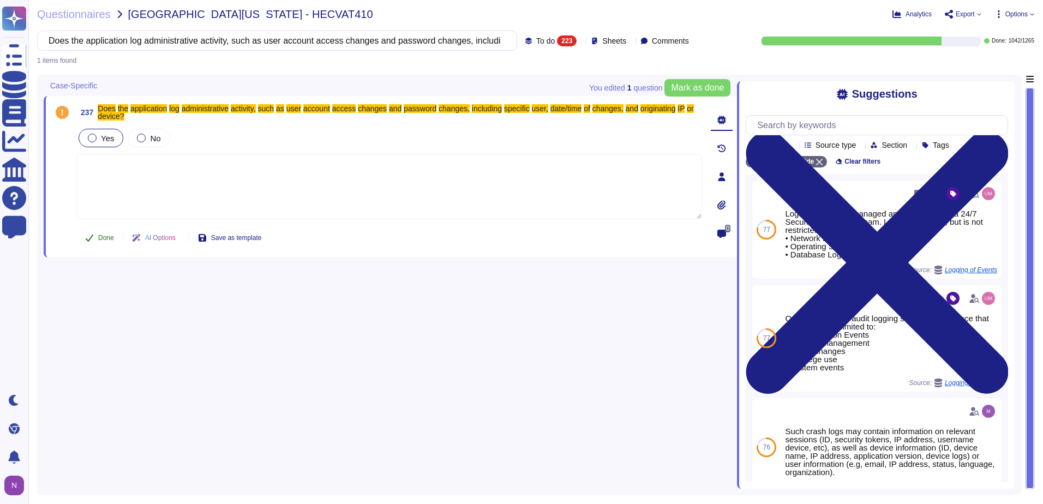
click at [103, 236] on span "Done" at bounding box center [106, 238] width 16 height 7
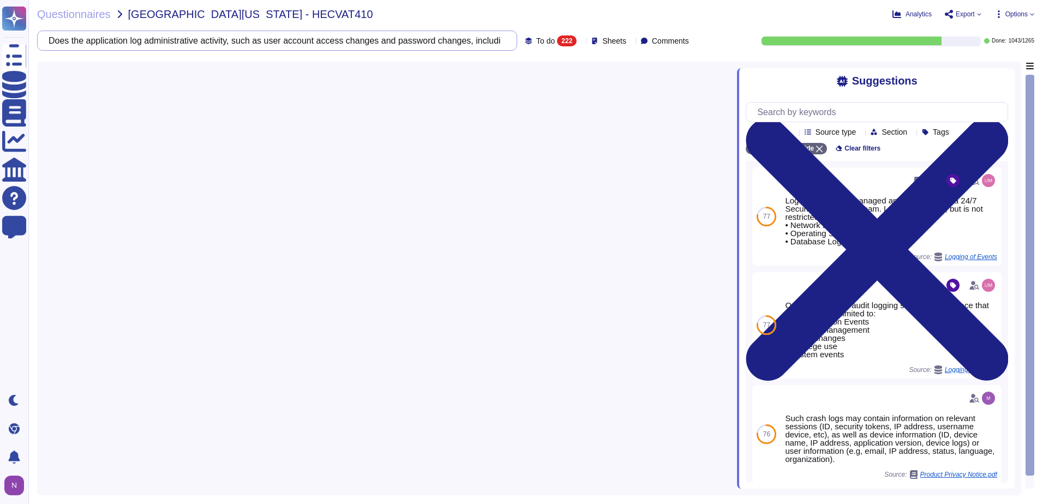
click at [476, 38] on input "Does the application log administrative activity, such as user account access c…" at bounding box center [274, 40] width 463 height 19
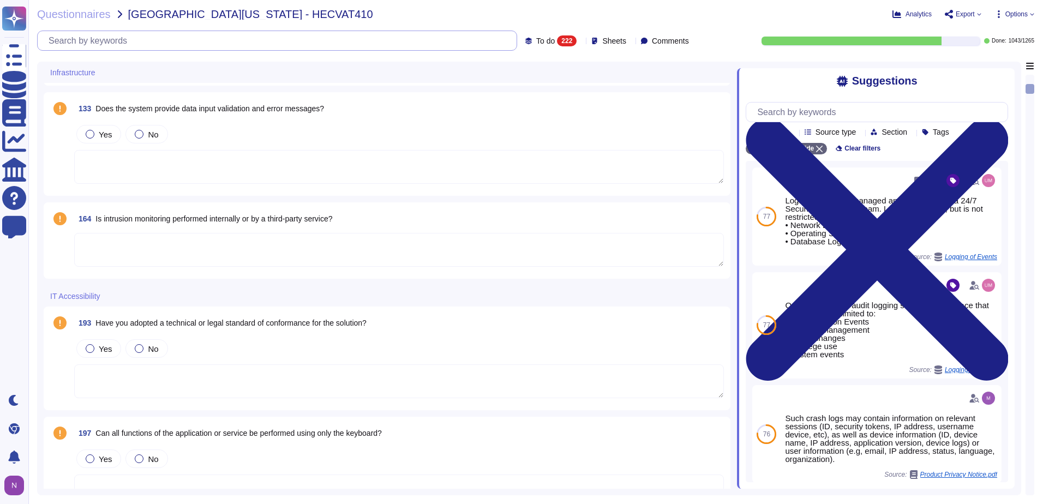
scroll to position [709, 0]
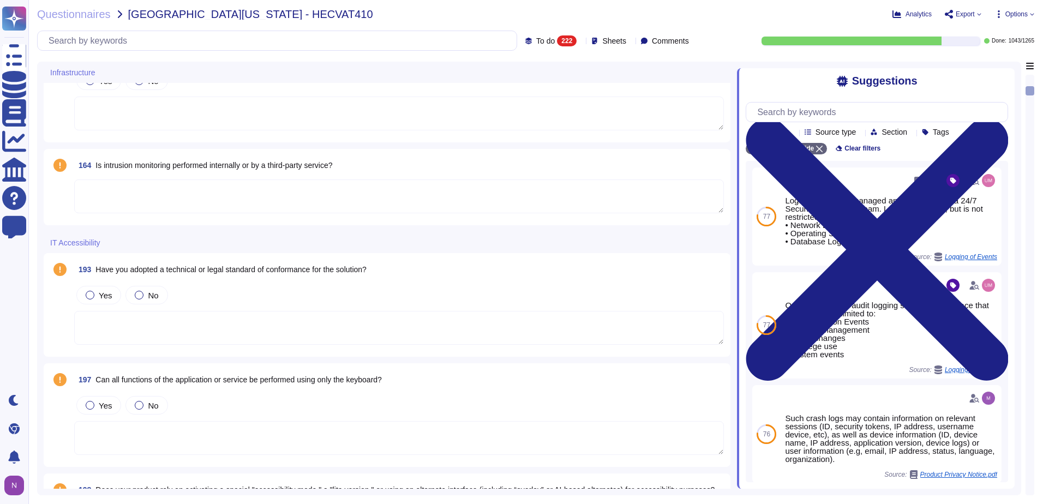
click at [195, 194] on textarea at bounding box center [399, 197] width 650 height 34
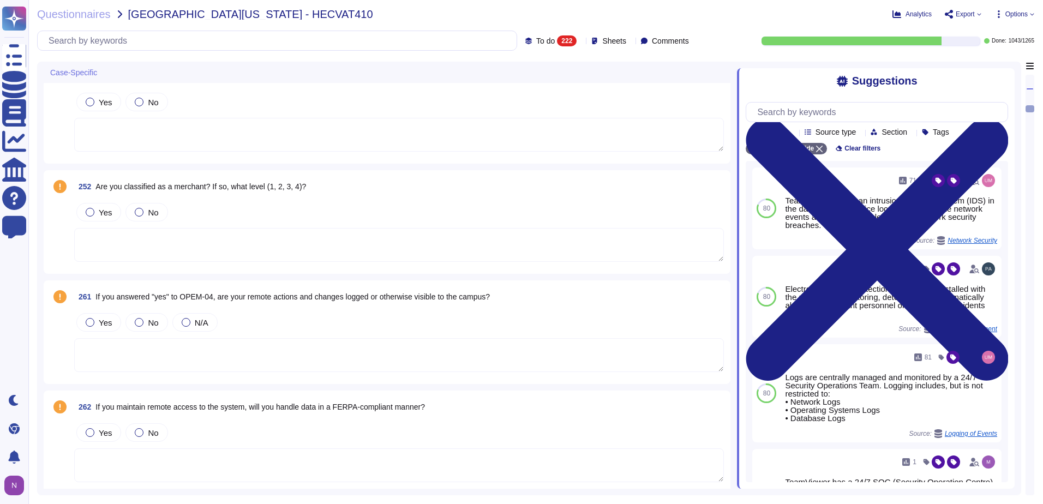
scroll to position [1801, 0]
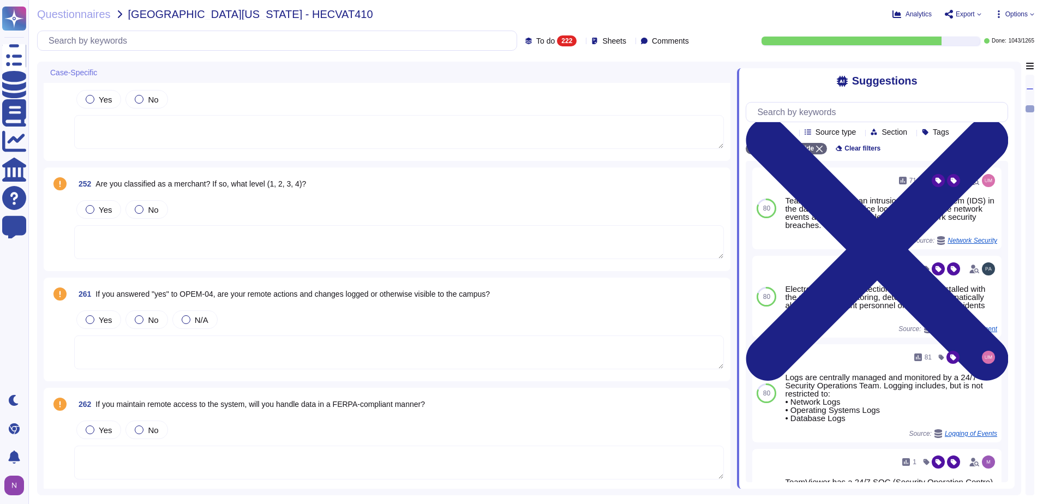
click at [243, 243] on textarea at bounding box center [399, 242] width 650 height 34
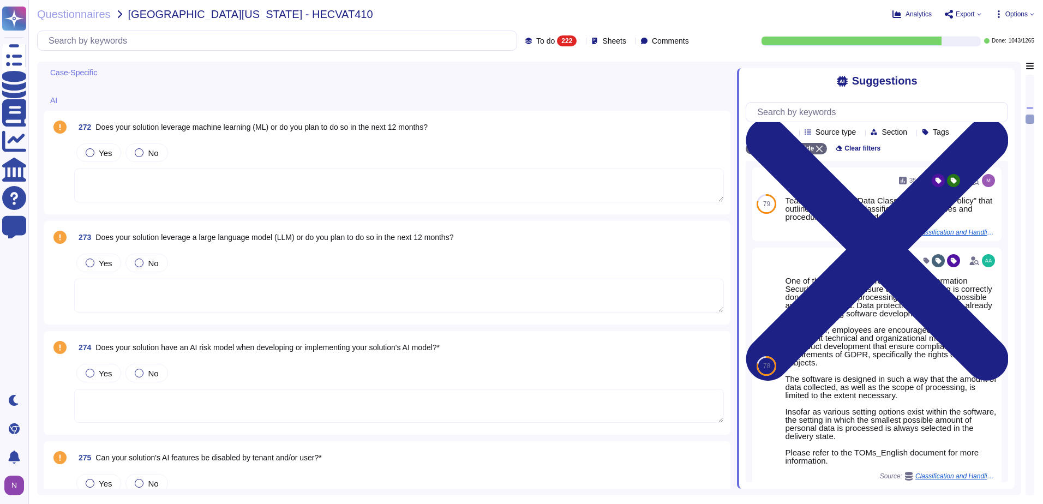
scroll to position [2455, 0]
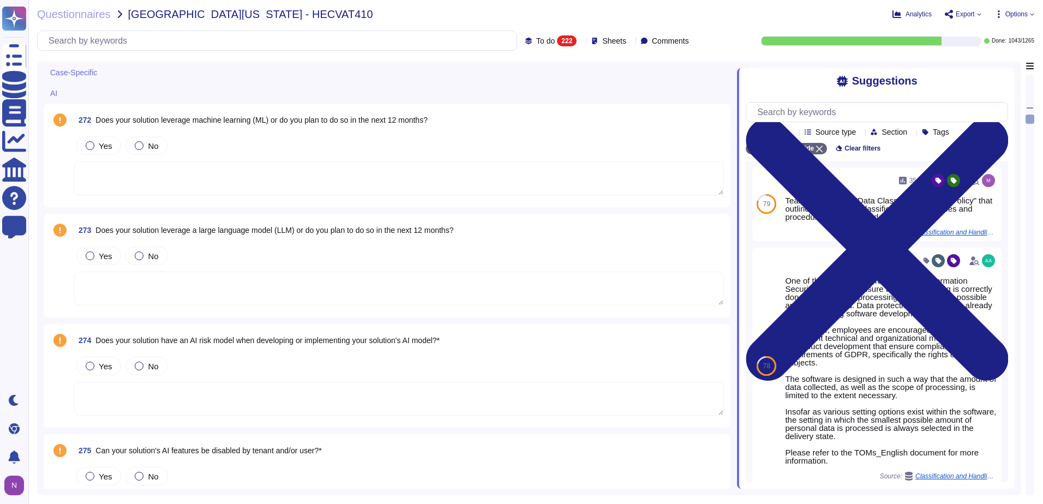
click at [187, 175] on textarea at bounding box center [399, 179] width 650 height 34
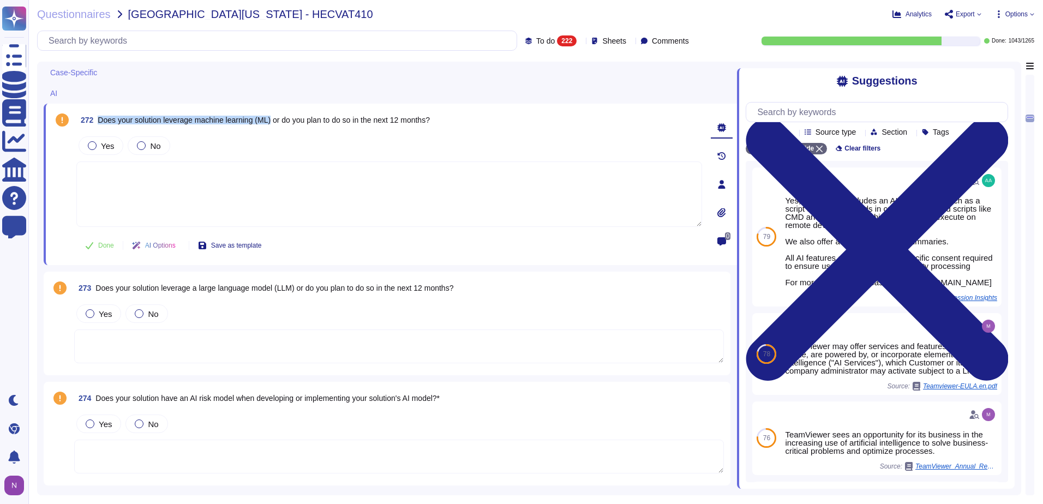
drag, startPoint x: 276, startPoint y: 120, endPoint x: 96, endPoint y: 122, distance: 179.5
click at [96, 122] on span "272 Does your solution leverage machine learning (ML) or do you plan to do so i…" at bounding box center [253, 120] width 354 height 20
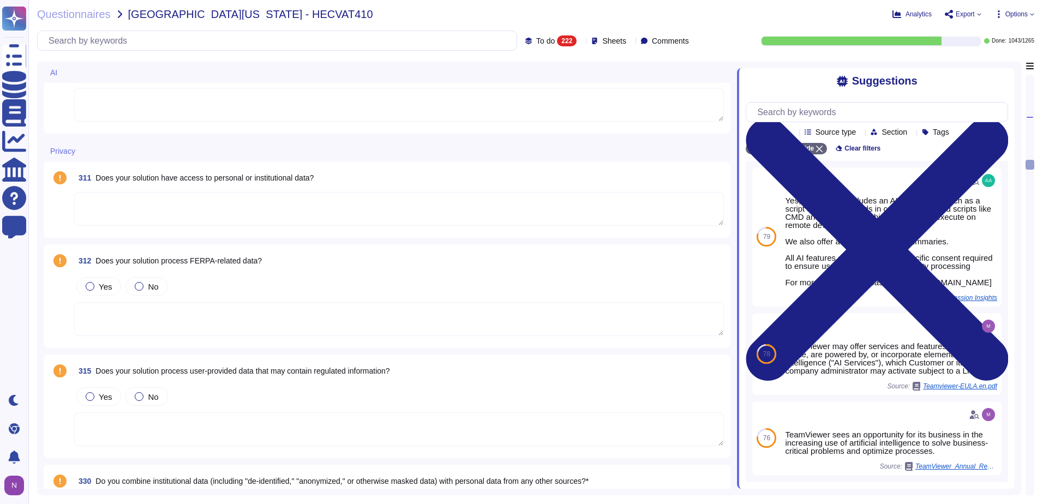
scroll to position [5049, 0]
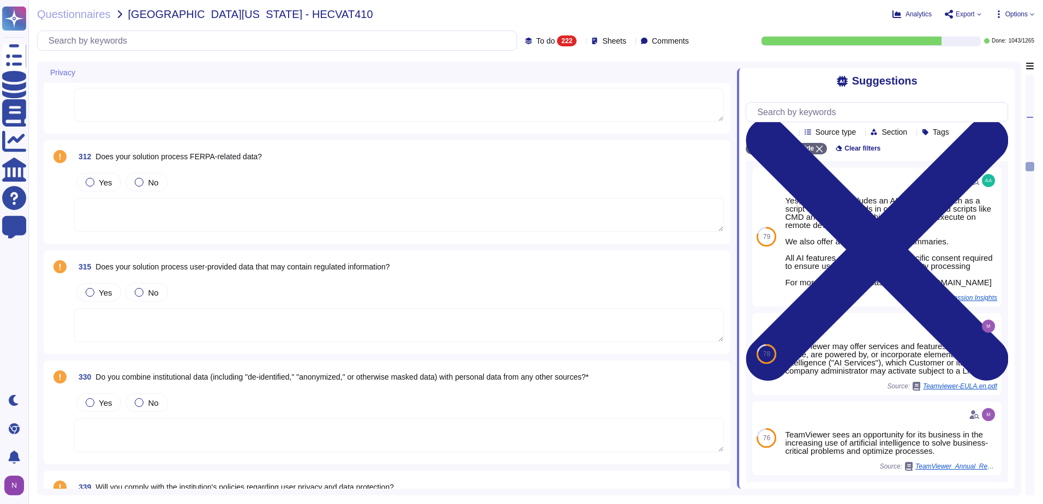
click at [196, 217] on textarea at bounding box center [399, 215] width 650 height 34
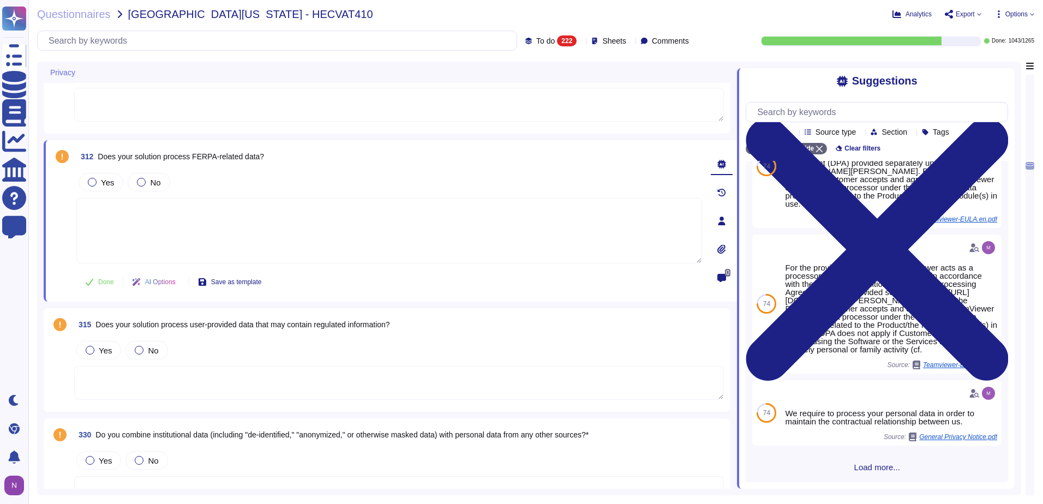
scroll to position [421, 0]
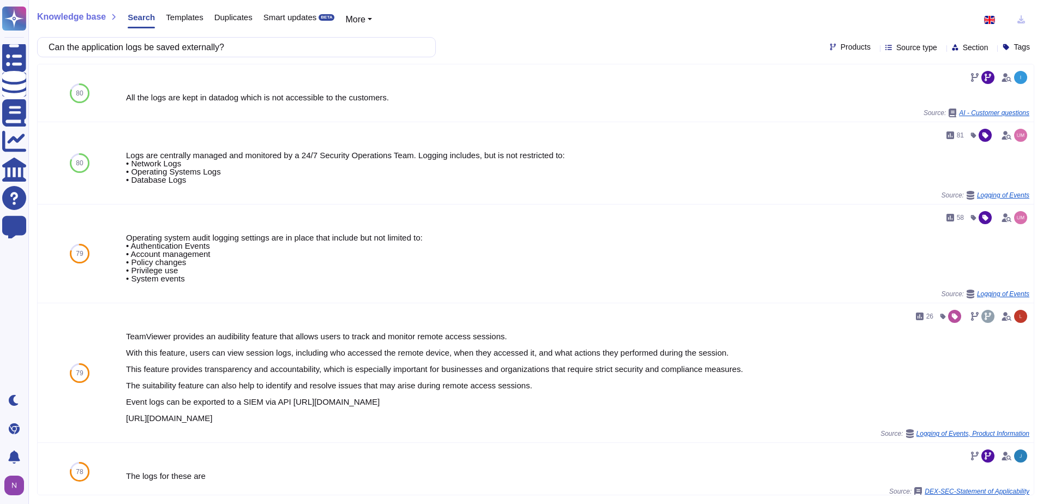
scroll to position [312, 0]
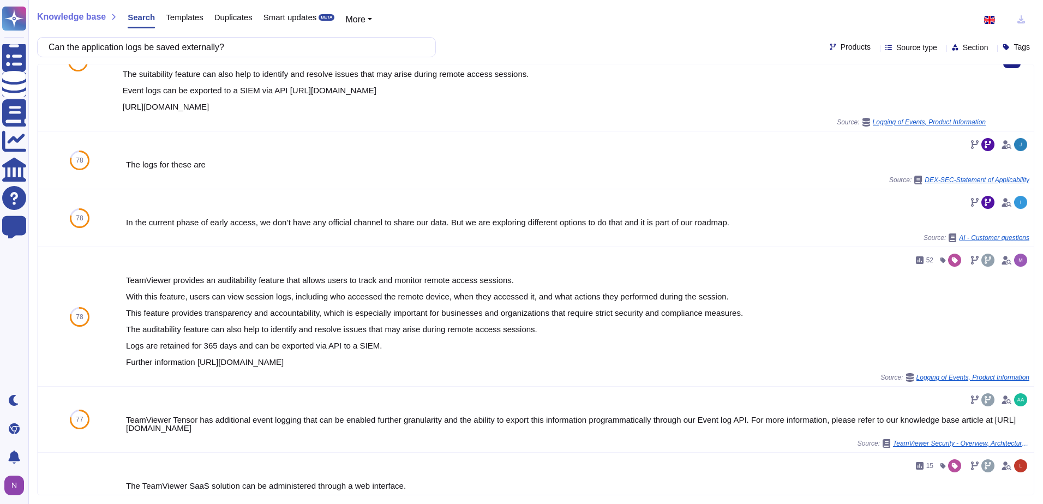
drag, startPoint x: 0, startPoint y: 0, endPoint x: 58, endPoint y: 65, distance: 87.0
click at [58, 65] on div "Knowledge base Search Templates Duplicates Smart updates BETA More Can the appl…" at bounding box center [535, 252] width 1015 height 504
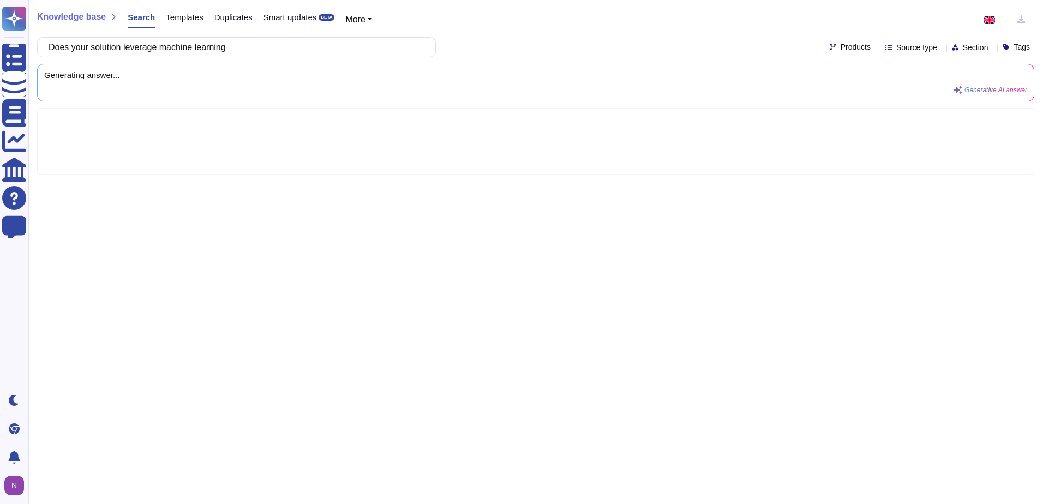
type input "Does your solution leverage machine learning"
